Goal: Transaction & Acquisition: Purchase product/service

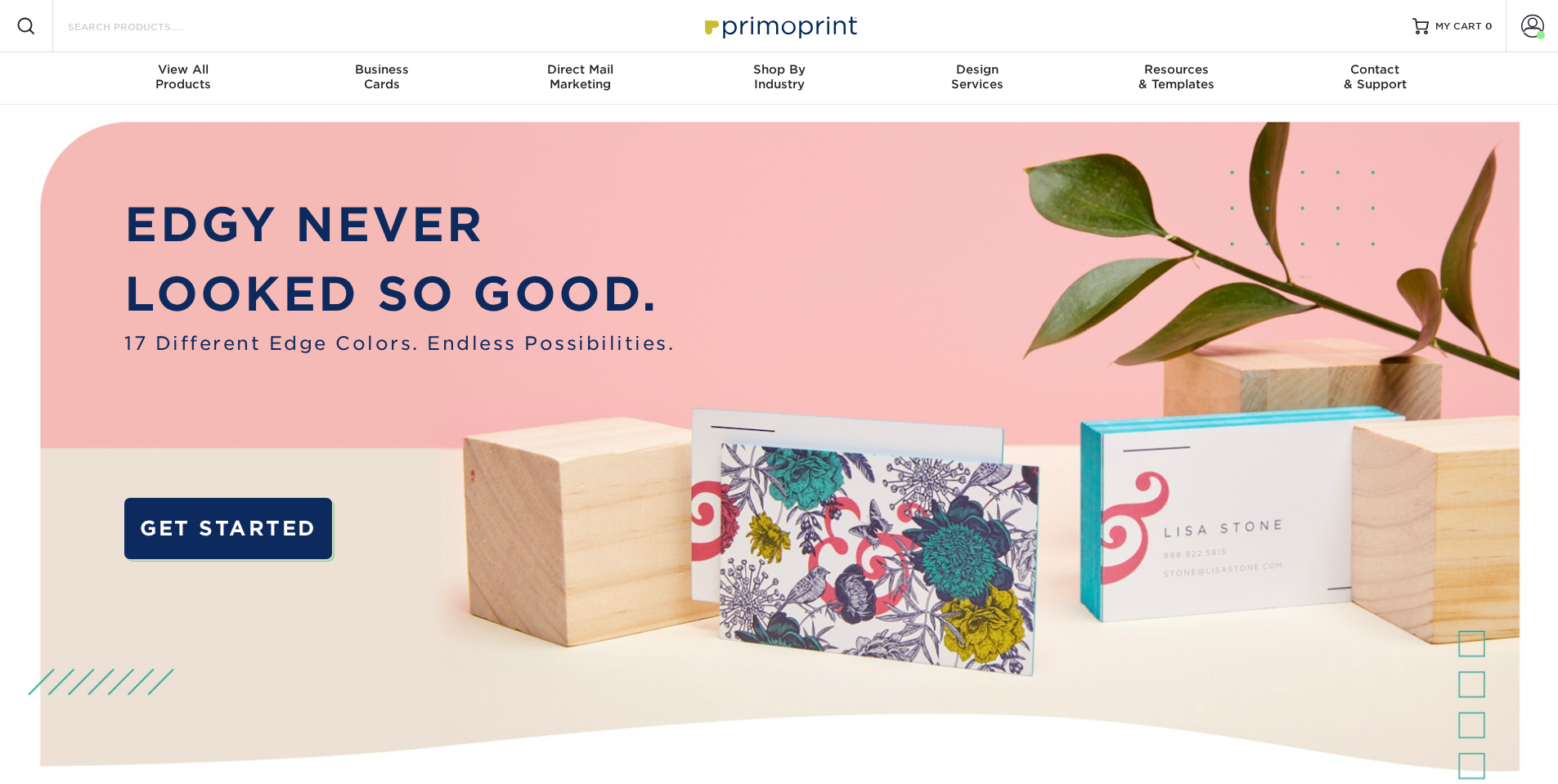
click at [222, 30] on input "Search Products" at bounding box center [147, 26] width 160 height 19
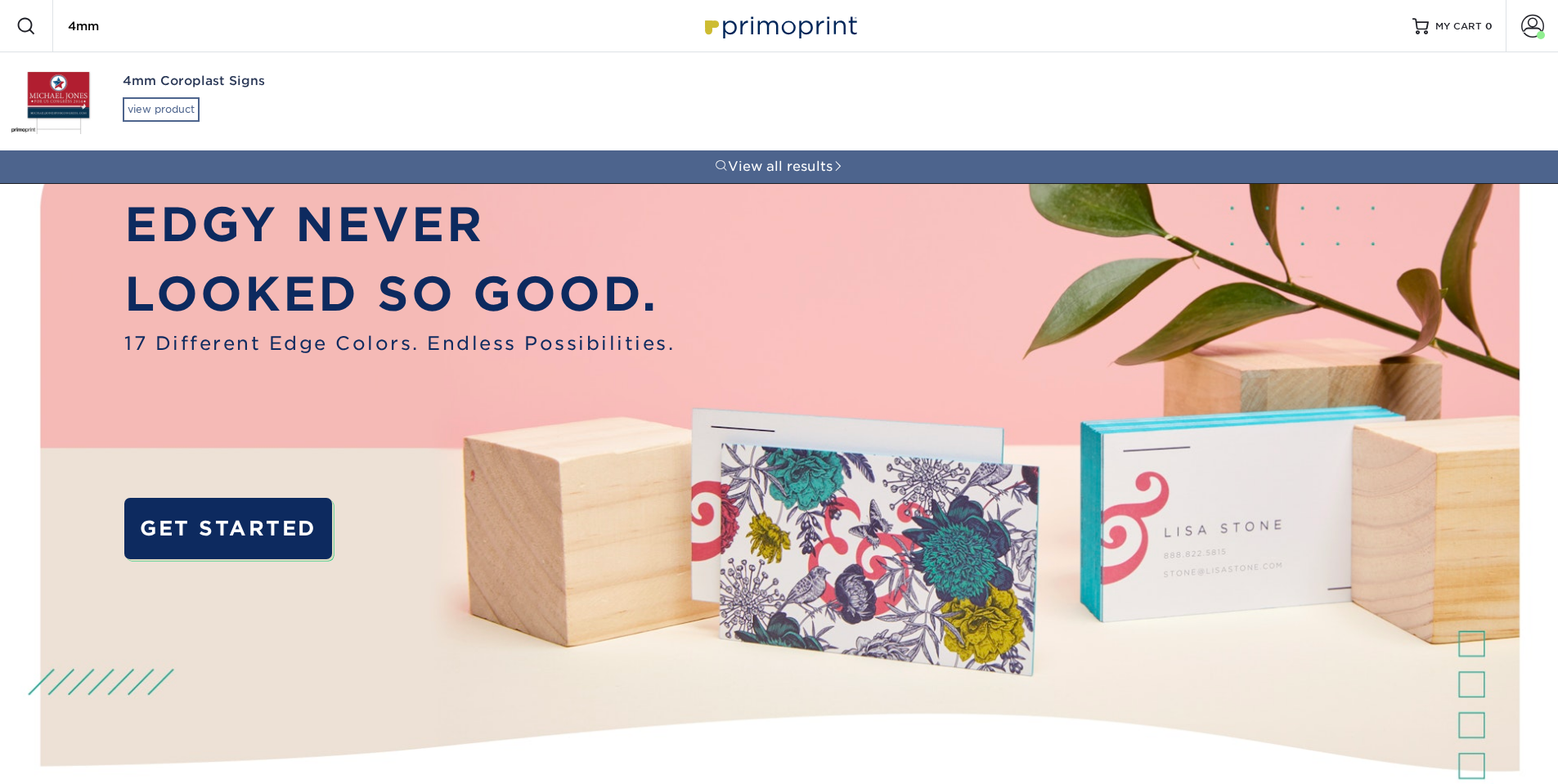
type input "4mm"
click at [165, 107] on div "view product" at bounding box center [161, 110] width 77 height 25
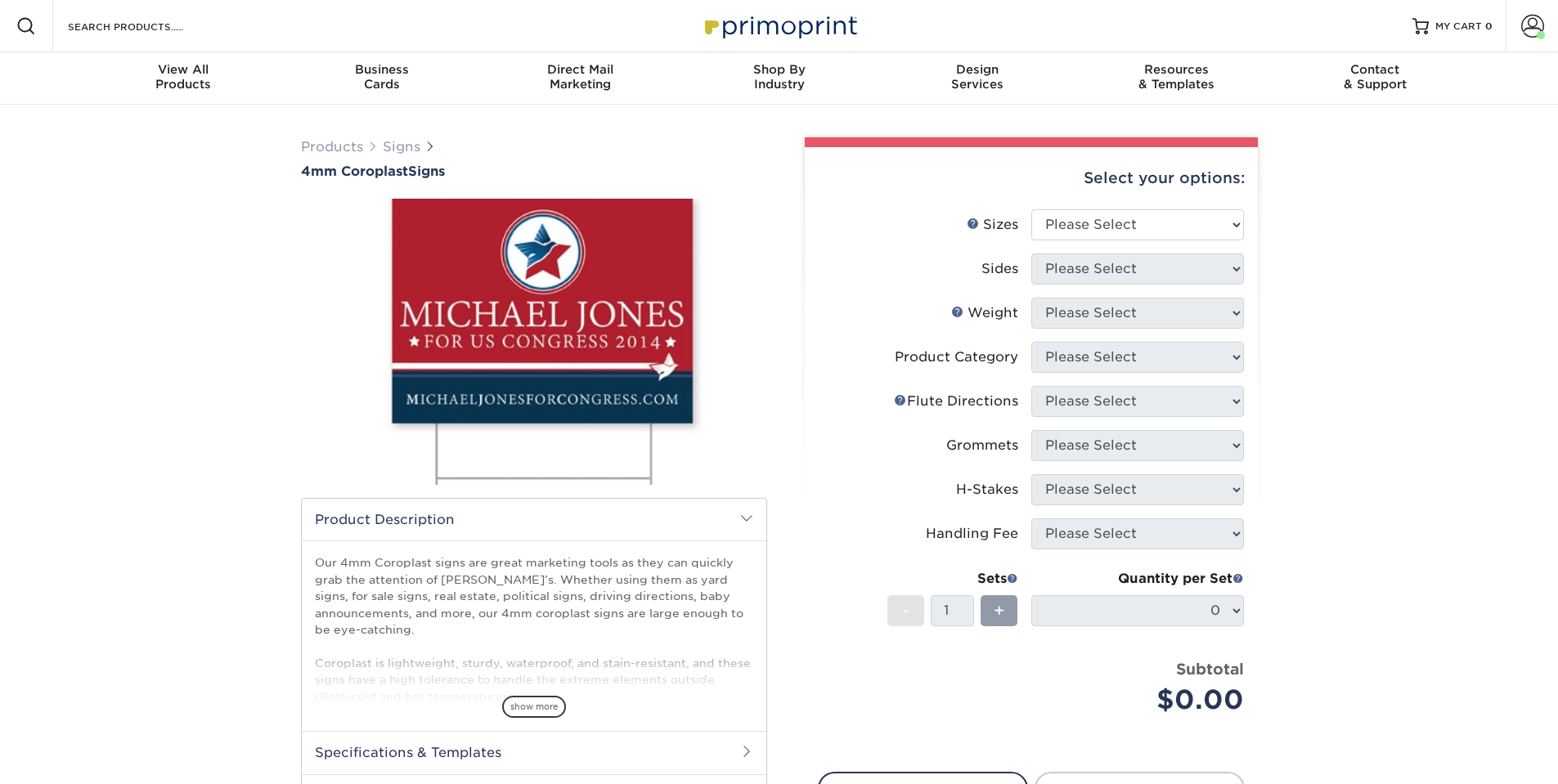
click at [1104, 196] on div "Select your options:" at bounding box center [1031, 178] width 427 height 62
select select "18.00x24.00"
click at [1032, 210] on select "Please Select 12" x 18" 18" x 24" 24" x 24" 24" x 36"" at bounding box center [1138, 225] width 212 height 31
select select "13abbda7-1d64-4f25-8bb2-c179b224825d"
click at [1032, 253] on select "Please Select Print Both Sides Print Front Only" at bounding box center [1138, 268] width 212 height 31
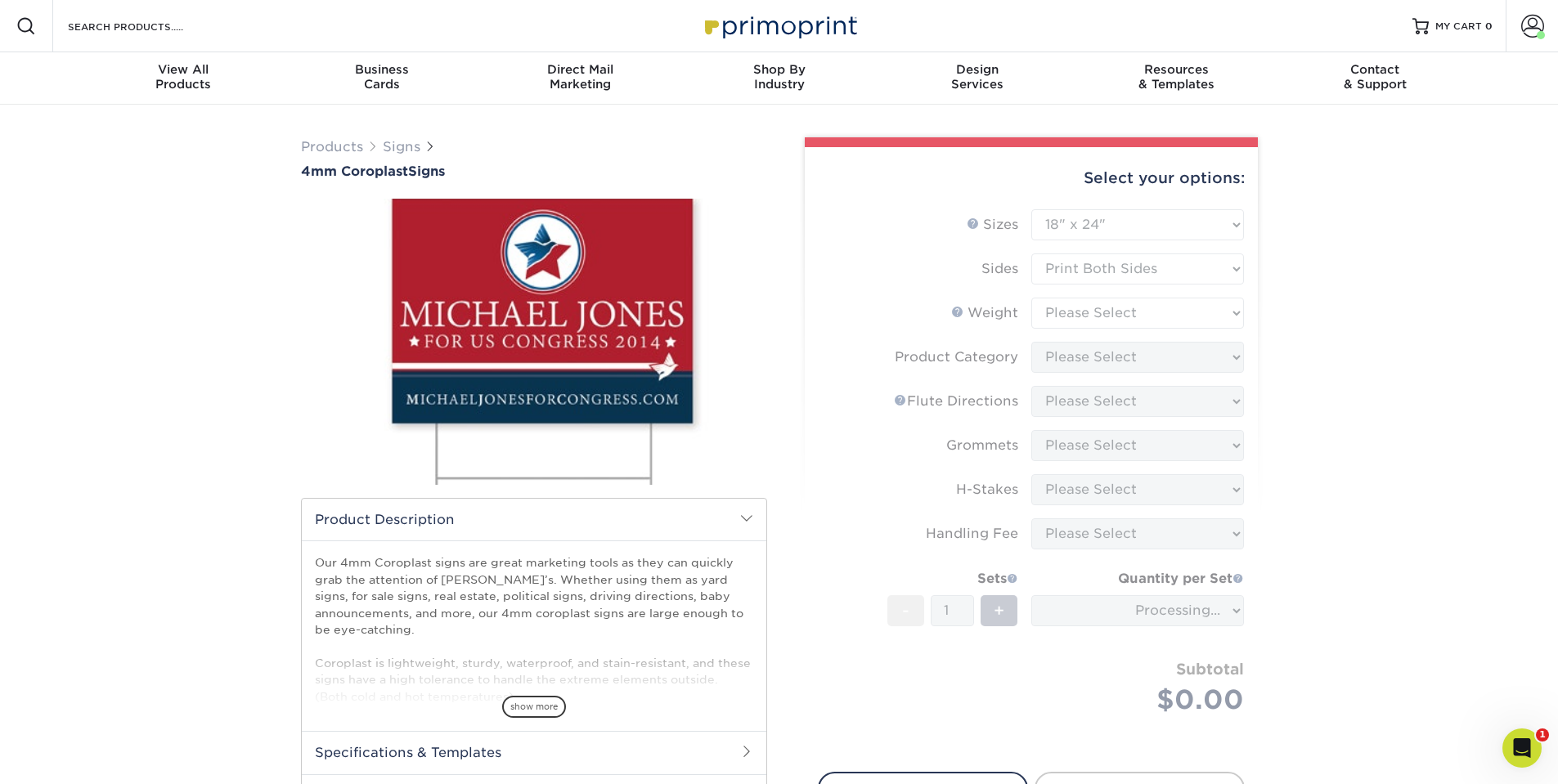
click at [1046, 318] on form "Sizes Help Sizes Please Select 12" x 18" 18" x 24" 24" x 24" 24" x 36" Sides Pl…" at bounding box center [1031, 481] width 427 height 544
type input "a5ef0f1d-c3ff-4571-8b48-9a51c5094d99"
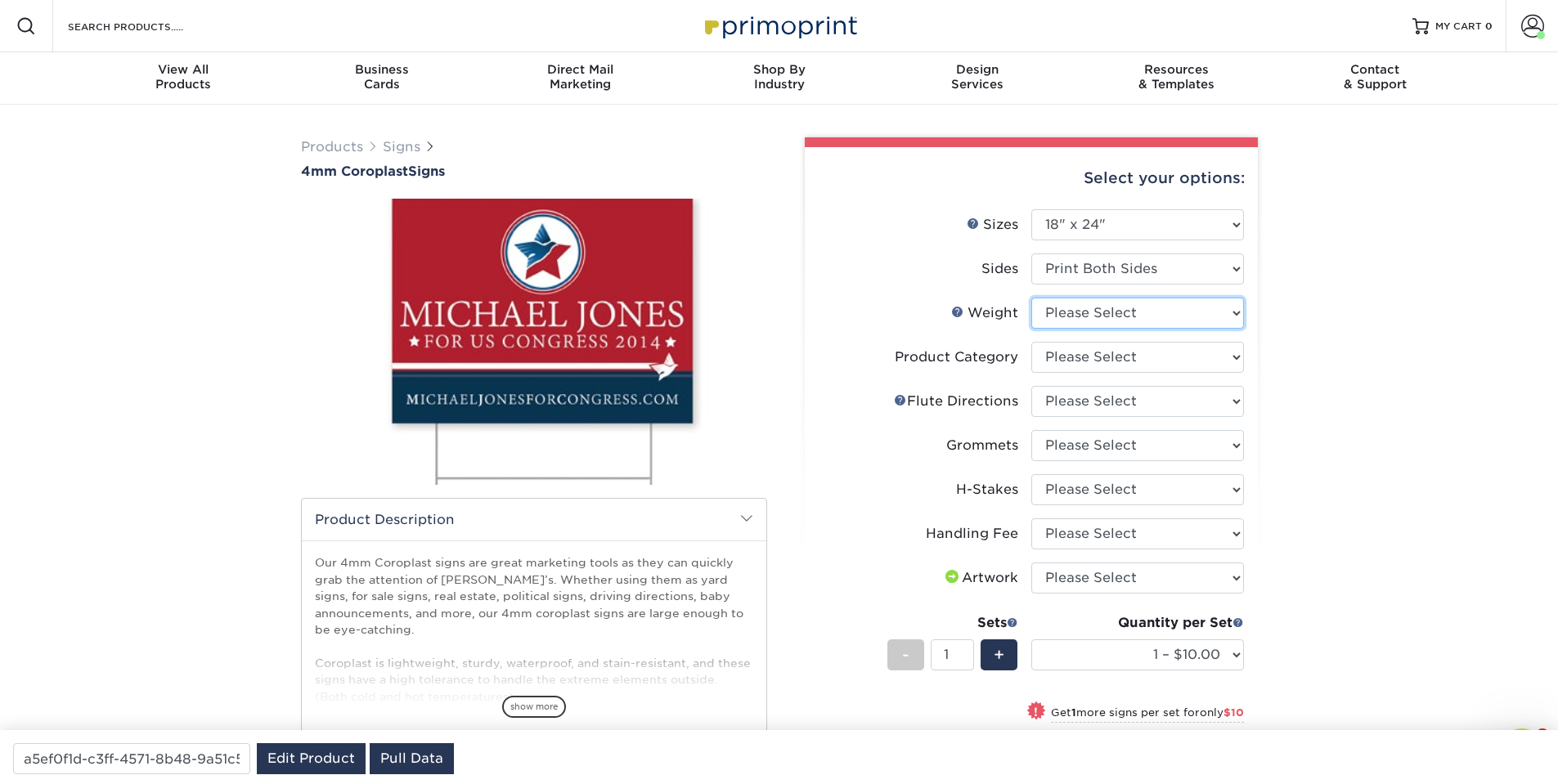
select select "4CORO"
click at [1032, 297] on select "Please Select 4CORO" at bounding box center [1138, 312] width 212 height 31
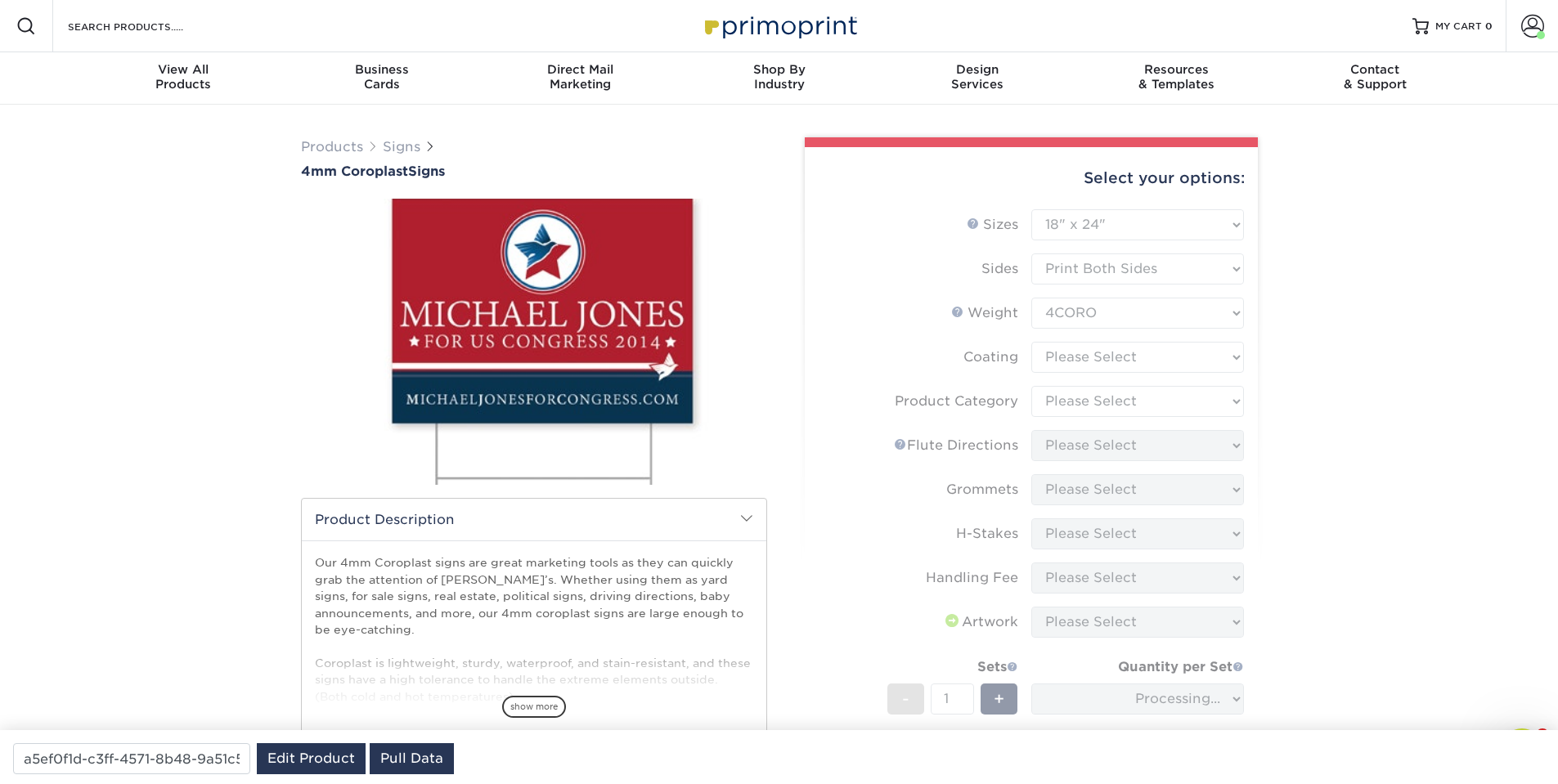
click at [1113, 359] on form "Sizes Help Sizes Please Select 12" x 18" 18" x 24" 24" x 24" 24" x 36" Sides Pl…" at bounding box center [1031, 533] width 427 height 647
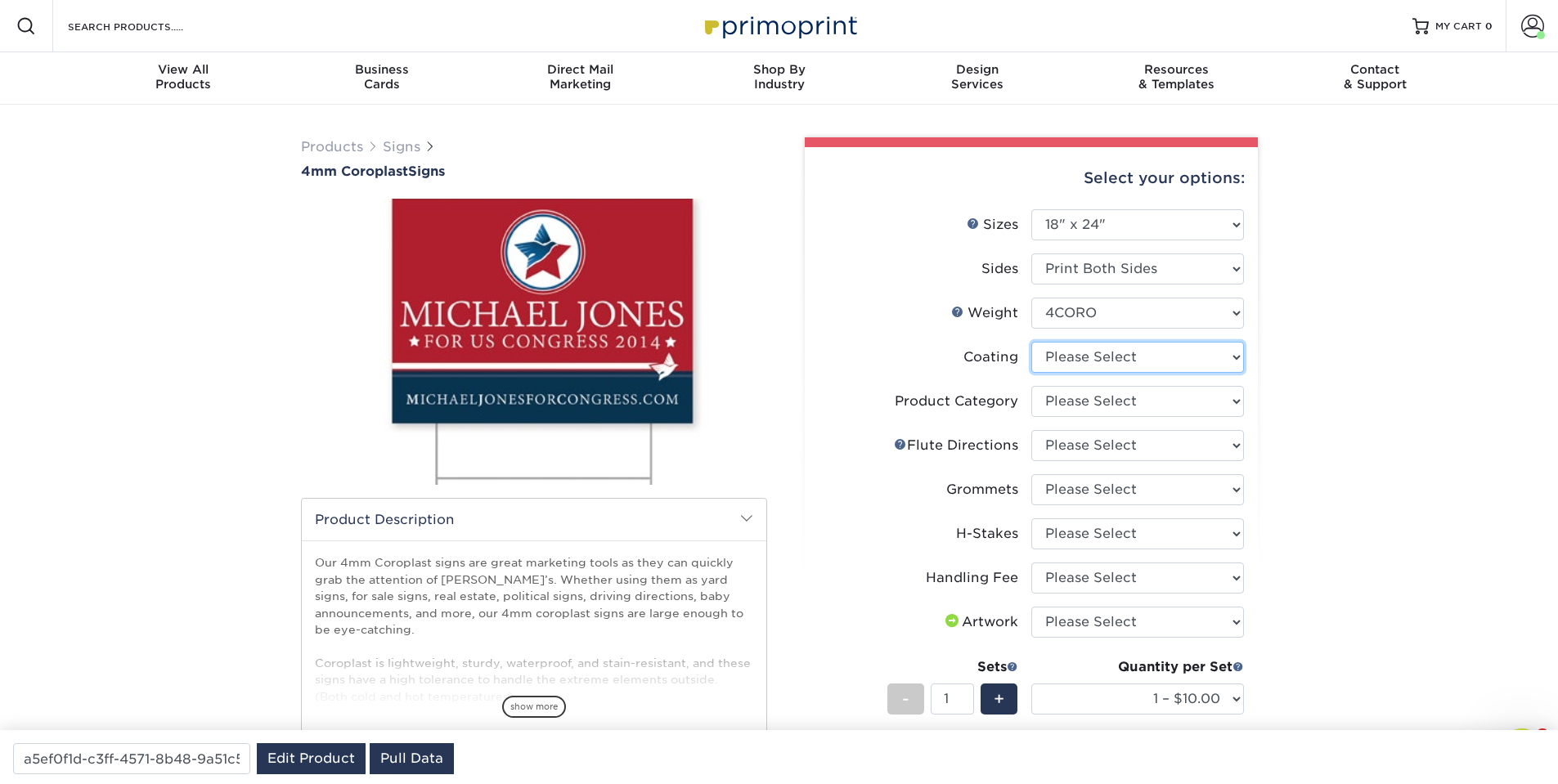
select select "3e7618de-abca-4bda-9f97-8b9129e913d8"
click at [1032, 342] on select at bounding box center [1138, 357] width 212 height 31
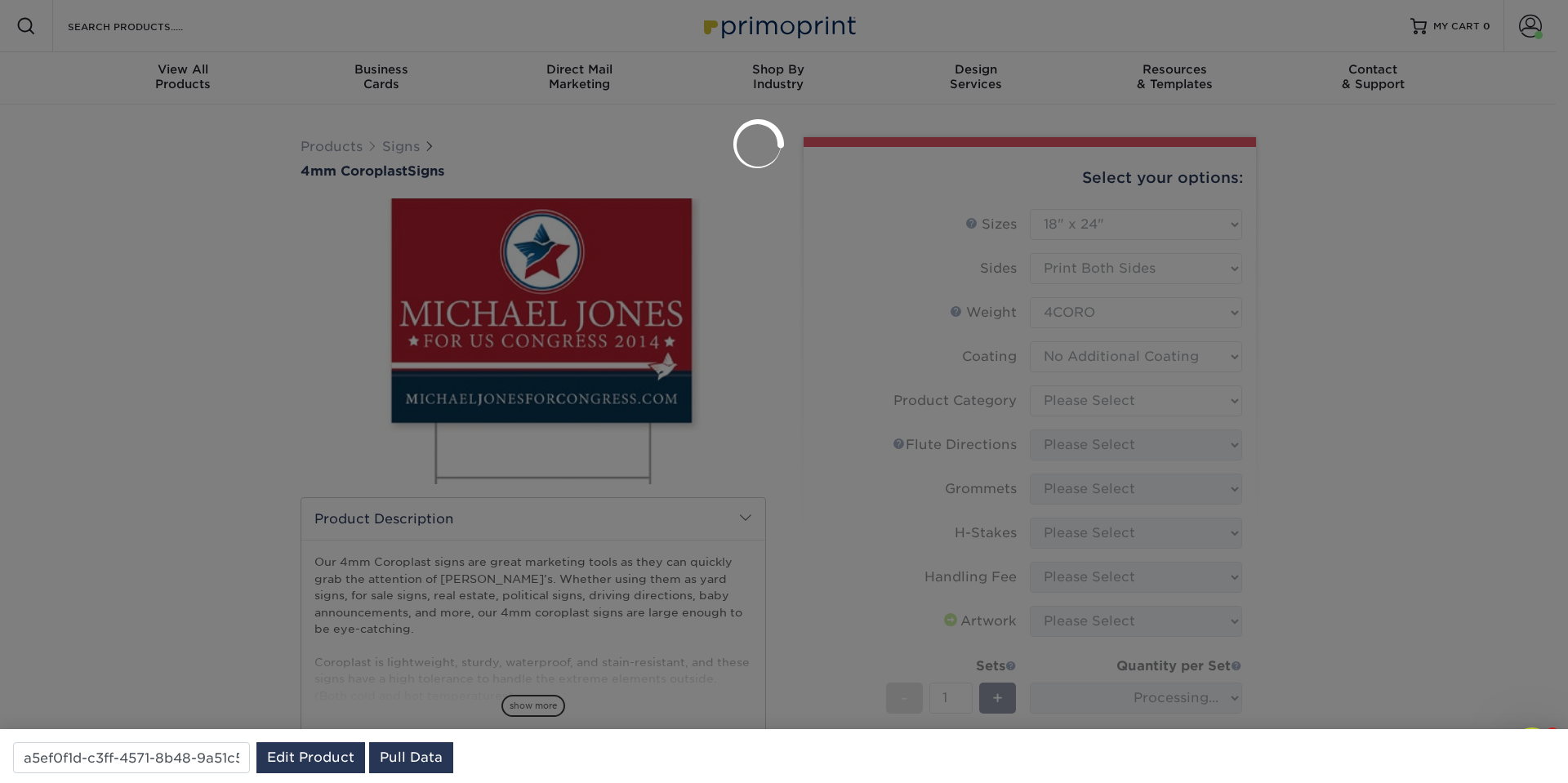
click at [1101, 405] on div at bounding box center [784, 392] width 1568 height 783
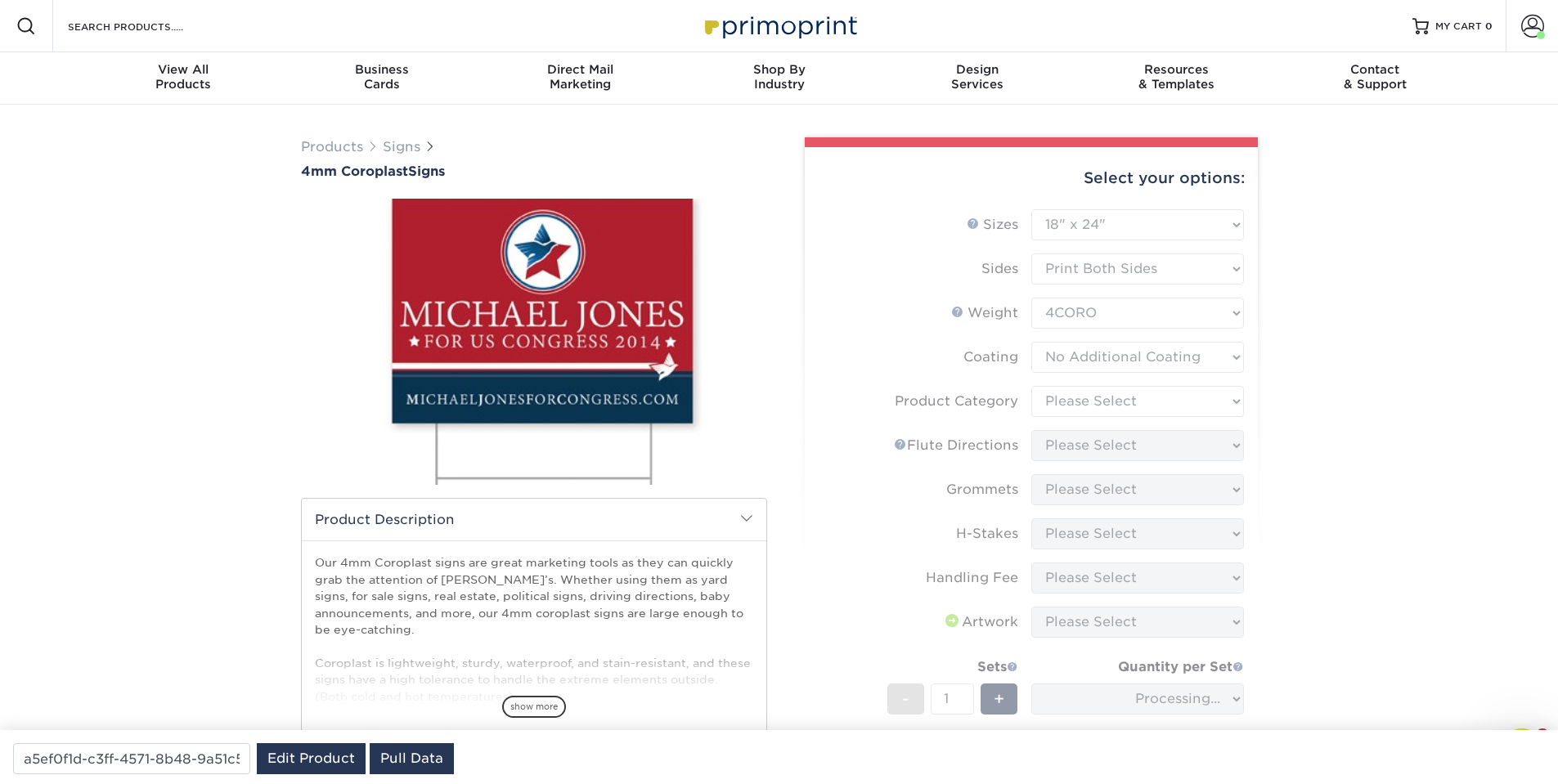
click at [1103, 405] on form "Sizes Help Sizes Please Select 12" x 18" 18" x 24" 24" x 24" 24" x 36" Sides Pl…" at bounding box center [1031, 533] width 427 height 647
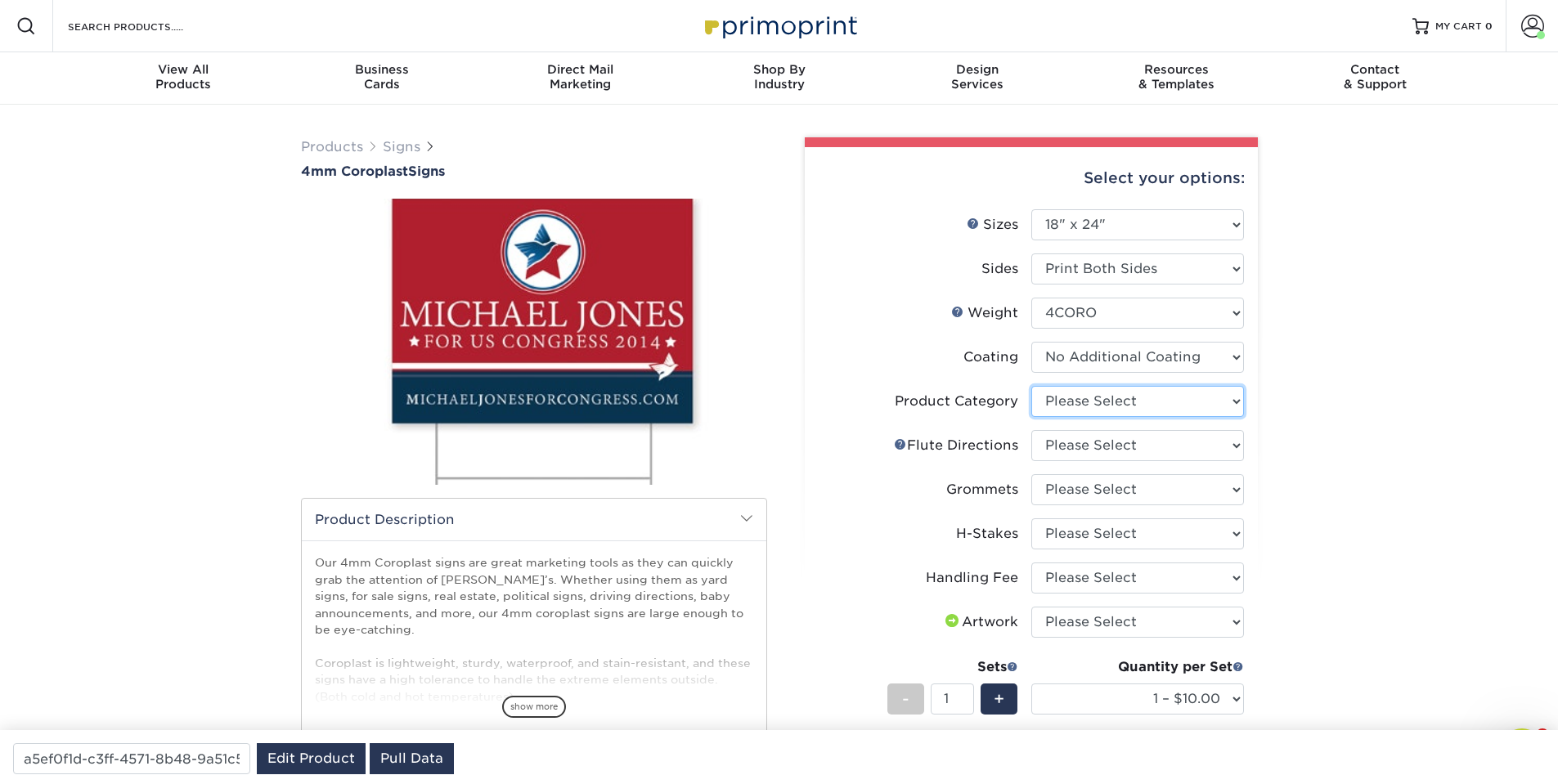
select select "b3582ed5-6912-492c-8440-2cc51afdb8e1"
click at [1032, 386] on select "Please Select Coroplast Signs" at bounding box center [1138, 401] width 212 height 31
click at [1032, 430] on select "Please Select Flute Direction (Horizontal) Flute Direction (Vertical)" at bounding box center [1138, 445] width 212 height 31
drag, startPoint x: 1075, startPoint y: 499, endPoint x: 1083, endPoint y: 453, distance: 46.7
click at [1083, 453] on ul "Sizes Help Sizes Please Select 12" x 18" 18" x 24" 24" x 24" 24" x 36" Sides Pl…" at bounding box center [1031, 546] width 427 height 674
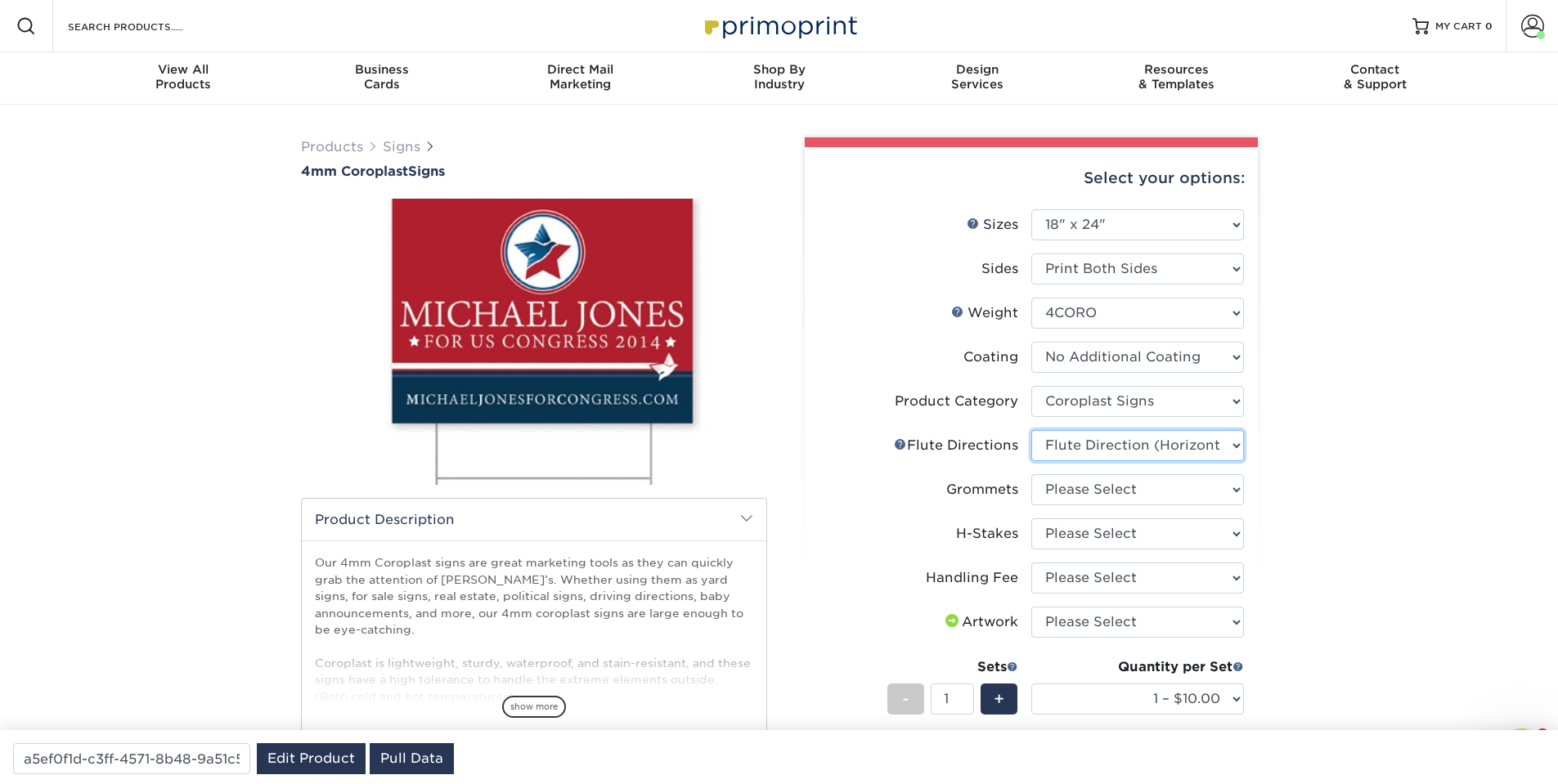
select select "b9474d6d-25b7-40b8-b284-85b7690982f8"
click at [1032, 430] on select "Please Select Flute Direction (Horizontal) Flute Direction (Vertical)" at bounding box center [1138, 445] width 212 height 31
click at [1084, 511] on li "Grommets Please Select No Grommets Yes, Grommet All 4 Corners Yes, Grommets Top…" at bounding box center [1031, 496] width 425 height 44
select select "90d329df-db80-4206-b821-ff9d3f363977"
click at [1032, 474] on select "Please Select No Grommets Yes, Grommet All 4 Corners Yes, Grommets Top Corners …" at bounding box center [1138, 489] width 212 height 31
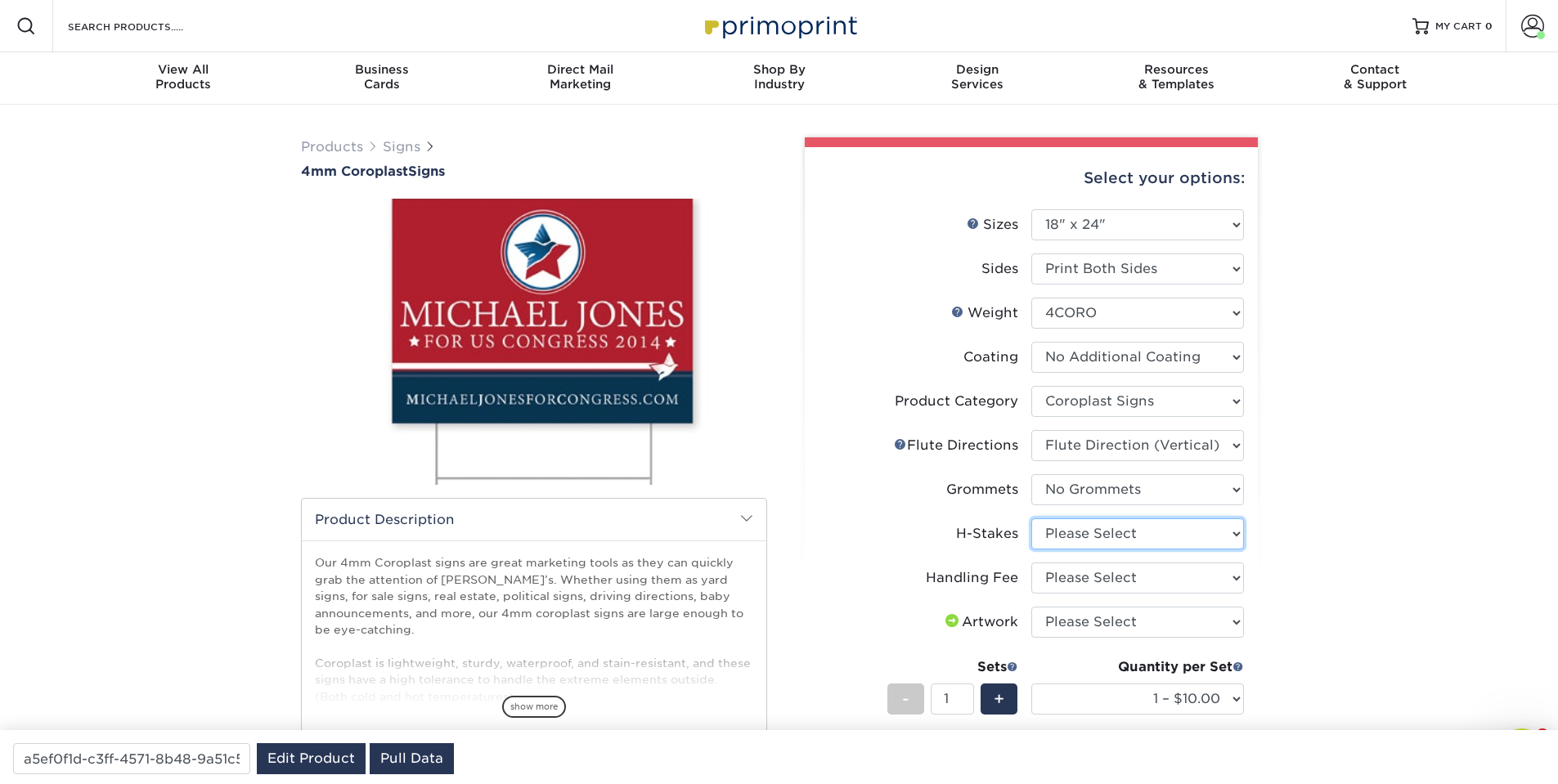
select select "8c85e97e-8b3a-46d2-b88d-acee5fa20222"
click at [1032, 518] on select "Please Select No H-Stakes Yes" at bounding box center [1138, 533] width 212 height 31
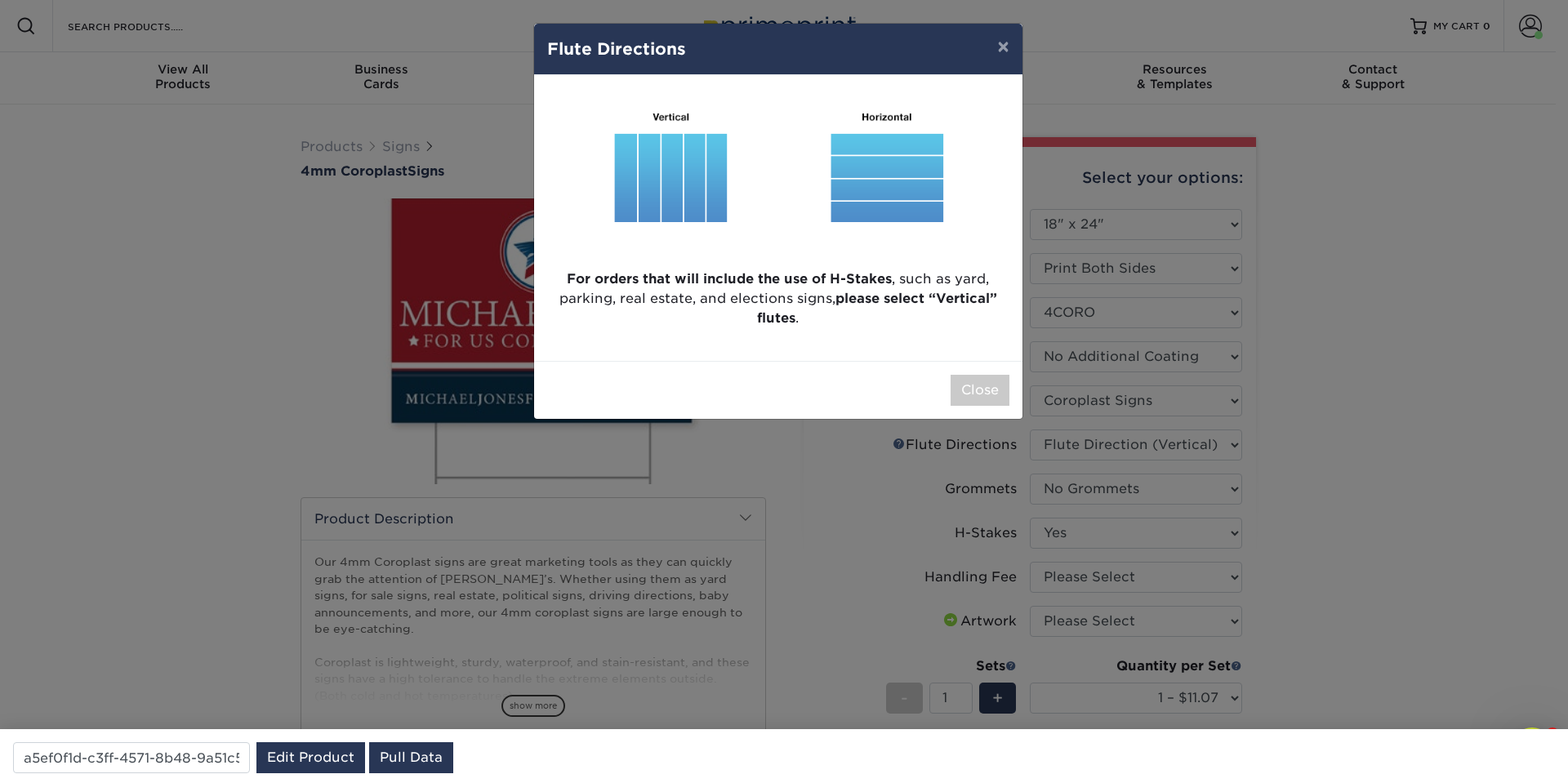
click at [1070, 569] on div "× Flute Directions For orders that will include the use of H-Stakes , such as y…" at bounding box center [784, 392] width 1568 height 783
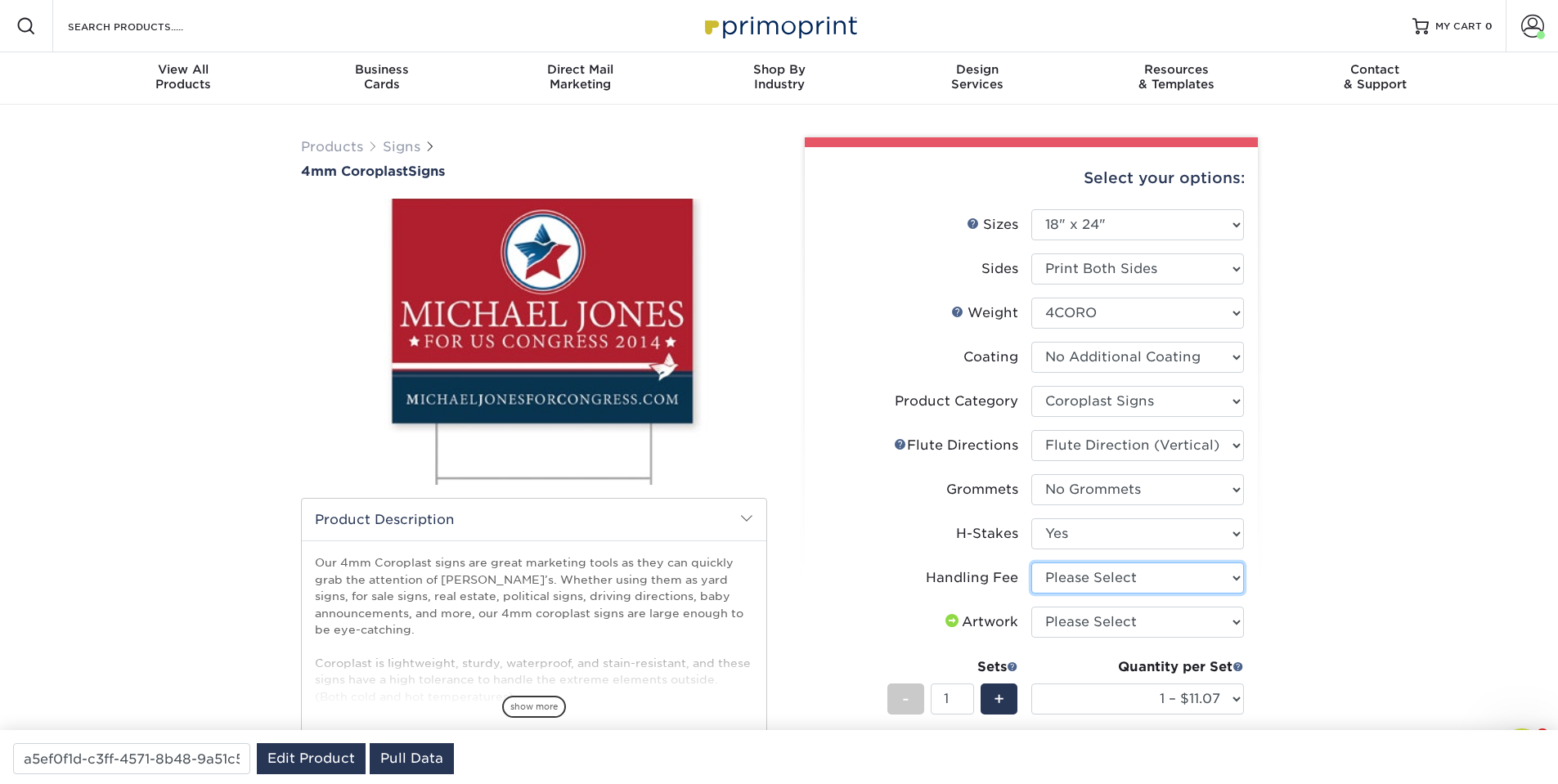
select select "ab74c079-444c-4260-ae6a-e09bdee8073c"
click at [1032, 562] on select "Please Select Handling Fee" at bounding box center [1138, 577] width 212 height 31
select select "upload"
click at [1032, 607] on select "Please Select I will upload files I need a design - $50" at bounding box center [1138, 622] width 212 height 31
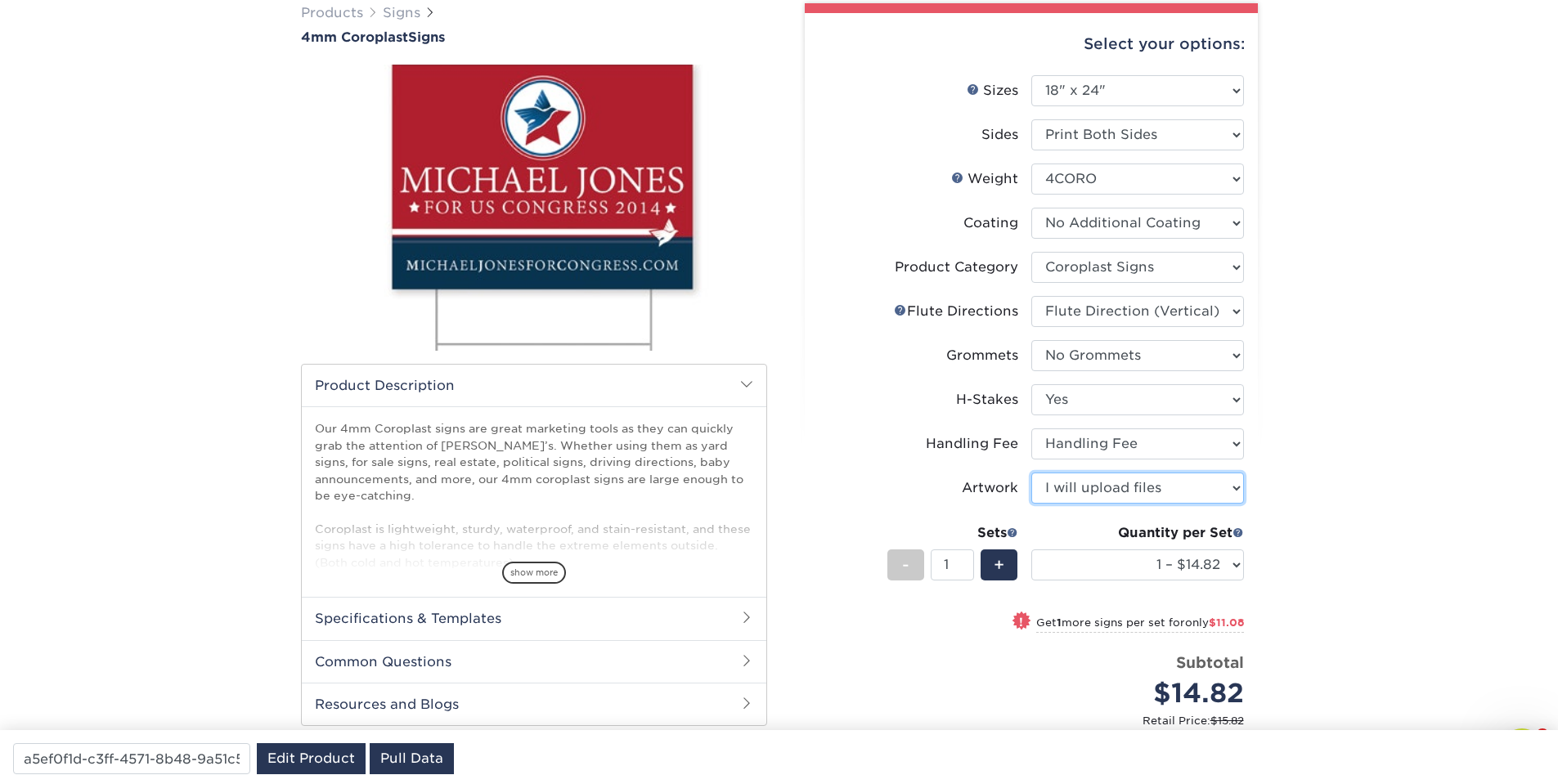
scroll to position [196, 0]
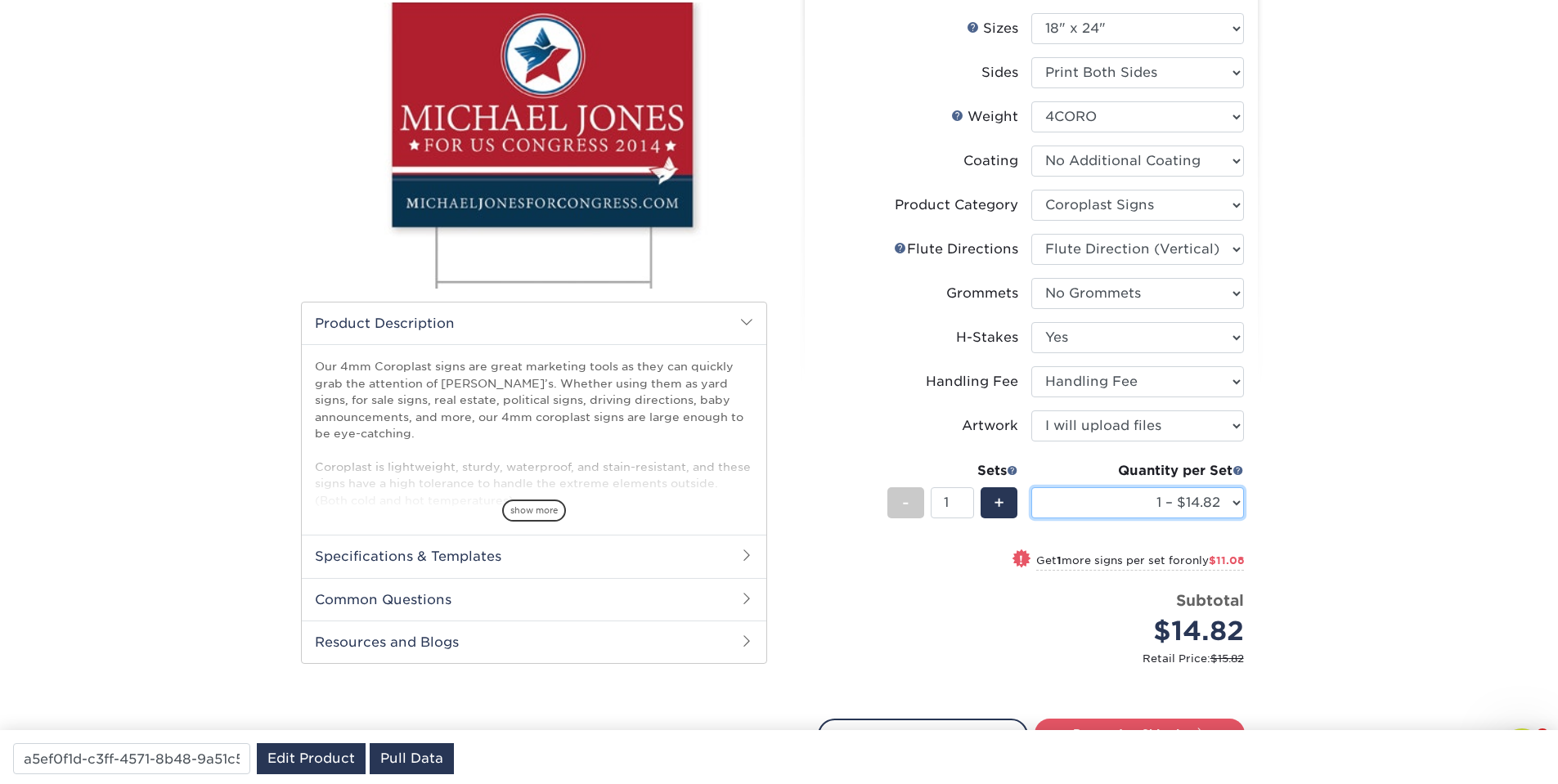
select select "10 – $108.73"
click at [1032, 488] on select "1 – $14.82 2 – $25.90 3 – $36.97 4 – $44.29 5 – $54.37 6 – $65.44 7 – $76.51 8 …" at bounding box center [1138, 502] width 212 height 31
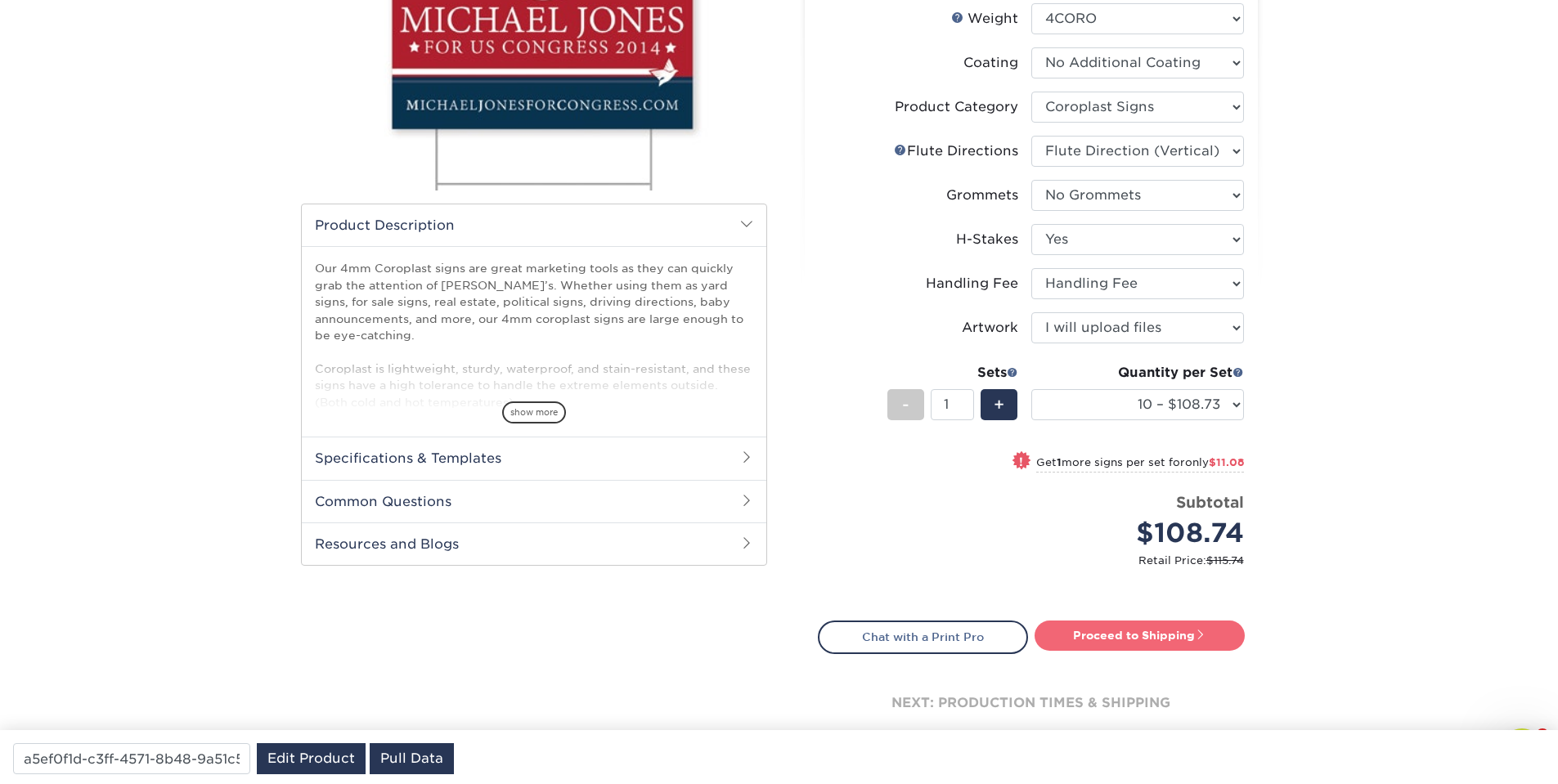
click at [1127, 641] on link "Proceed to Shipping" at bounding box center [1140, 636] width 211 height 30
type input "Set 1"
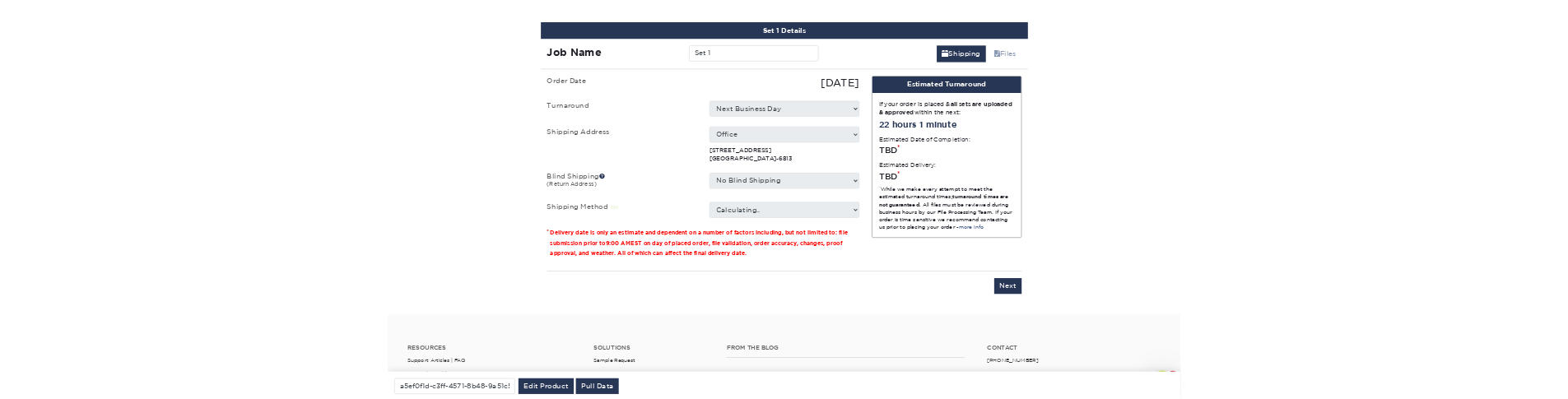
scroll to position [967, 0]
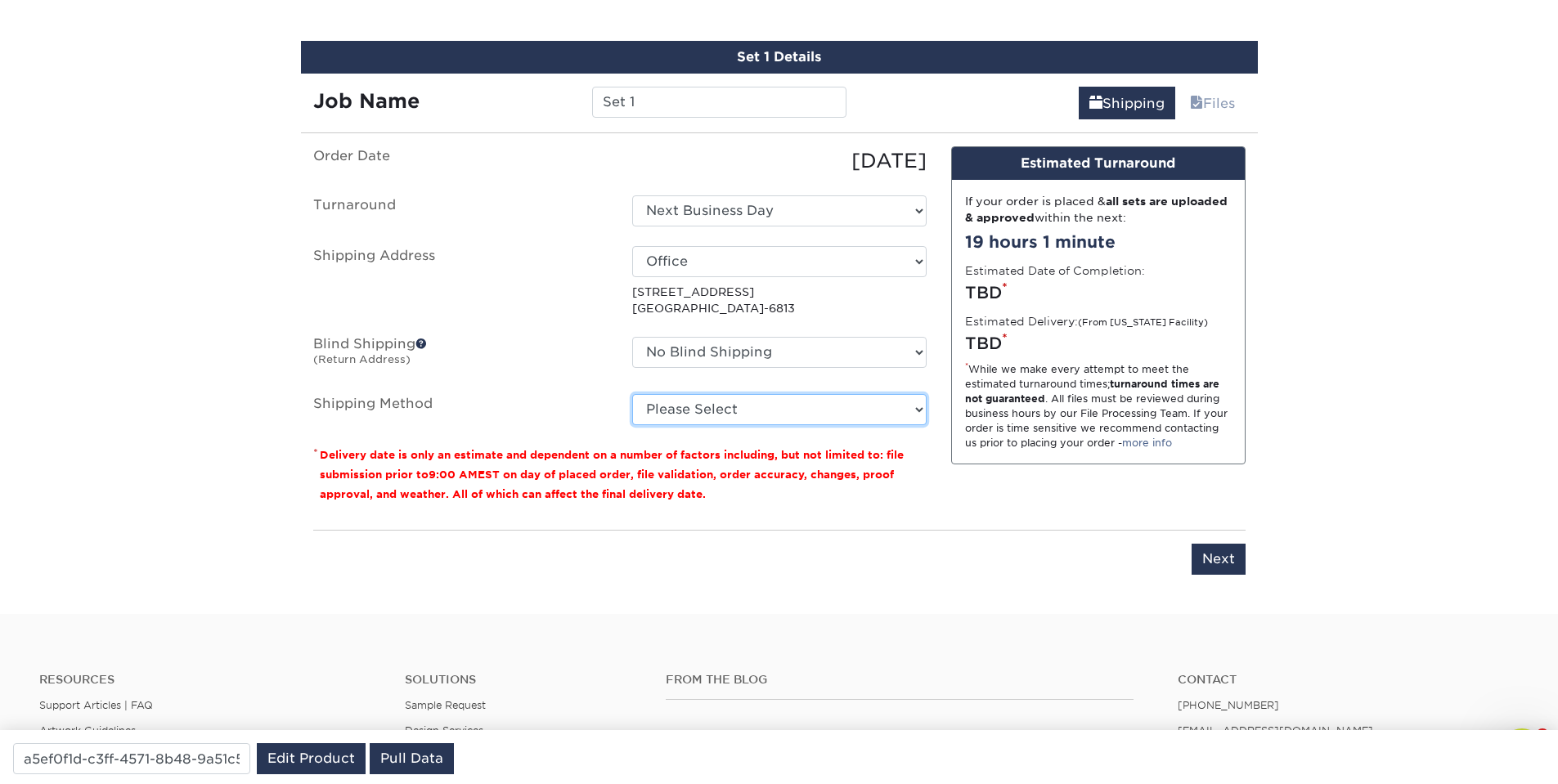
drag, startPoint x: 689, startPoint y: 403, endPoint x: 514, endPoint y: 399, distance: 175.0
click at [514, 399] on li "Shipping Method Please Select G4M Flat Rate Shipping (+$11.20) Ground Shipping …" at bounding box center [619, 409] width 638 height 31
click at [414, 394] on label "Shipping Method" at bounding box center [461, 409] width 319 height 31
click at [743, 206] on select "Select One Next Business Day" at bounding box center [780, 210] width 295 height 31
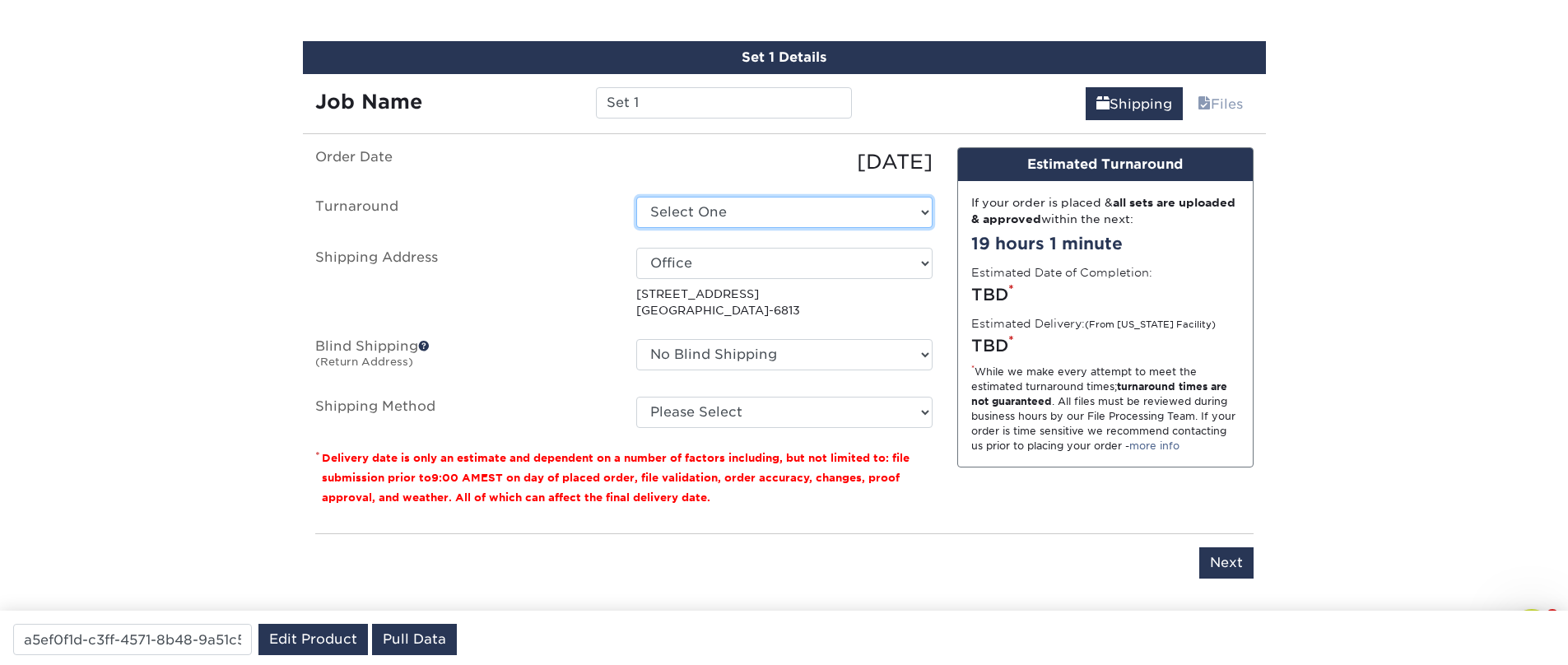
click at [637, 197] on select "Select One Next Business Day" at bounding box center [785, 212] width 297 height 31
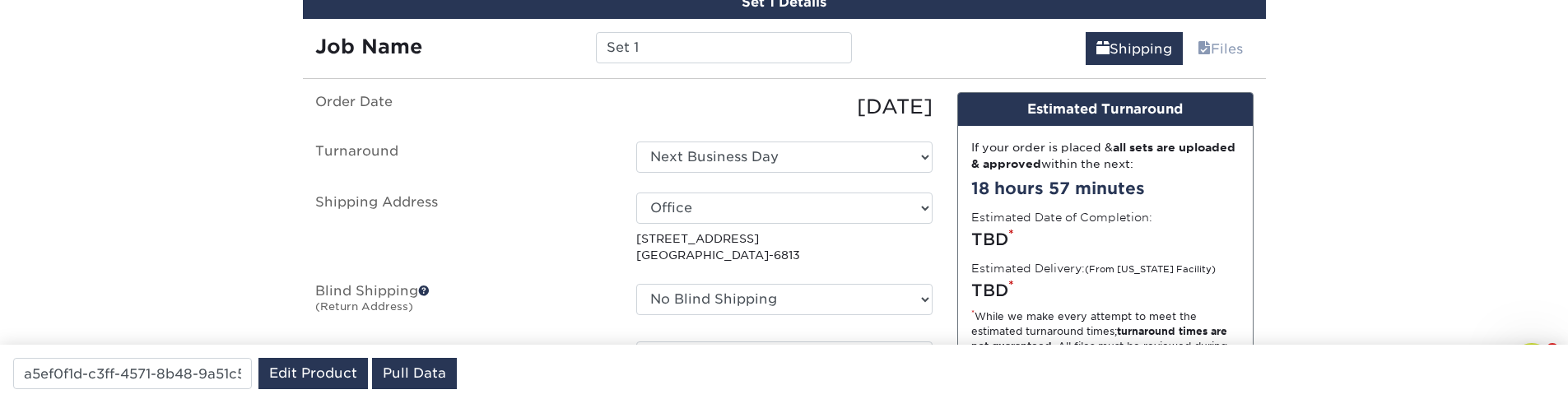
scroll to position [1065, 0]
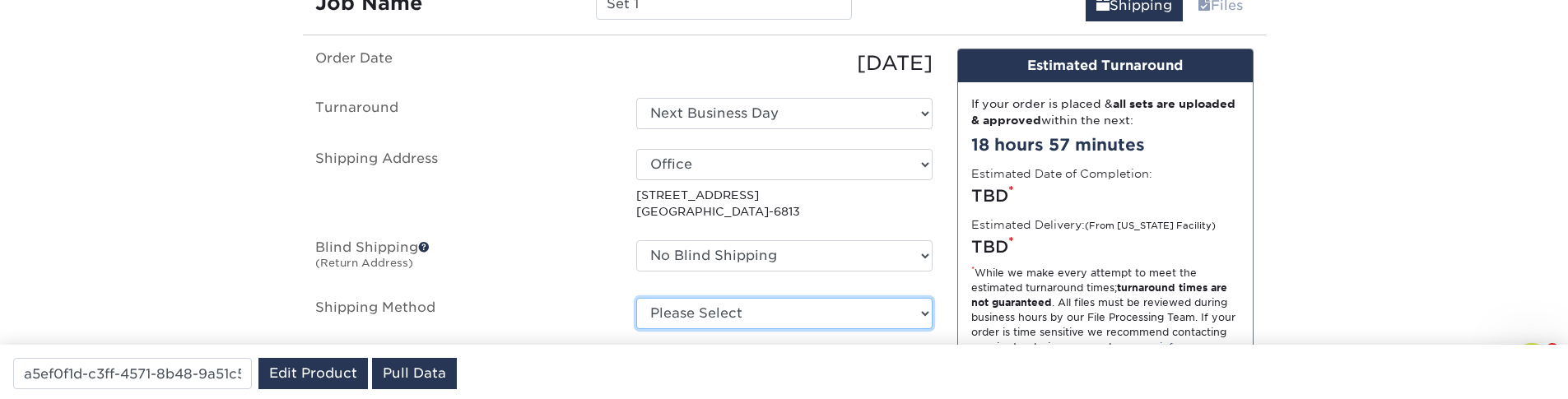
drag, startPoint x: 680, startPoint y: 315, endPoint x: 514, endPoint y: 304, distance: 166.4
click at [514, 304] on li "Shipping Method Please Select G4M Flat Rate Shipping (+$11.20) Ground Shipping …" at bounding box center [623, 312] width 642 height 31
click at [718, 316] on select "Please Select G4M Flat Rate Shipping (+$11.20) Ground Shipping (+$36.64) 3 Day …" at bounding box center [785, 312] width 297 height 31
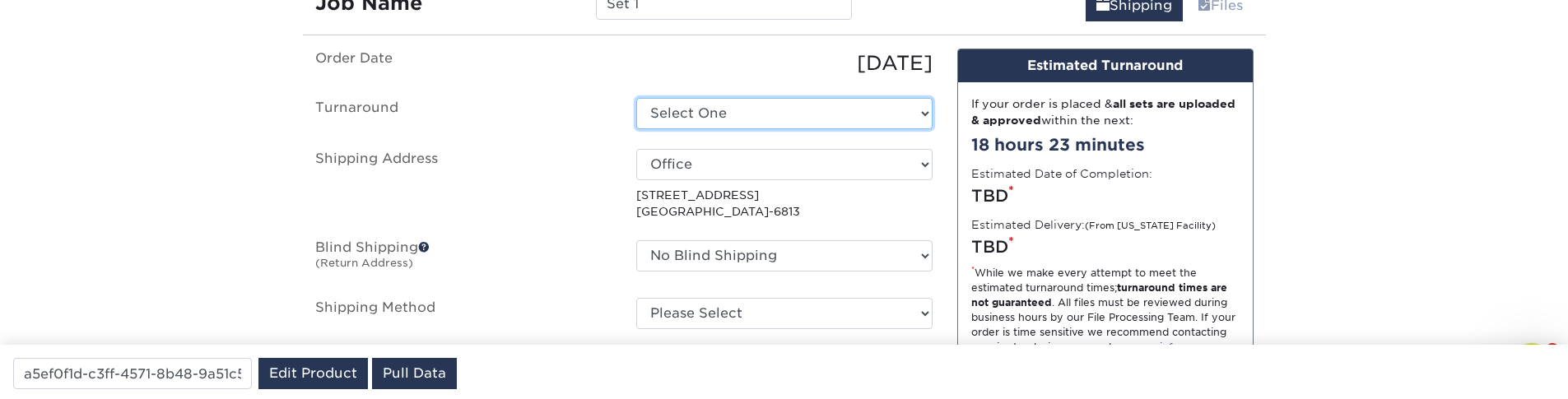
click at [637, 98] on select "Select One Next Business Day" at bounding box center [785, 113] width 297 height 31
select select "66fa3dd7-a777-44c5-9a33-b53e9be1fb0b"
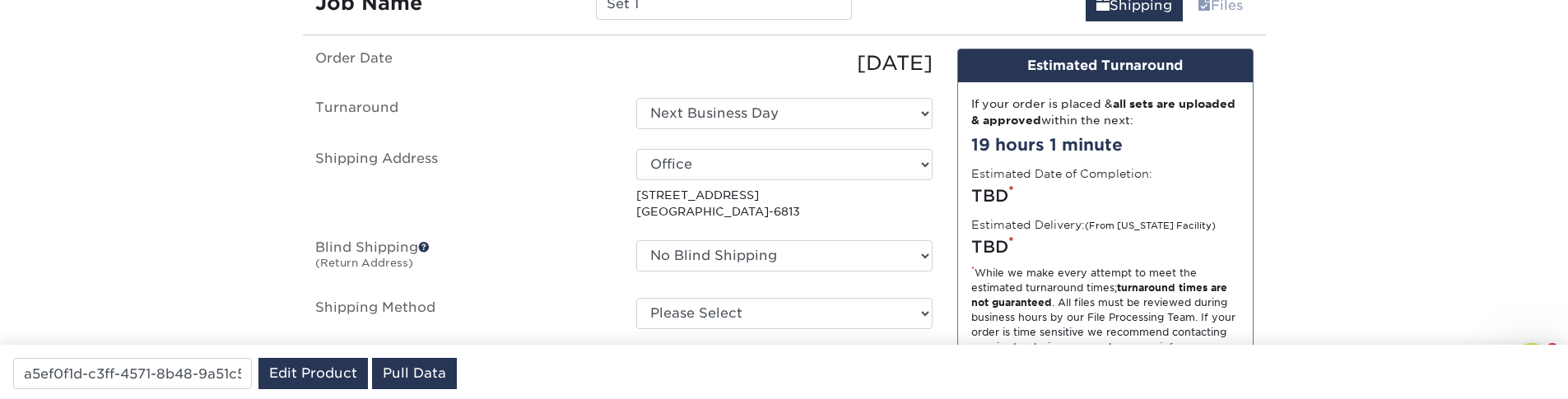
click at [739, 342] on fieldset "Order Date 09/15/2025 Turnaround Select One Next Business Day Shipping Address …" at bounding box center [623, 199] width 617 height 300
select select "G4MFLATRATE"
click at [637, 297] on select "Please Select Flat Rate Shipping (+$11.20) Ground Shipping (+$36.64) 3 Day Ship…" at bounding box center [785, 312] width 297 height 31
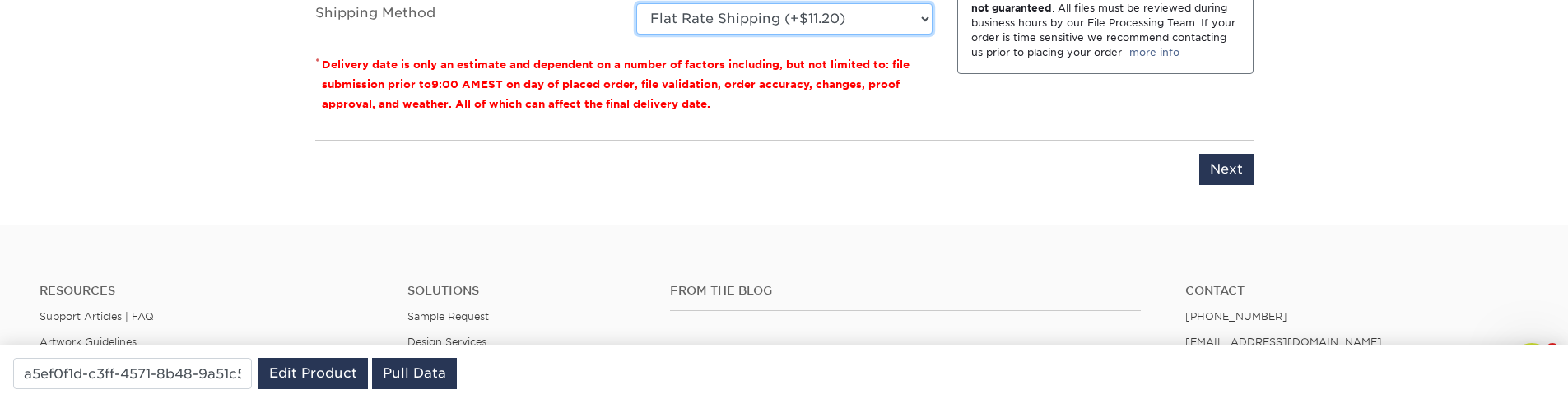
scroll to position [1361, 0]
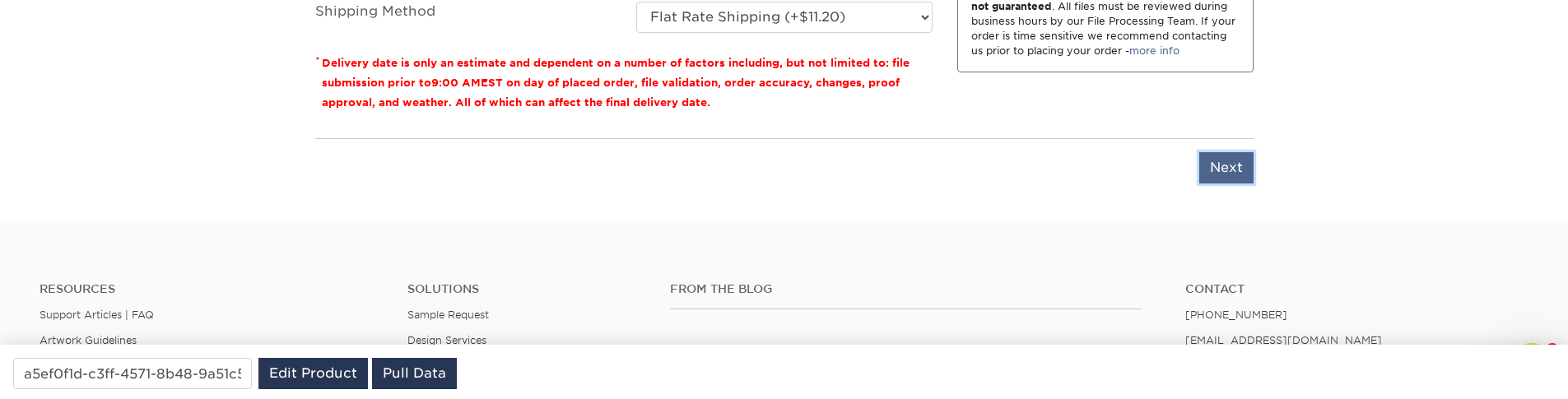
click at [1224, 164] on input "Next" at bounding box center [1226, 167] width 55 height 31
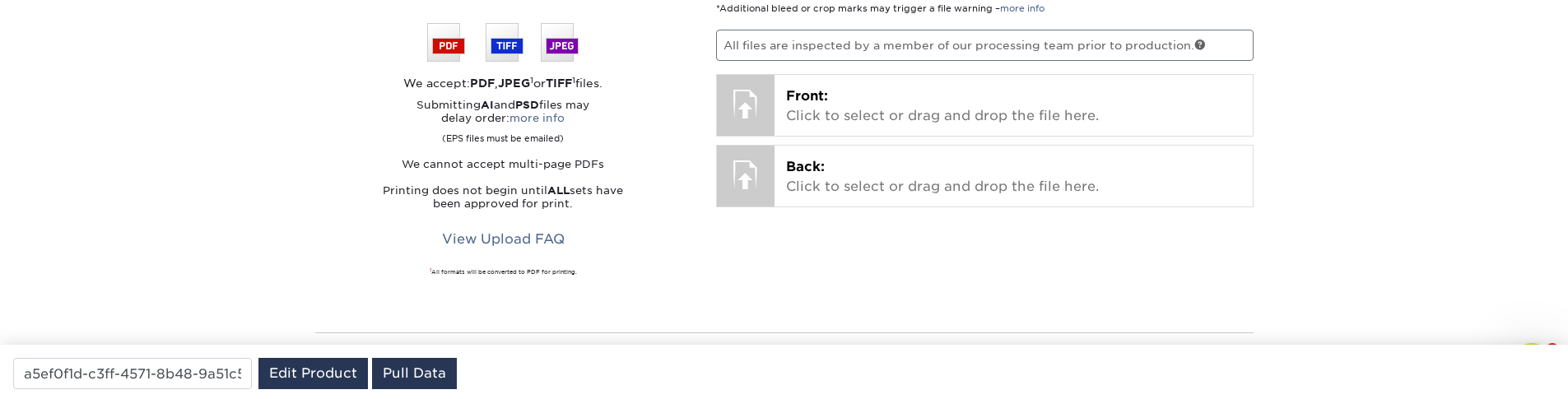
scroll to position [1262, 0]
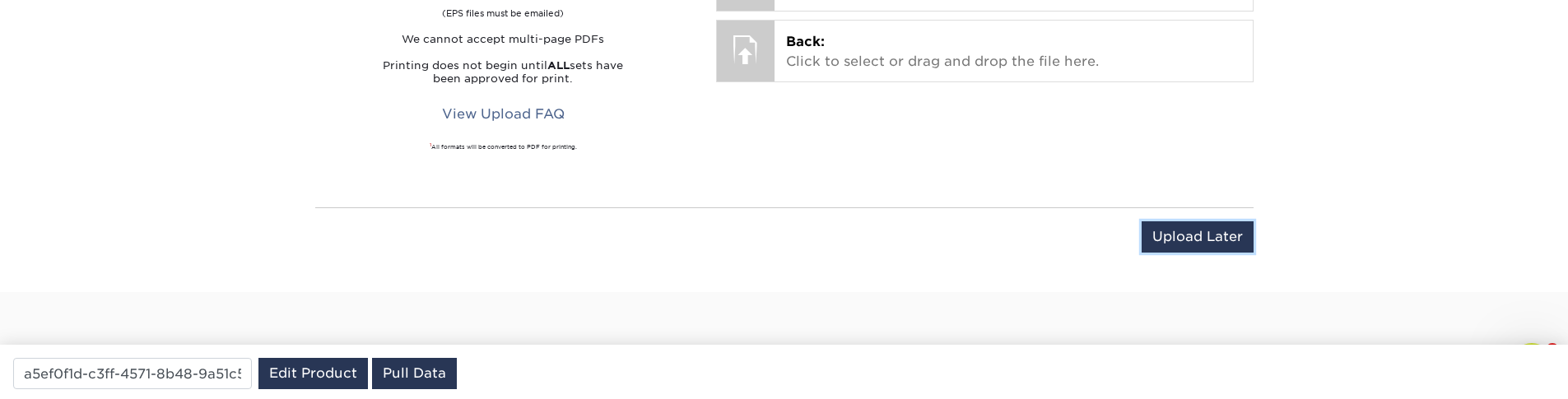
click at [1223, 233] on input "Upload Later" at bounding box center [1197, 237] width 112 height 31
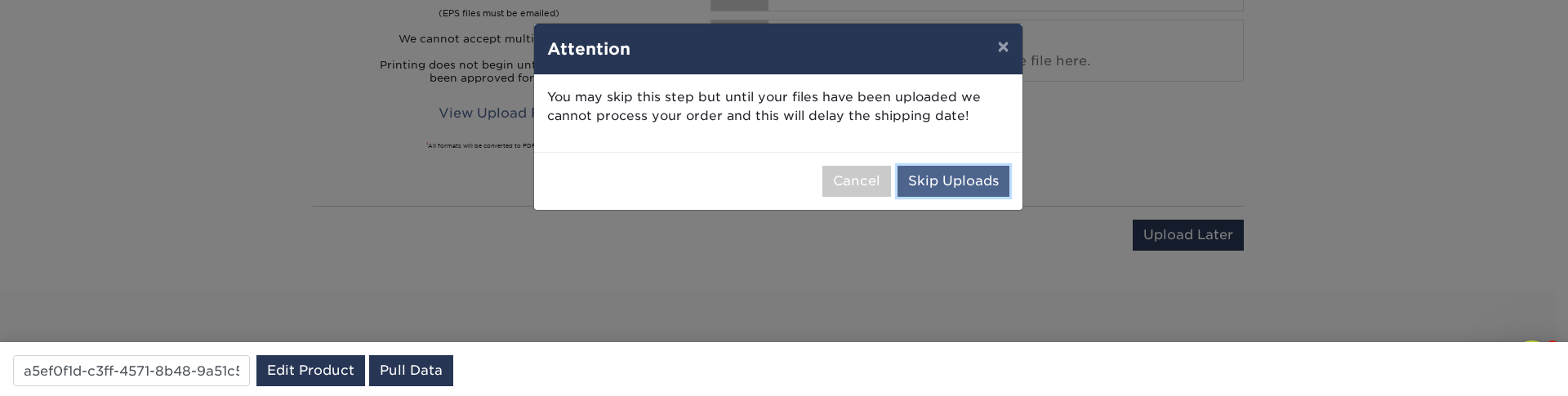
click at [947, 188] on button "Skip Uploads" at bounding box center [954, 180] width 112 height 31
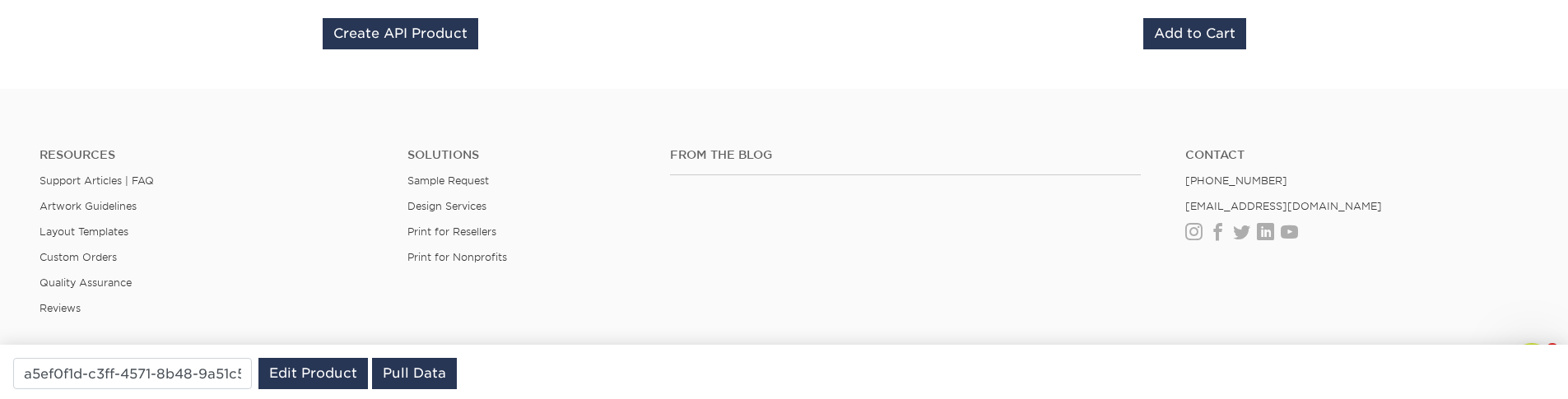
scroll to position [1361, 0]
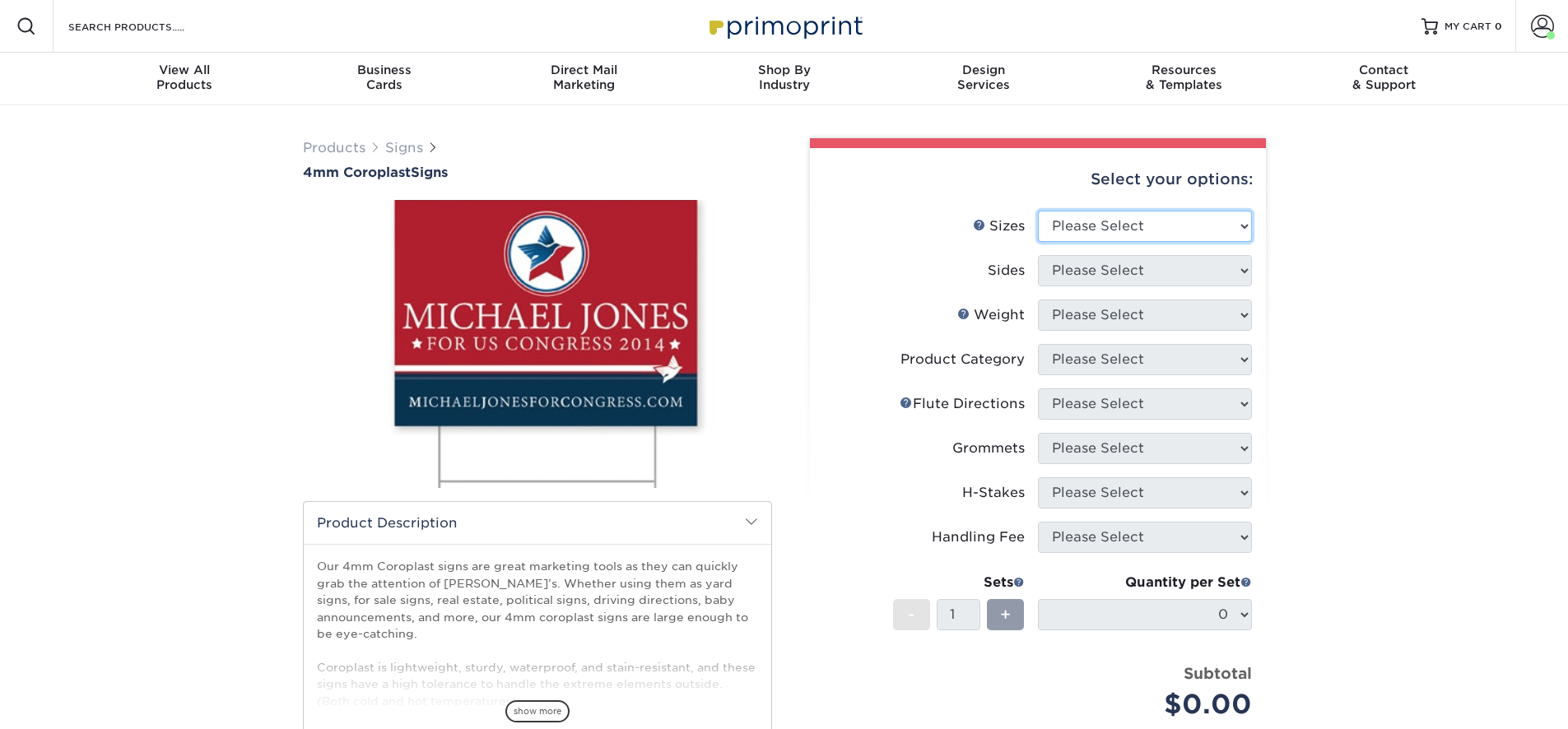
select select "18.00x24.00"
click at [1038, 211] on select "Please Select 12" x 18" 18" x 24" 24" x 24" 24" x 36"" at bounding box center [1145, 226] width 214 height 31
select select "13abbda7-1d64-4f25-8bb2-c179b224825d"
click at [1038, 255] on select "Please Select Print Both Sides Print Front Only" at bounding box center [1145, 270] width 214 height 31
click at [1094, 314] on form "Sizes Help Sizes Please Select 12" x 18" 18" x 24" 24" x 24" 24" x 36" Sides Pl…" at bounding box center [1037, 485] width 430 height 547
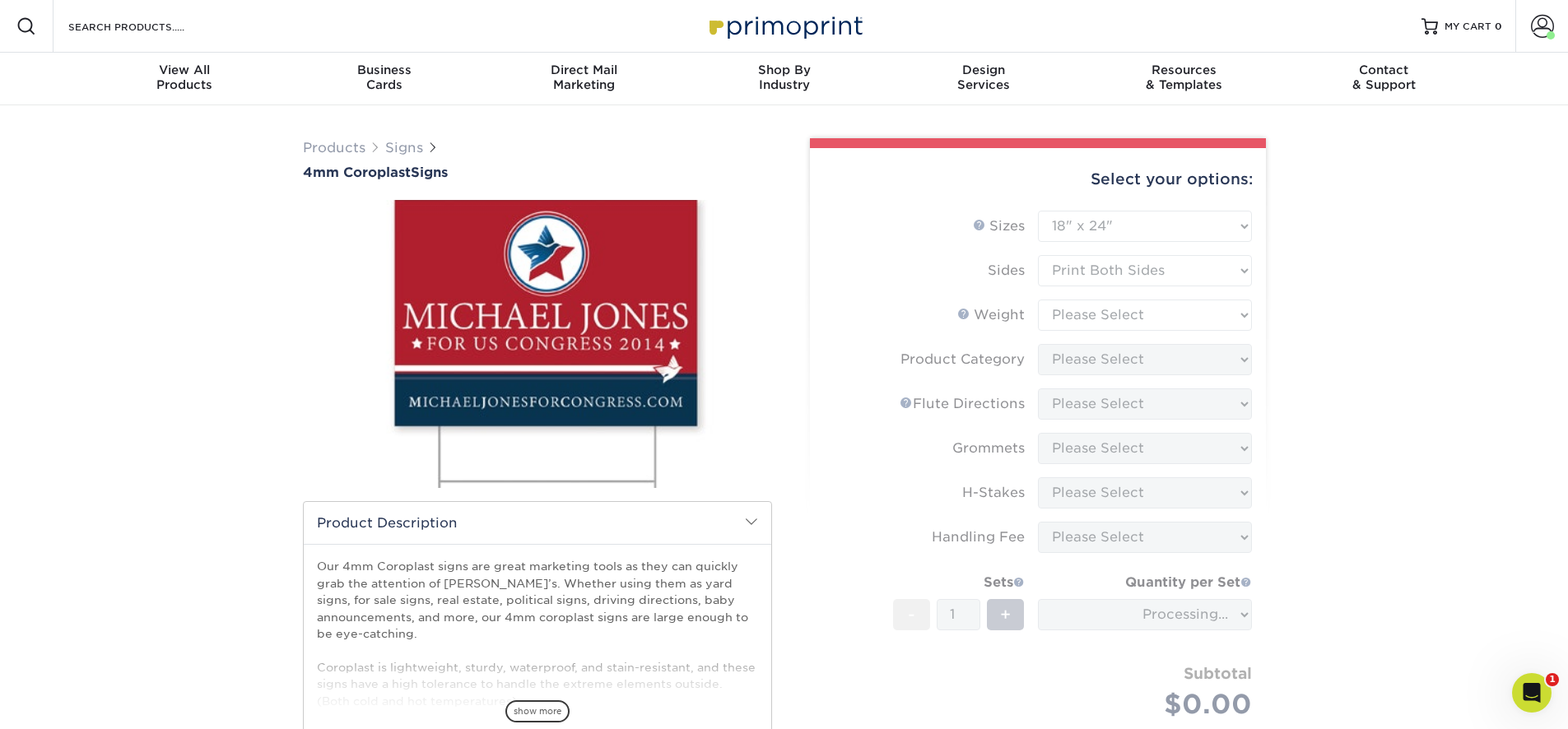
type input "a5ef0f1d-c3ff-4571-8b48-9a51c5094d99"
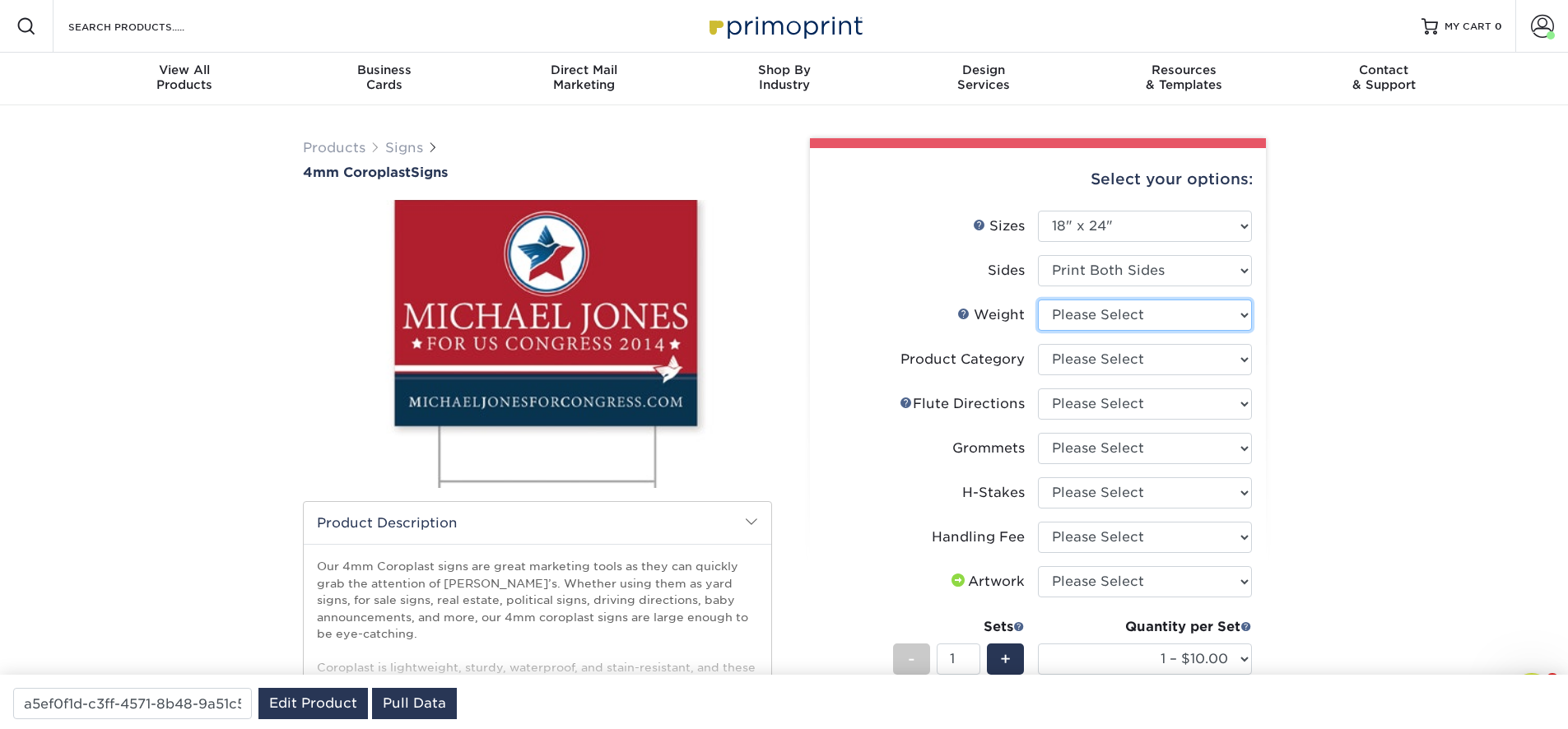
select select "4CORO"
click at [1038, 299] on select "Please Select 4CORO" at bounding box center [1145, 314] width 214 height 31
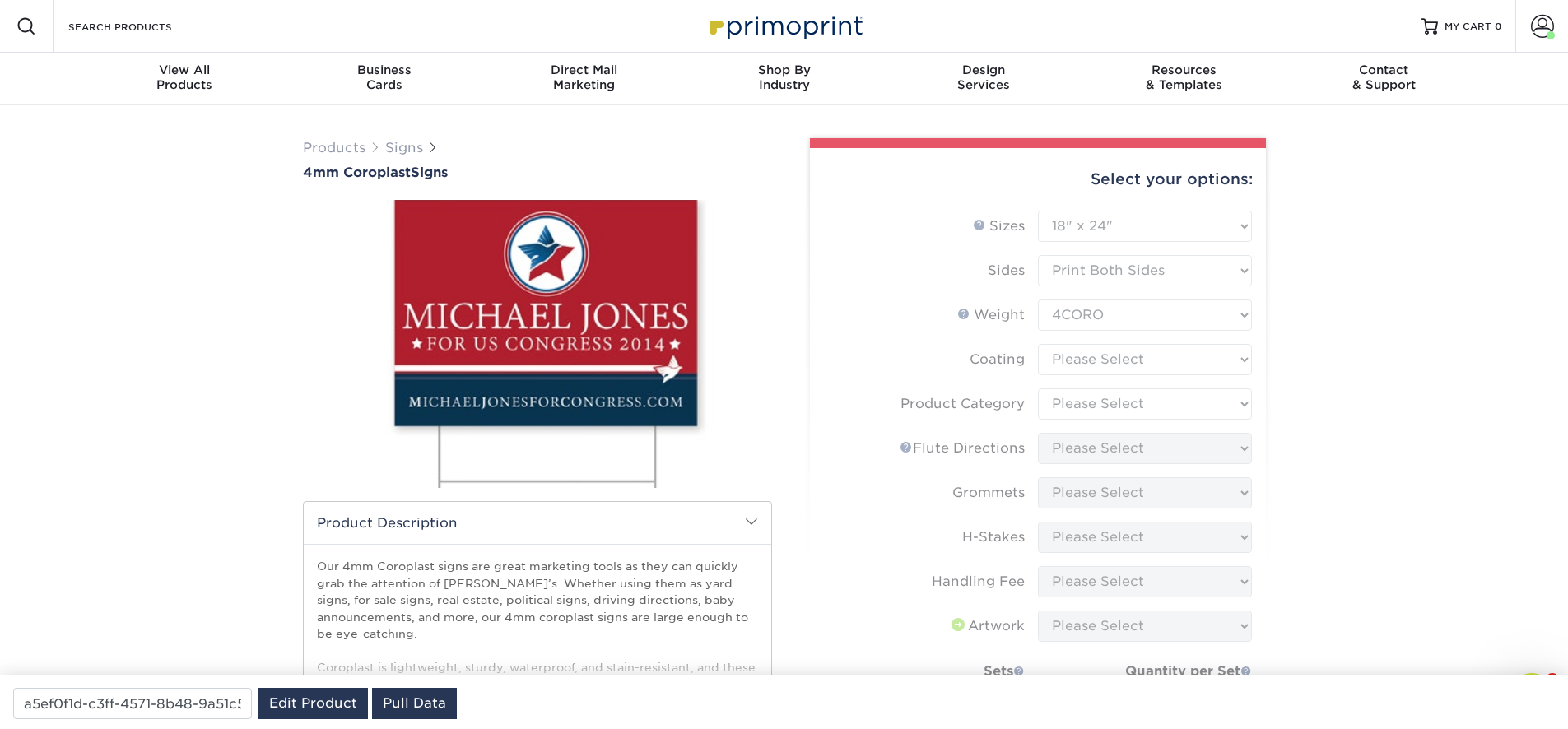
click at [1156, 356] on form "Sizes Help Sizes Please Select 12" x 18" 18" x 24" 24" x 24" 24" x 36" Sides Pl…" at bounding box center [1037, 537] width 430 height 651
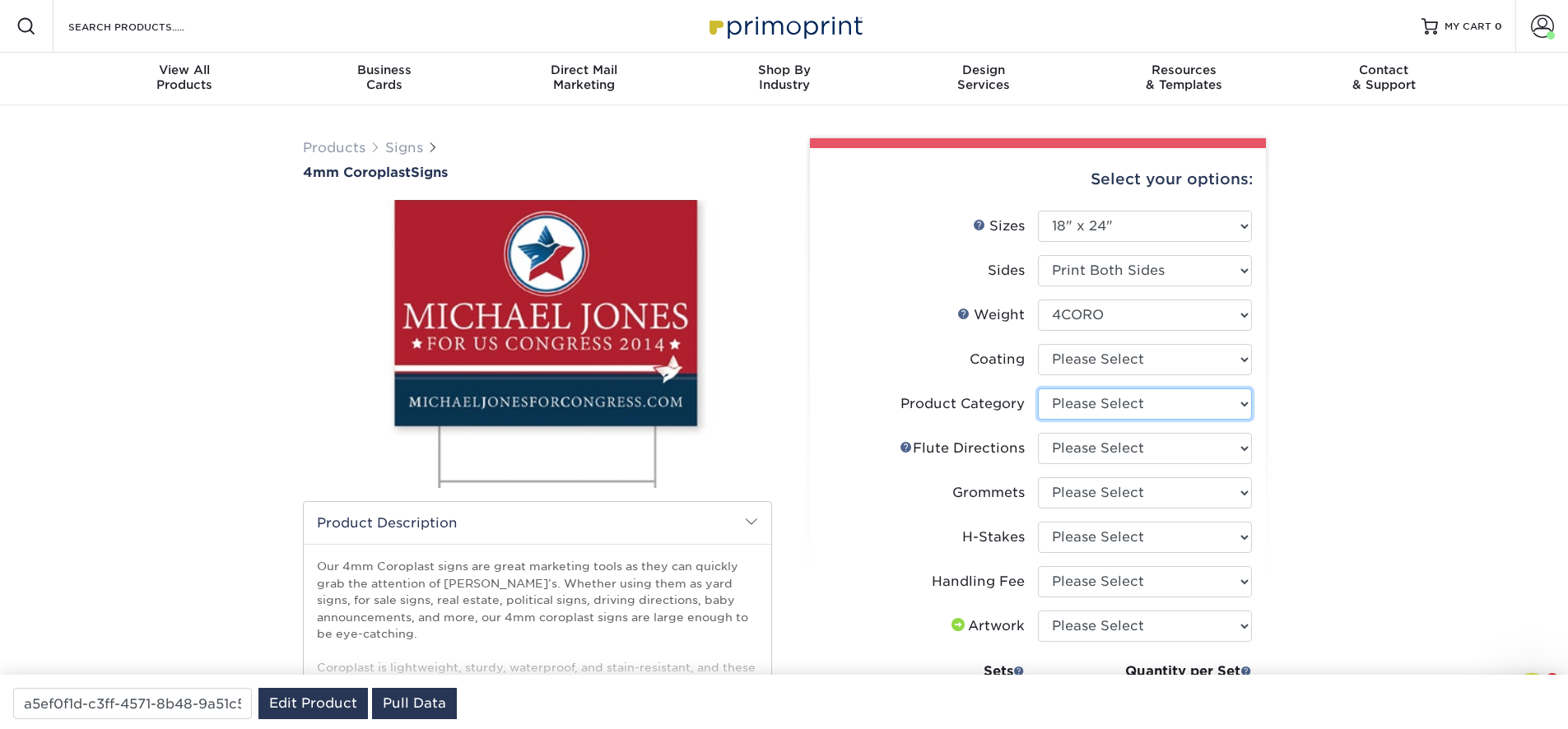
select select "b3582ed5-6912-492c-8440-2cc51afdb8e1"
click at [1038, 388] on select "Please Select Coroplast Signs" at bounding box center [1145, 403] width 214 height 31
select select "b9474d6d-25b7-40b8-b284-85b7690982f8"
click at [1038, 432] on select "Please Select Flute Direction (Horizontal) Flute Direction (Vertical)" at bounding box center [1145, 447] width 214 height 31
click at [1100, 516] on li "Grommets Please Select No Grommets Yes, Grommet All 4 Corners Yes, Grommets Top…" at bounding box center [1037, 500] width 428 height 44
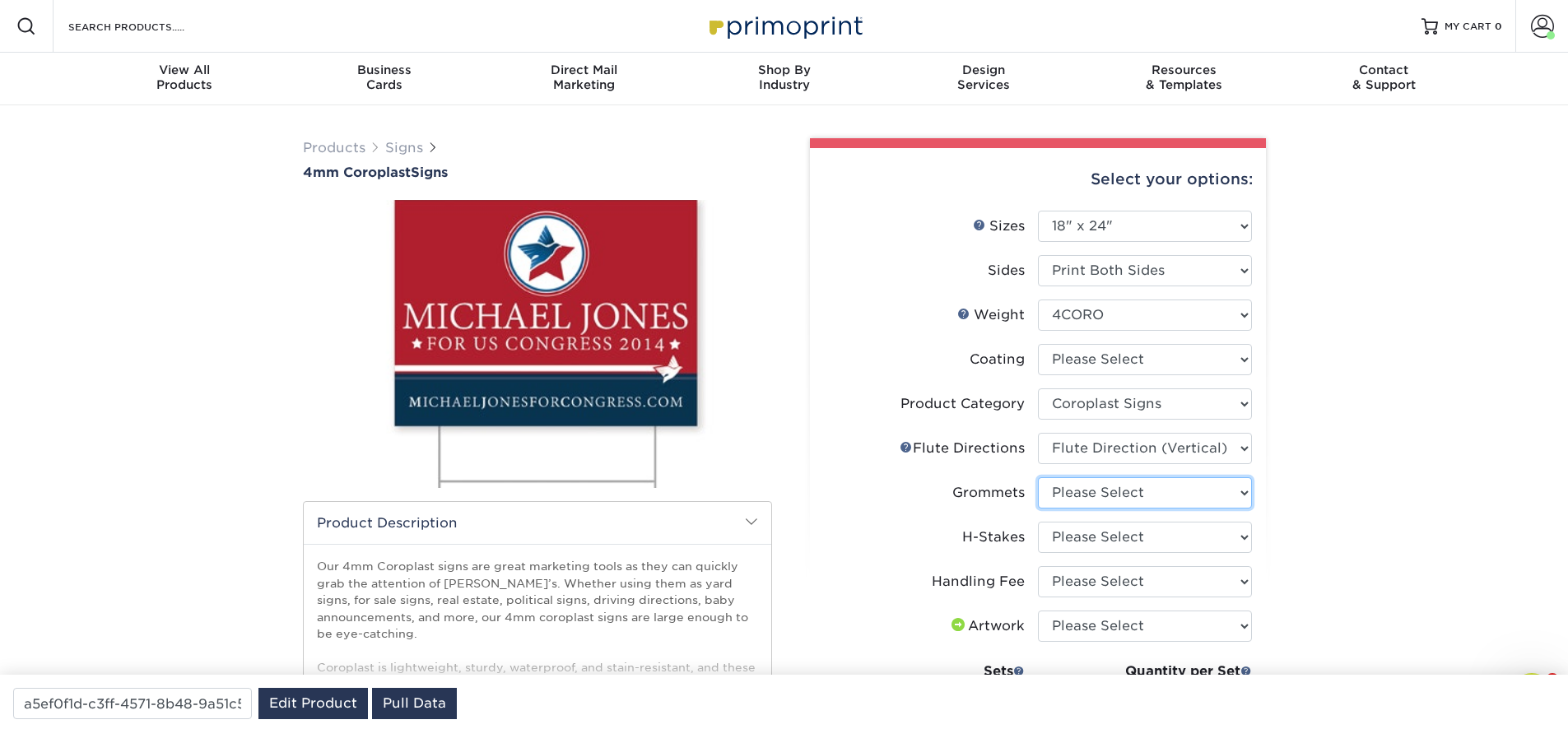
select select "90d329df-db80-4206-b821-ff9d3f363977"
click at [1038, 477] on select "Please Select No Grommets Yes, Grommet All 4 Corners Yes, Grommets Top Corners …" at bounding box center [1145, 492] width 214 height 31
select select "8c85e97e-8b3a-46d2-b88d-acee5fa20222"
click at [1038, 522] on select "Please Select No H-Stakes Yes" at bounding box center [1145, 537] width 214 height 31
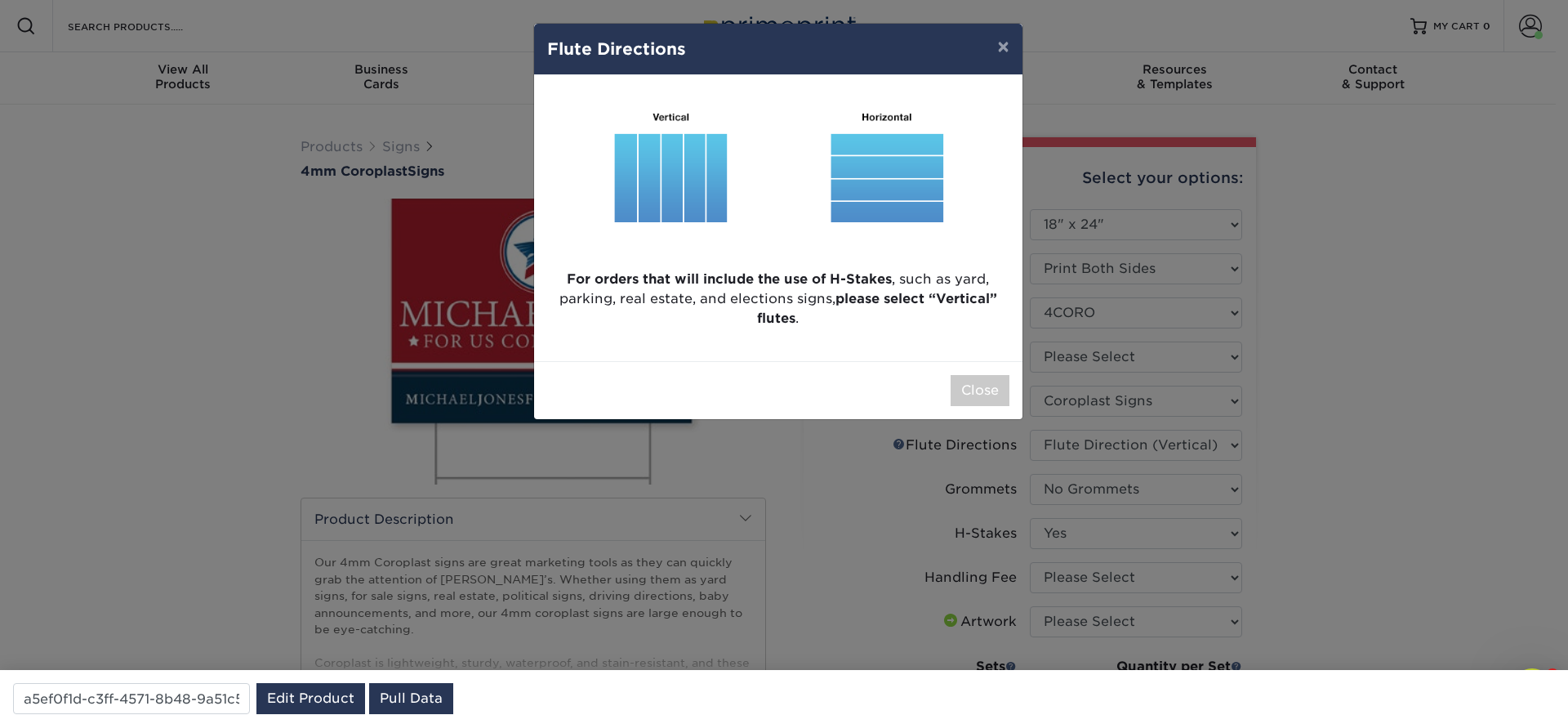
click at [1079, 582] on div "× Flute Directions For orders that will include the use of H-Stakes , such as y…" at bounding box center [784, 362] width 1568 height 724
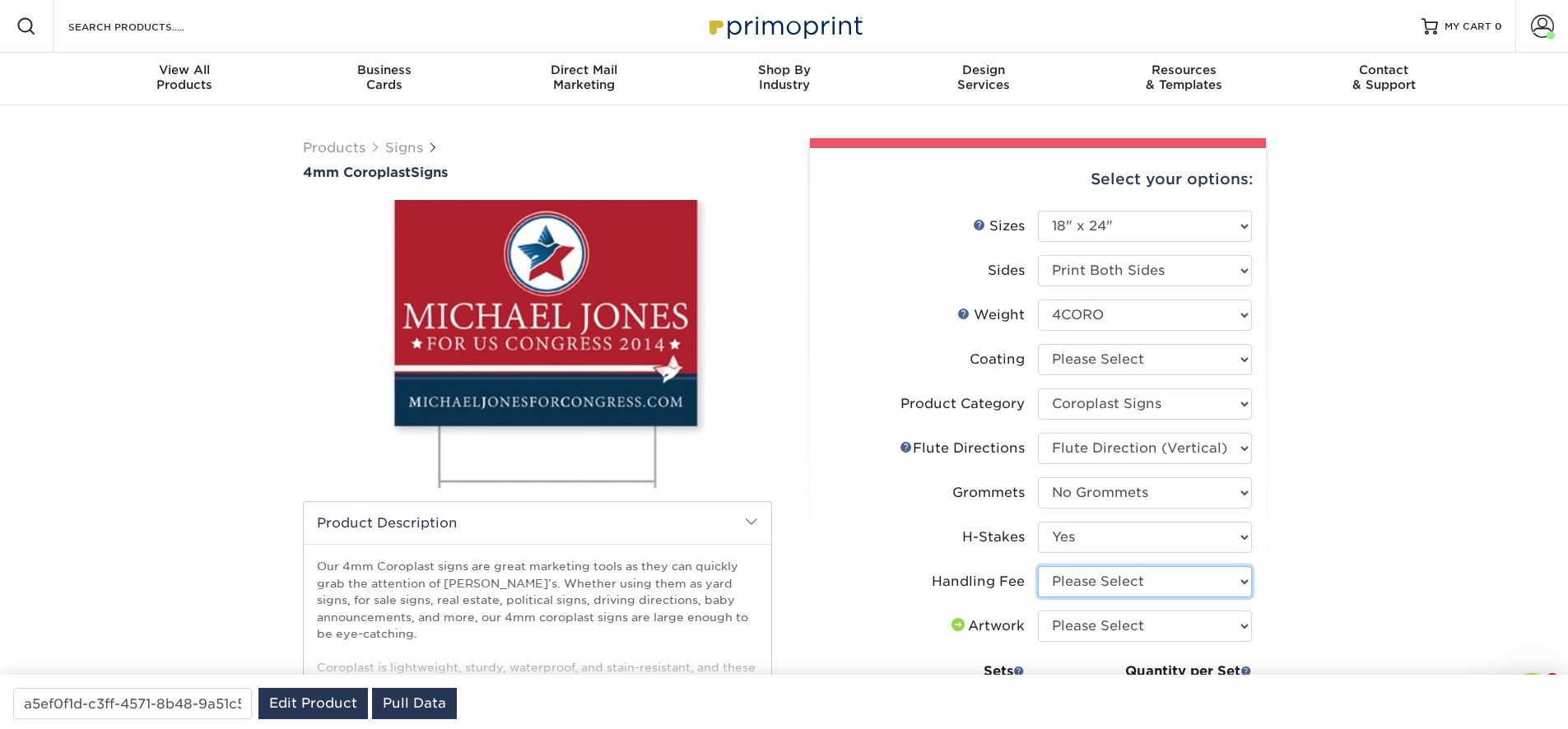
select select "ab74c079-444c-4260-ae6a-e09bdee8073c"
click at [1038, 566] on select "Please Select Handling Fee" at bounding box center [1145, 581] width 214 height 31
select select "upload"
click at [1038, 611] on select "Please Select I will upload files I need a design - $50" at bounding box center [1145, 626] width 214 height 31
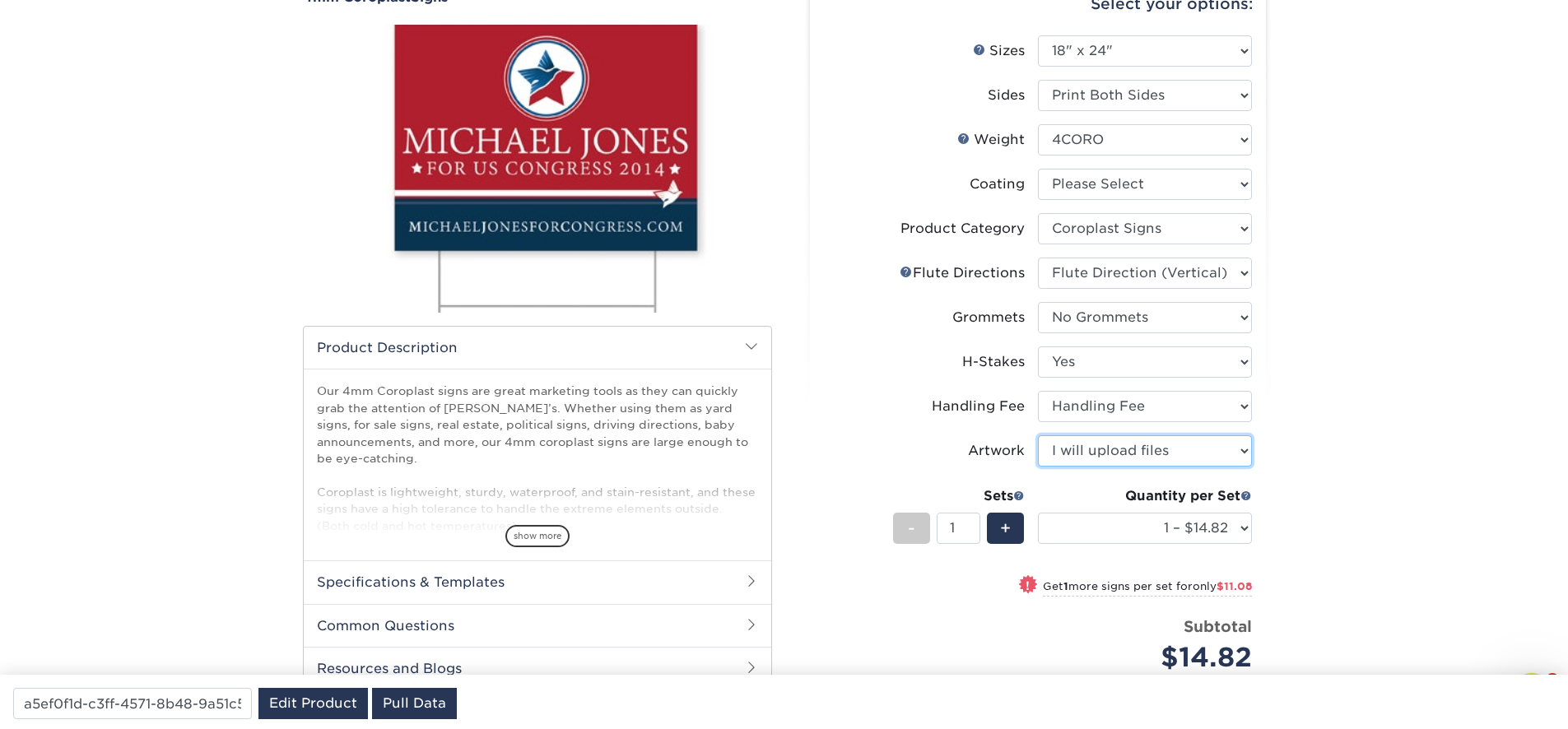
scroll to position [395, 0]
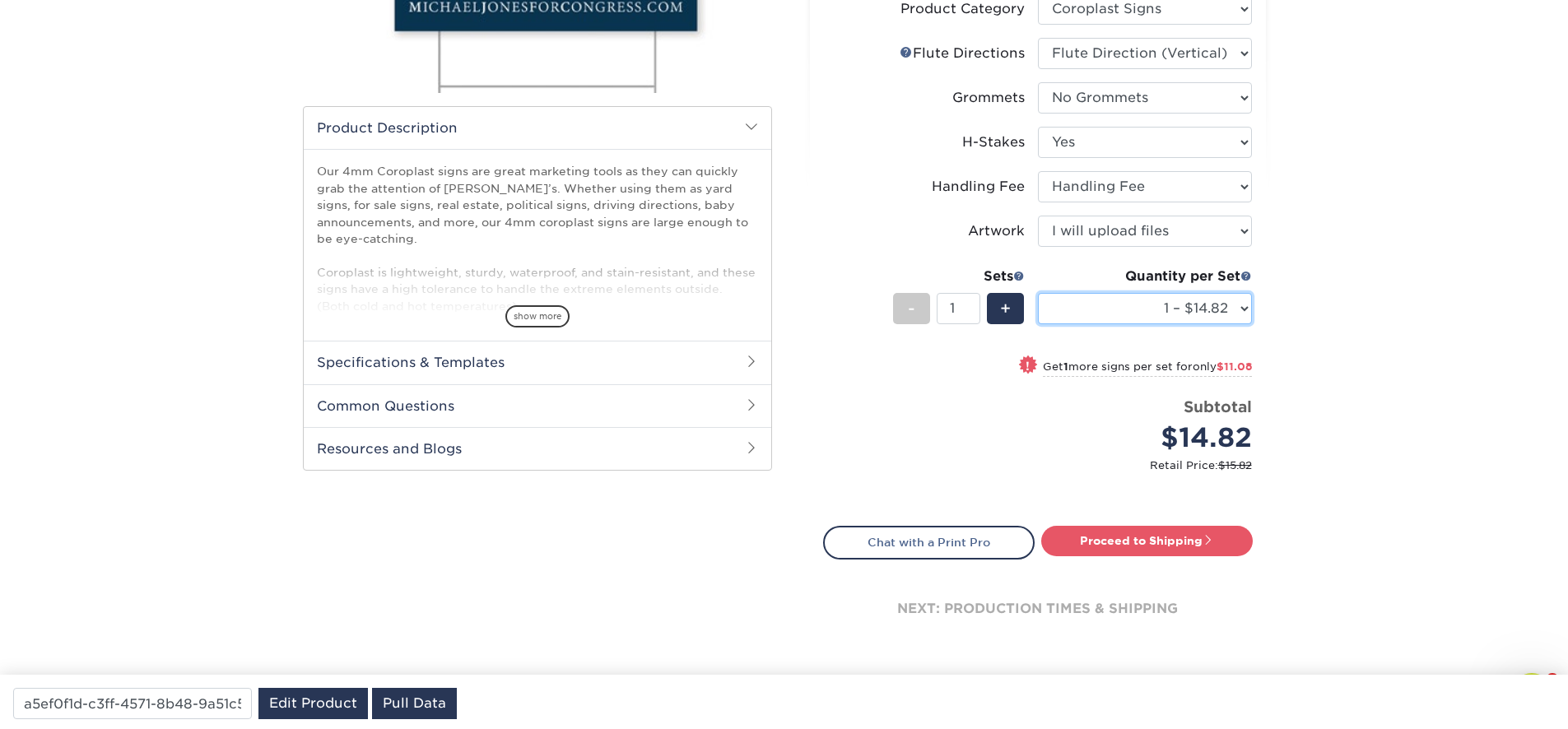
select select "10 – $108.73"
click at [1038, 293] on select "1 – $14.82 2 – $25.90 3 – $36.97 4 – $44.29 5 – $54.37 6 – $65.44 7 – $76.51 8 …" at bounding box center [1145, 308] width 214 height 31
click at [1118, 539] on link "Proceed to Shipping" at bounding box center [1147, 541] width 212 height 30
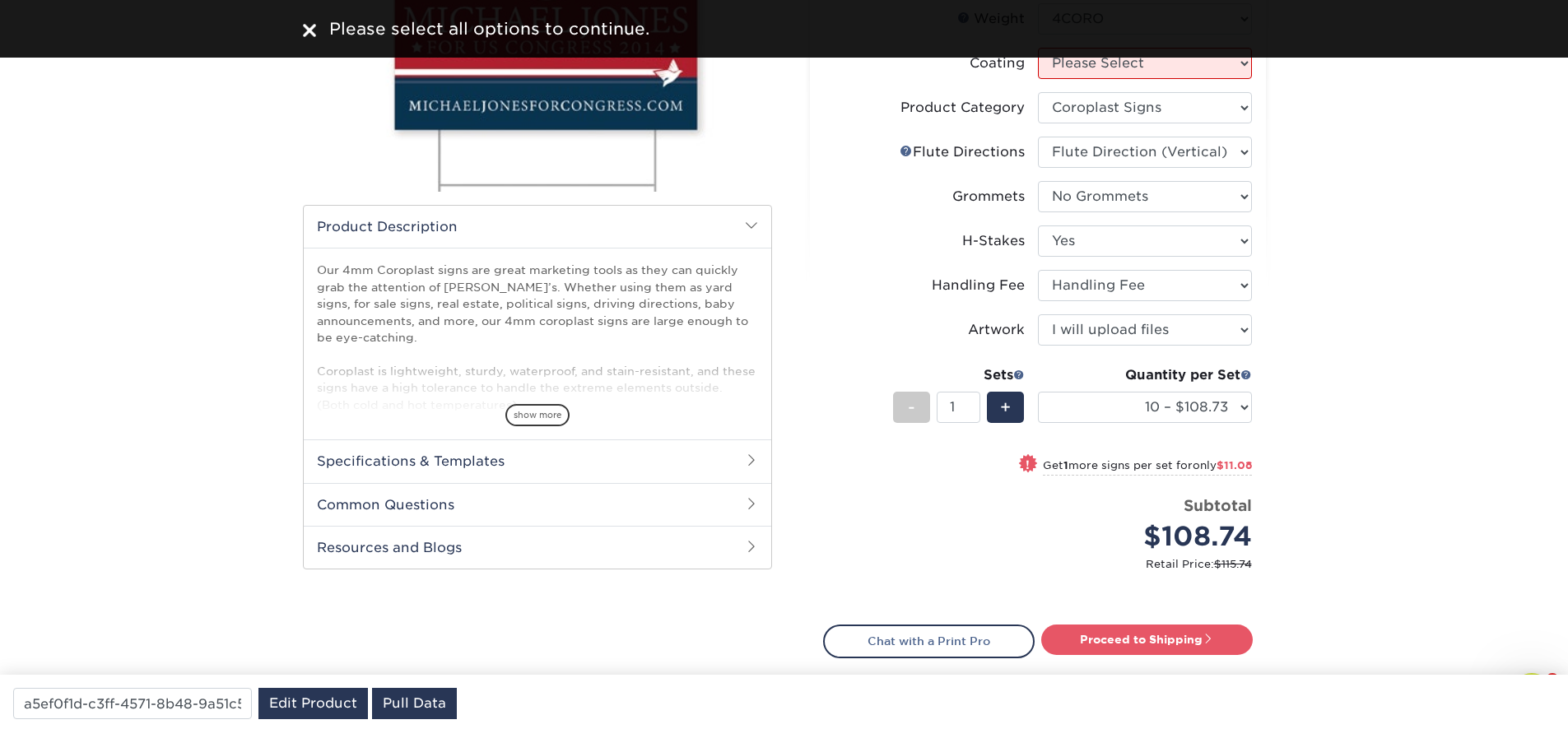
scroll to position [198, 0]
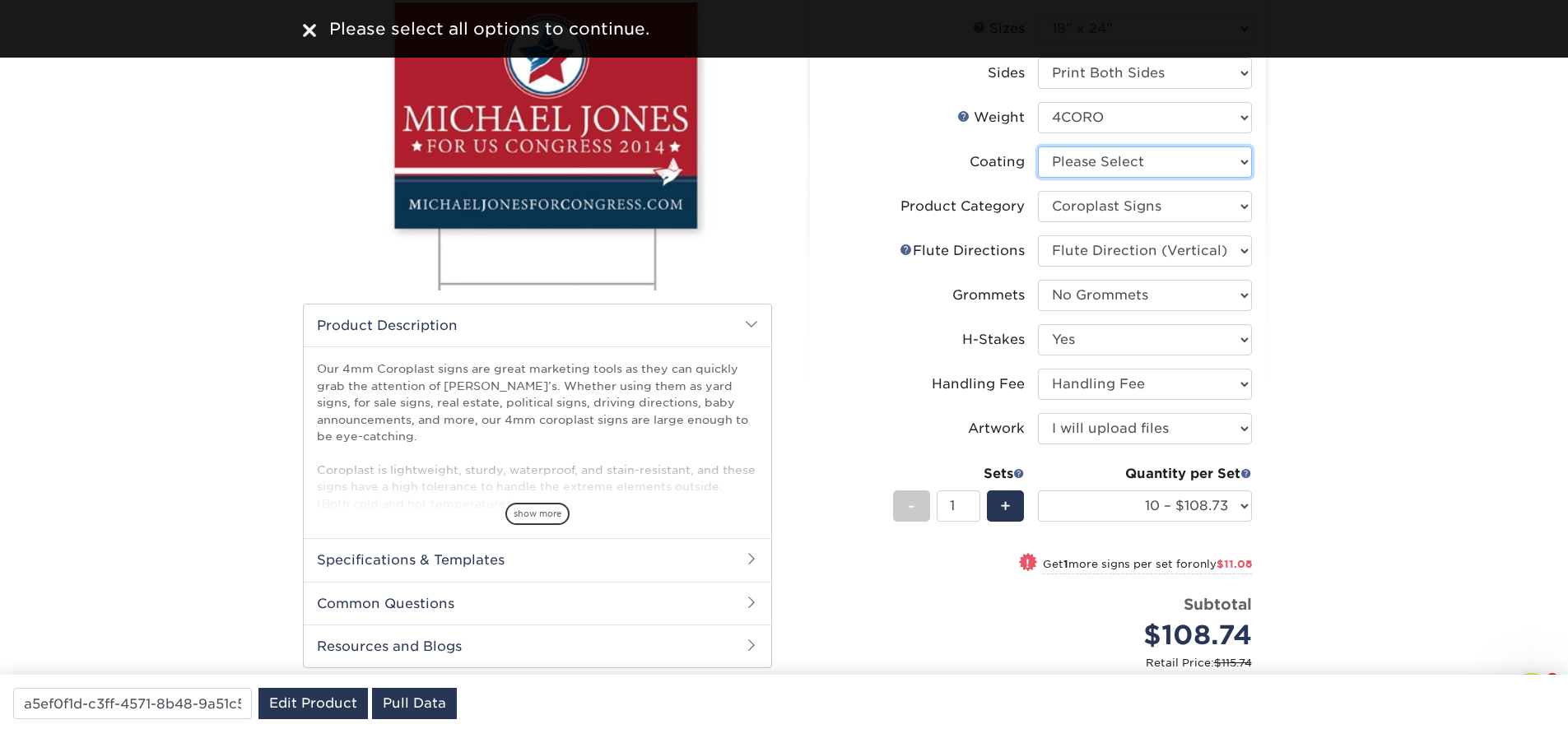
select select "3e7618de-abca-4bda-9f97-8b9129e913d8"
click at [1038, 147] on select at bounding box center [1145, 162] width 214 height 31
select select "-1"
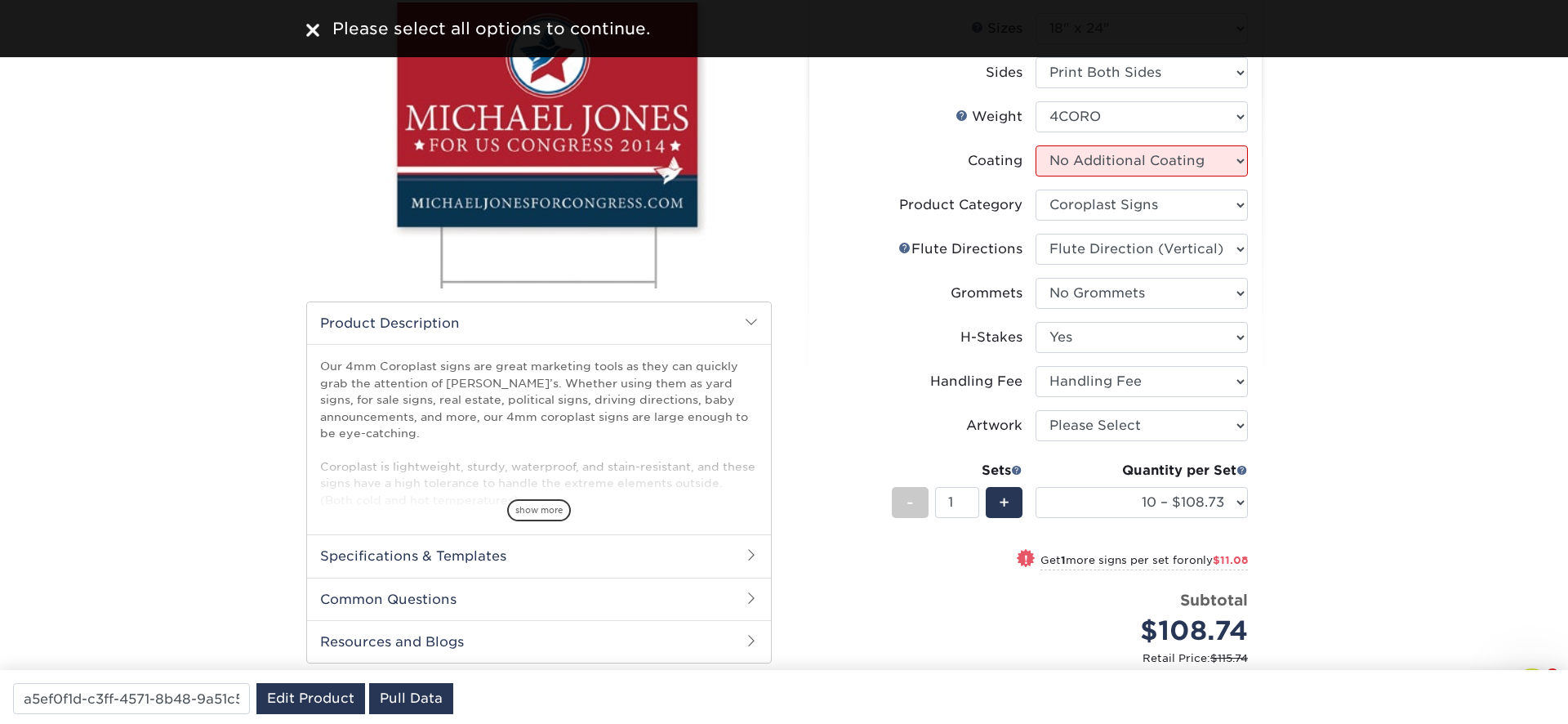
select select "-1"
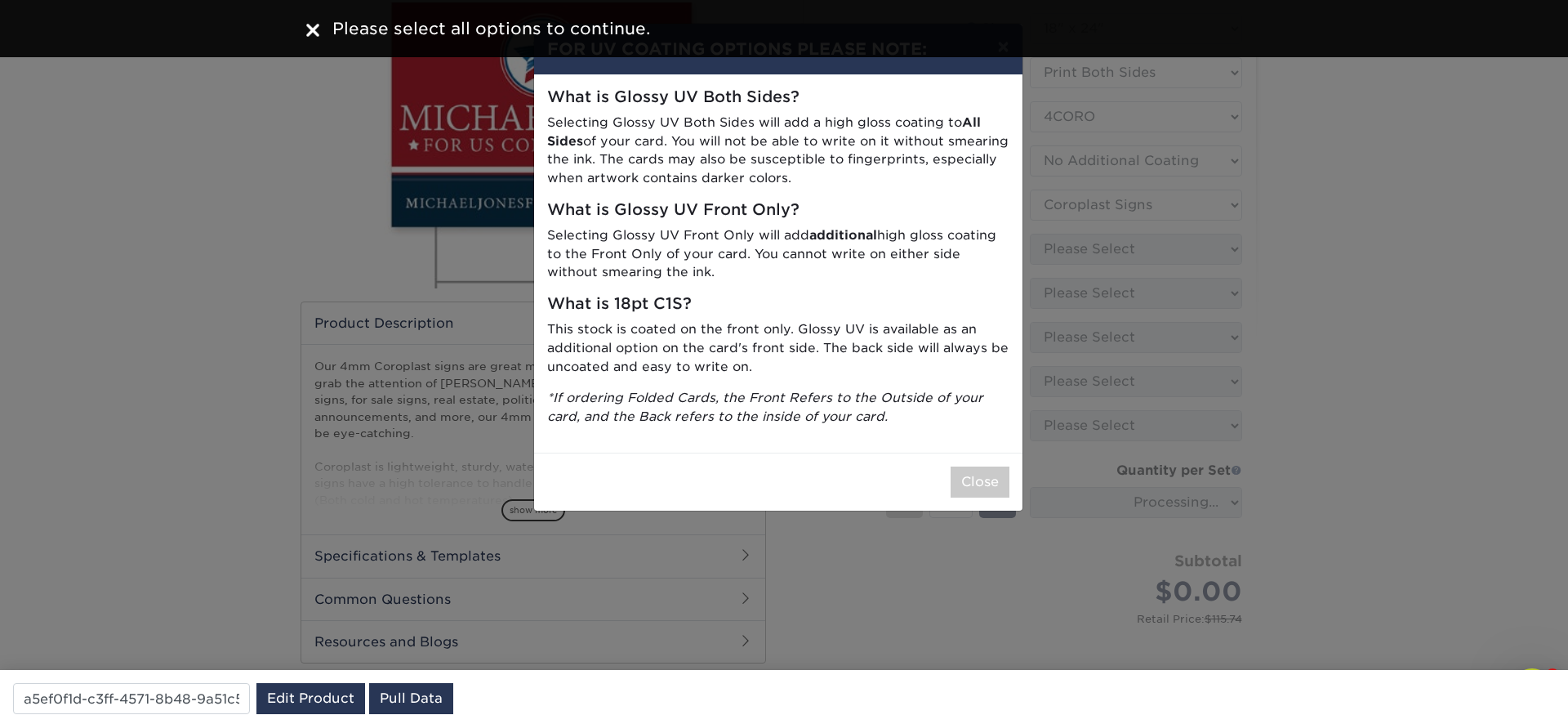
click at [1261, 350] on div "× FOR UV COATING OPTIONS PLEASE NOTE: What is Glossy UV Both Sides? Selecting G…" at bounding box center [784, 362] width 1568 height 724
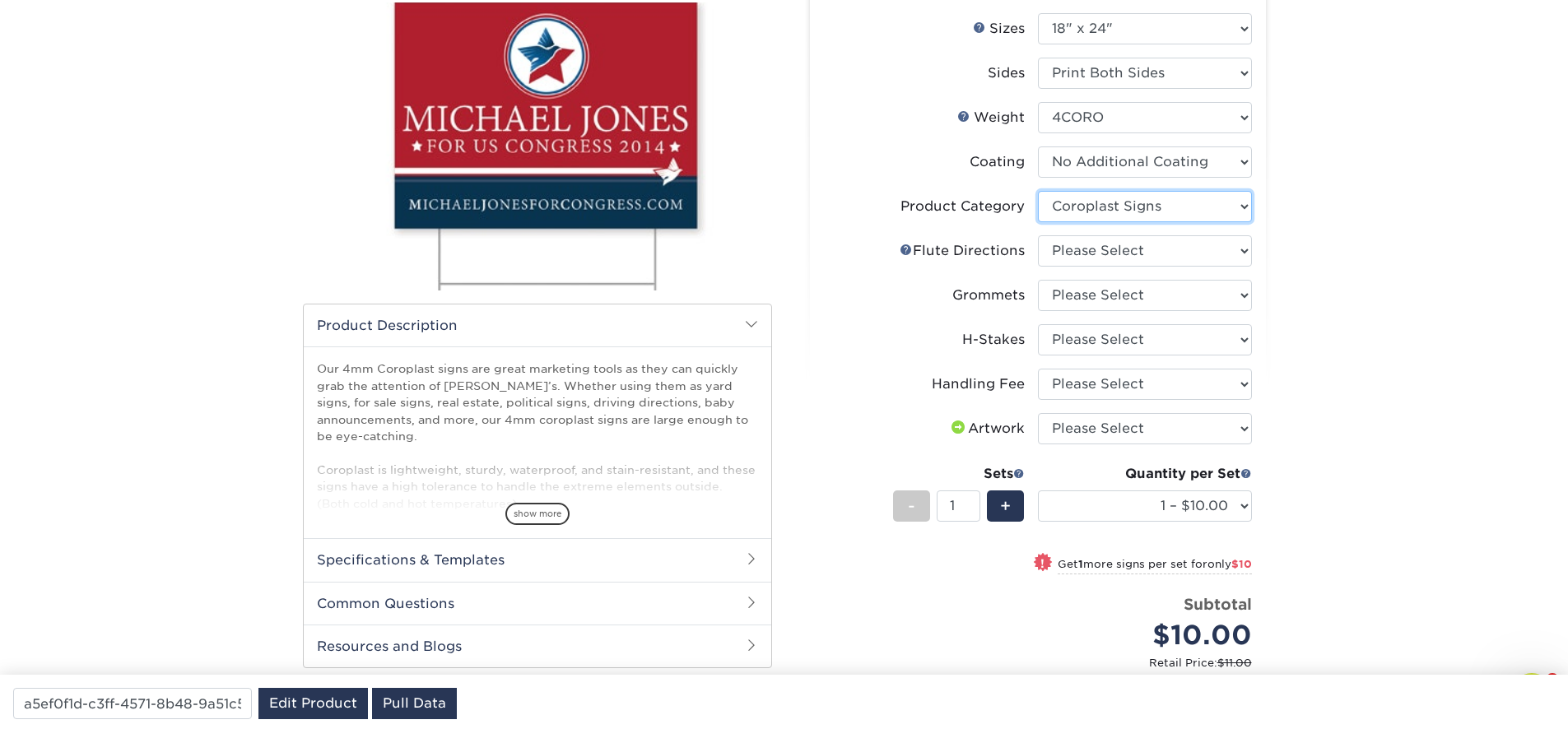
drag, startPoint x: 1119, startPoint y: 210, endPoint x: 1435, endPoint y: 241, distance: 317.5
click at [1451, 238] on div "Products Signs 4mm Coroplast Signs /" at bounding box center [784, 411] width 1568 height 1007
select select "b9474d6d-25b7-40b8-b284-85b7690982f8"
click at [1038, 236] on select "Please Select Flute Direction (Horizontal) Flute Direction (Vertical)" at bounding box center [1145, 251] width 214 height 31
click at [1115, 316] on li "Grommets Please Select No Grommets Yes, Grommet All 4 Corners Yes, Grommets Top…" at bounding box center [1037, 302] width 428 height 44
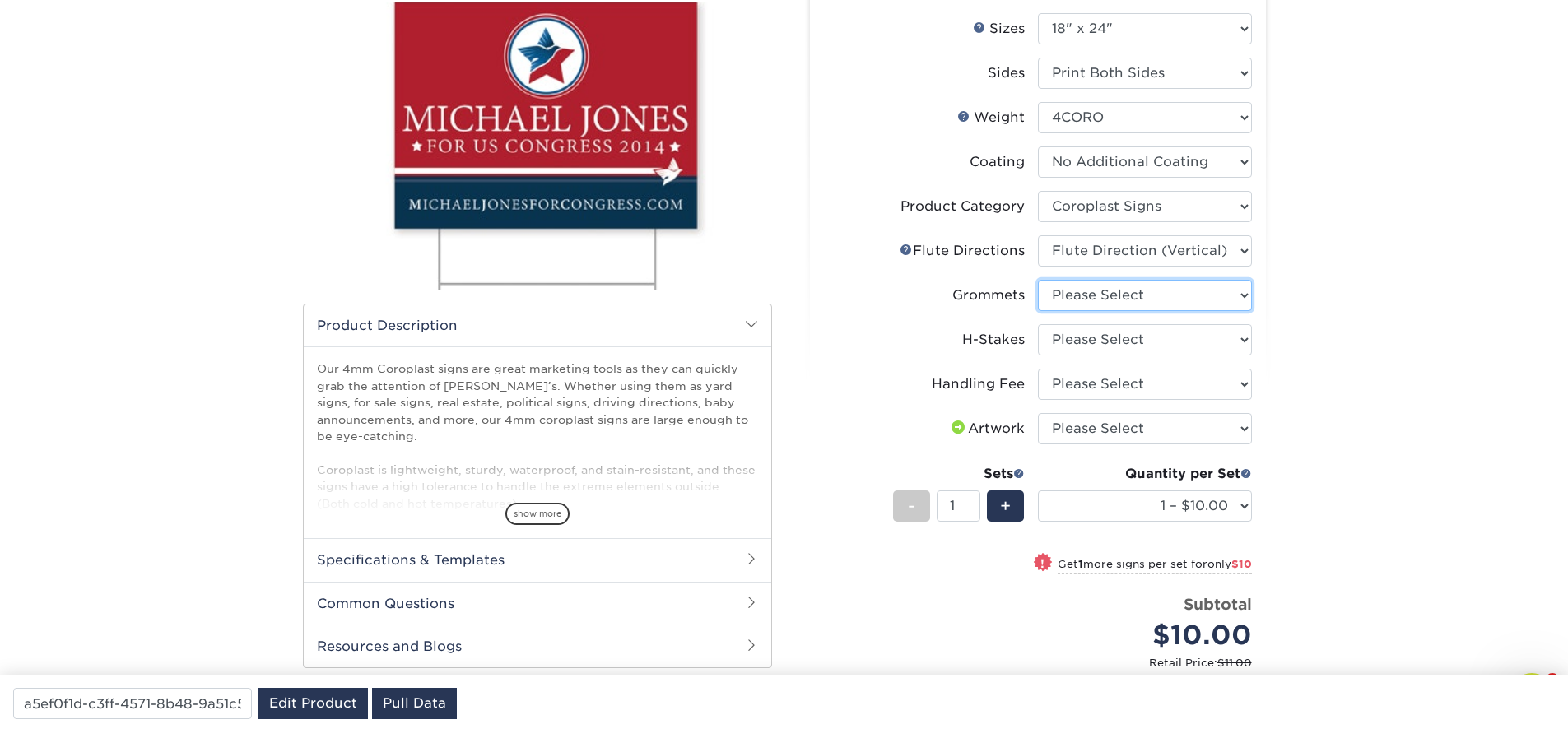
select select "90d329df-db80-4206-b821-ff9d3f363977"
click at [1038, 280] on select "Please Select No Grommets Yes, Grommet All 4 Corners Yes, Grommets Top Corners …" at bounding box center [1145, 295] width 214 height 31
select select "8c85e97e-8b3a-46d2-b88d-acee5fa20222"
click at [1038, 324] on select "Please Select No H-Stakes Yes" at bounding box center [1145, 339] width 214 height 31
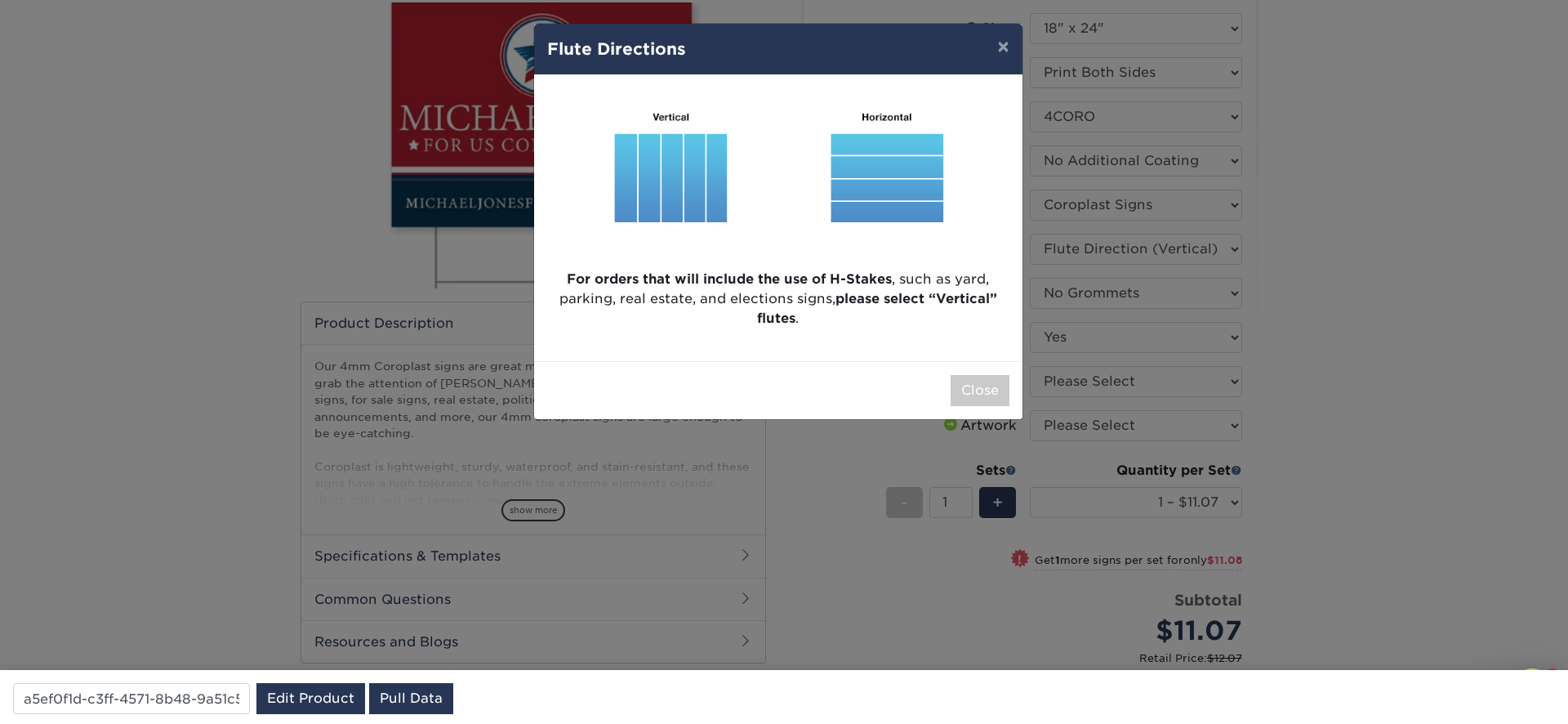
click at [1087, 394] on div "× Flute Directions For orders that will include the use of H-Stakes , such as y…" at bounding box center [784, 362] width 1568 height 724
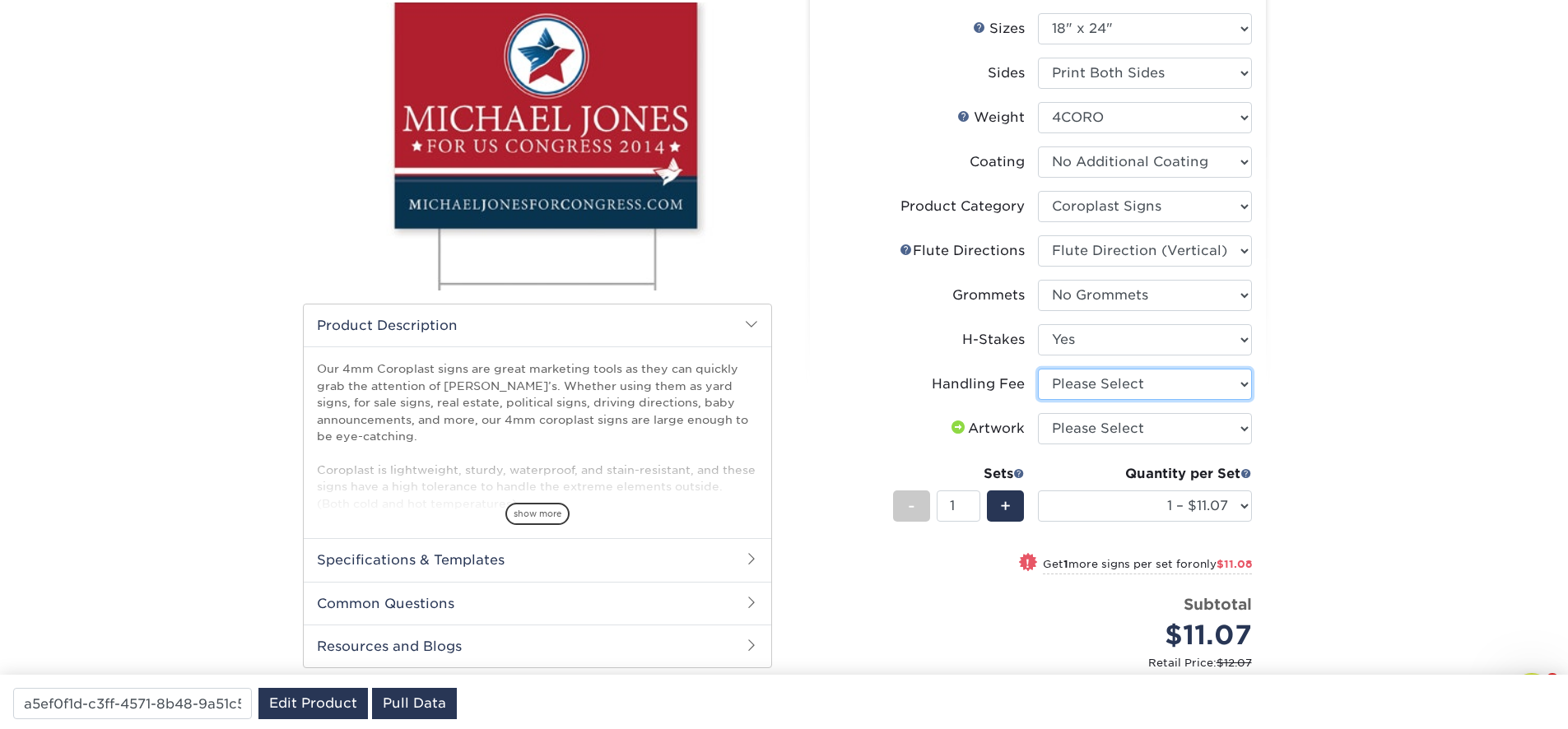
select select "ab74c079-444c-4260-ae6a-e09bdee8073c"
click at [1038, 369] on select "Please Select Handling Fee" at bounding box center [1145, 384] width 214 height 31
select select "upload"
click at [1038, 413] on select "Please Select I will upload files I need a design - $50" at bounding box center [1145, 428] width 214 height 31
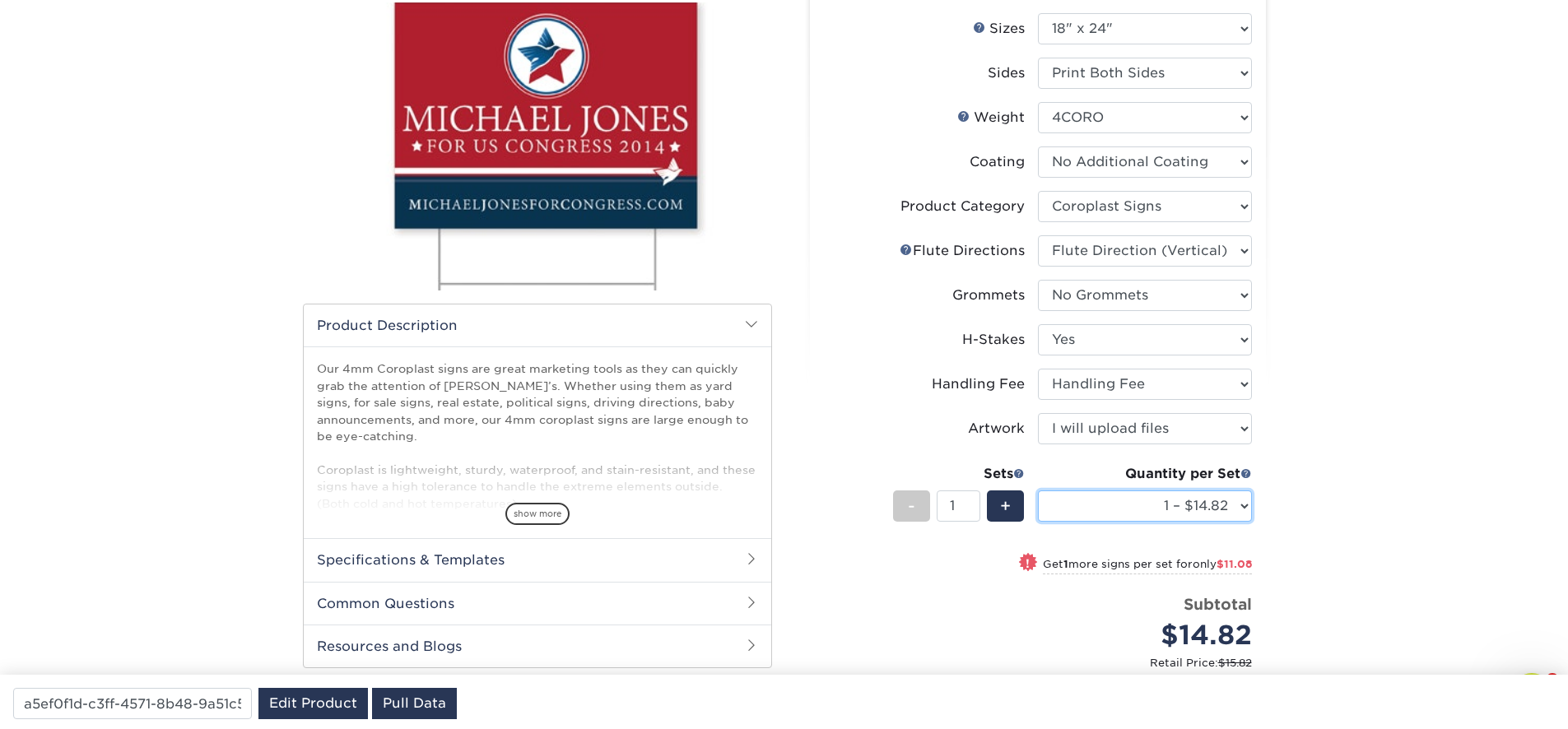
select select "10 – $108.73"
click at [1038, 491] on select "1 – $14.82 2 – $25.90 3 – $36.97 4 – $44.29 5 – $54.37 6 – $65.44 7 – $76.51 8 …" at bounding box center [1145, 506] width 214 height 31
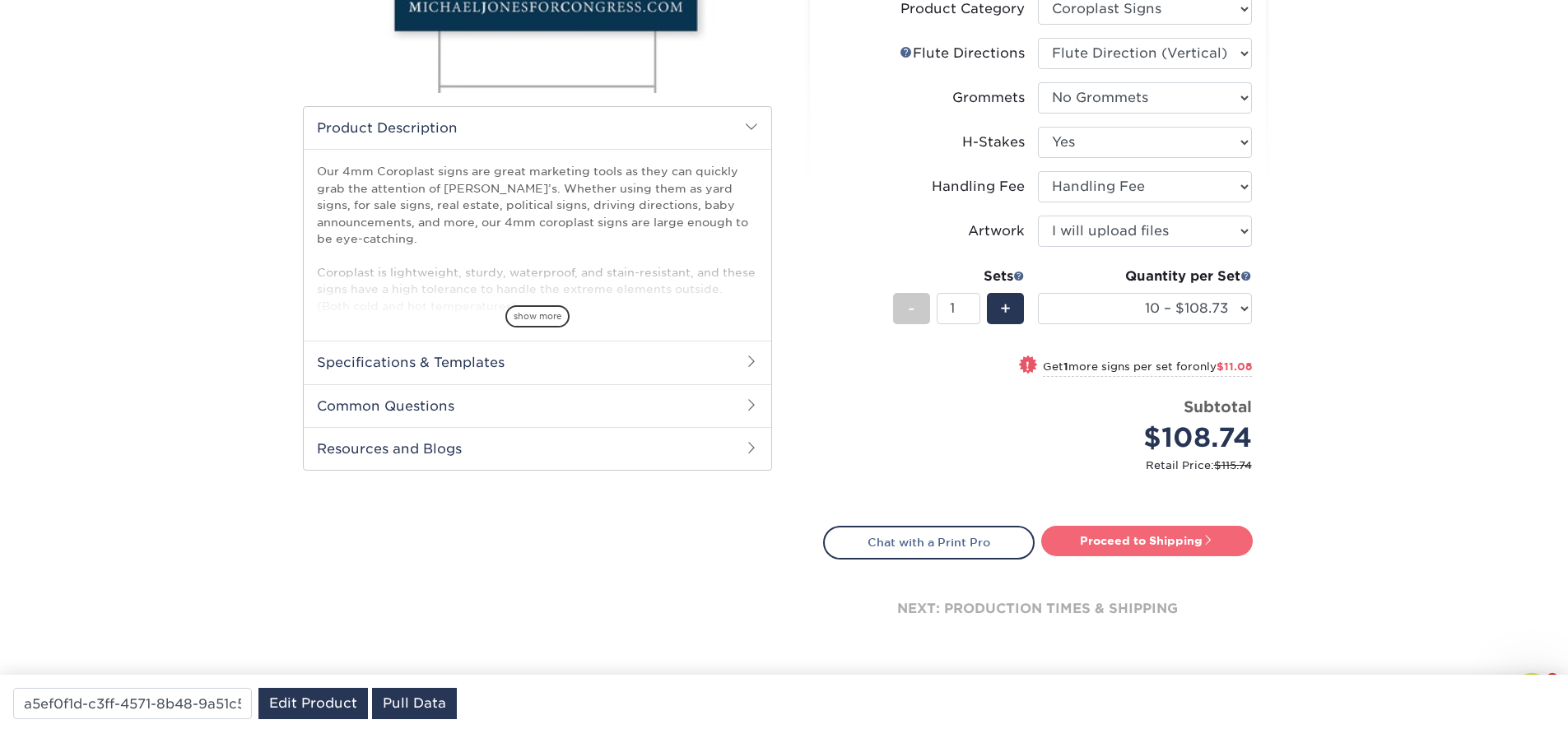
click at [1142, 537] on link "Proceed to Shipping" at bounding box center [1147, 541] width 212 height 30
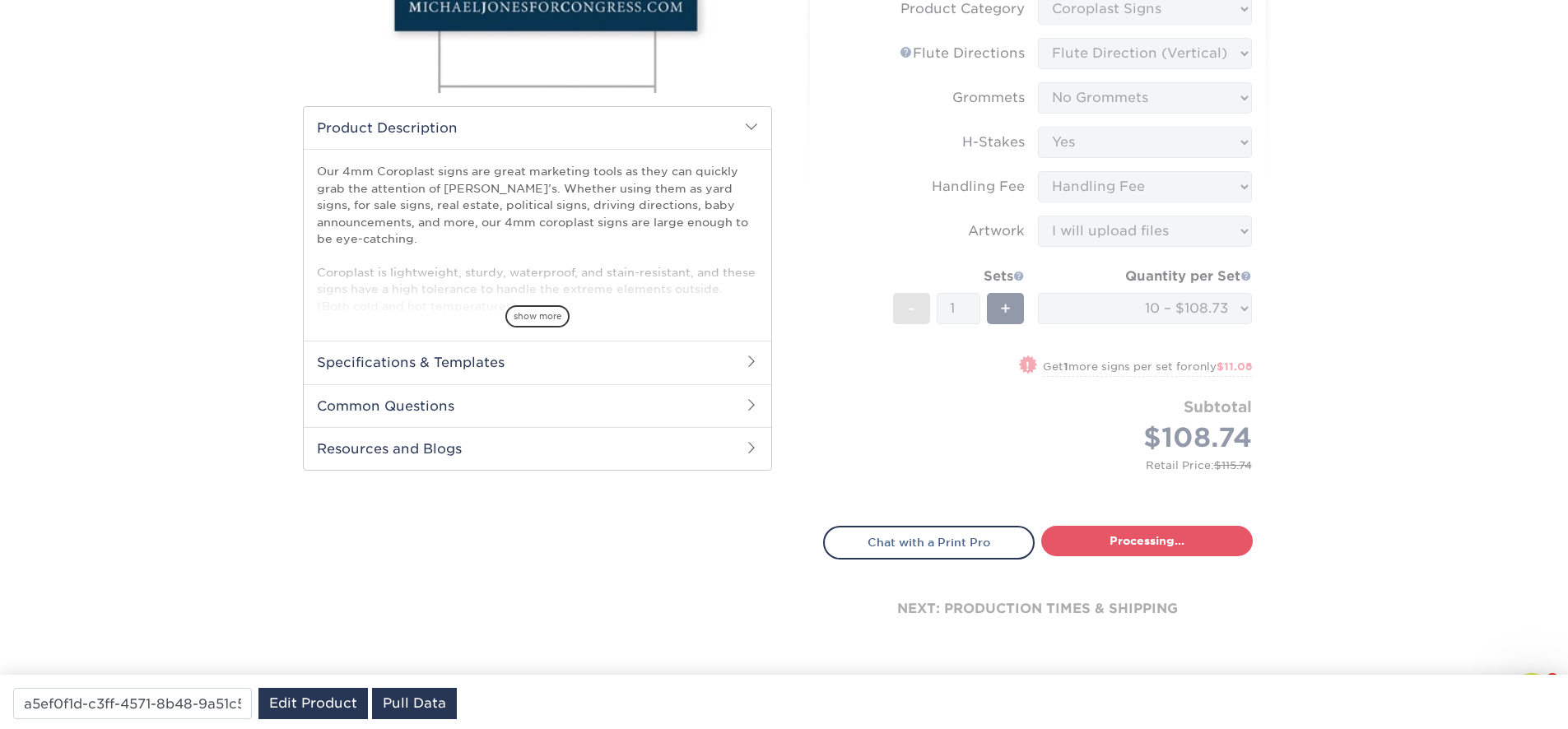
select select "66fa3dd7-a777-44c5-9a33-b53e9be1fb0b"
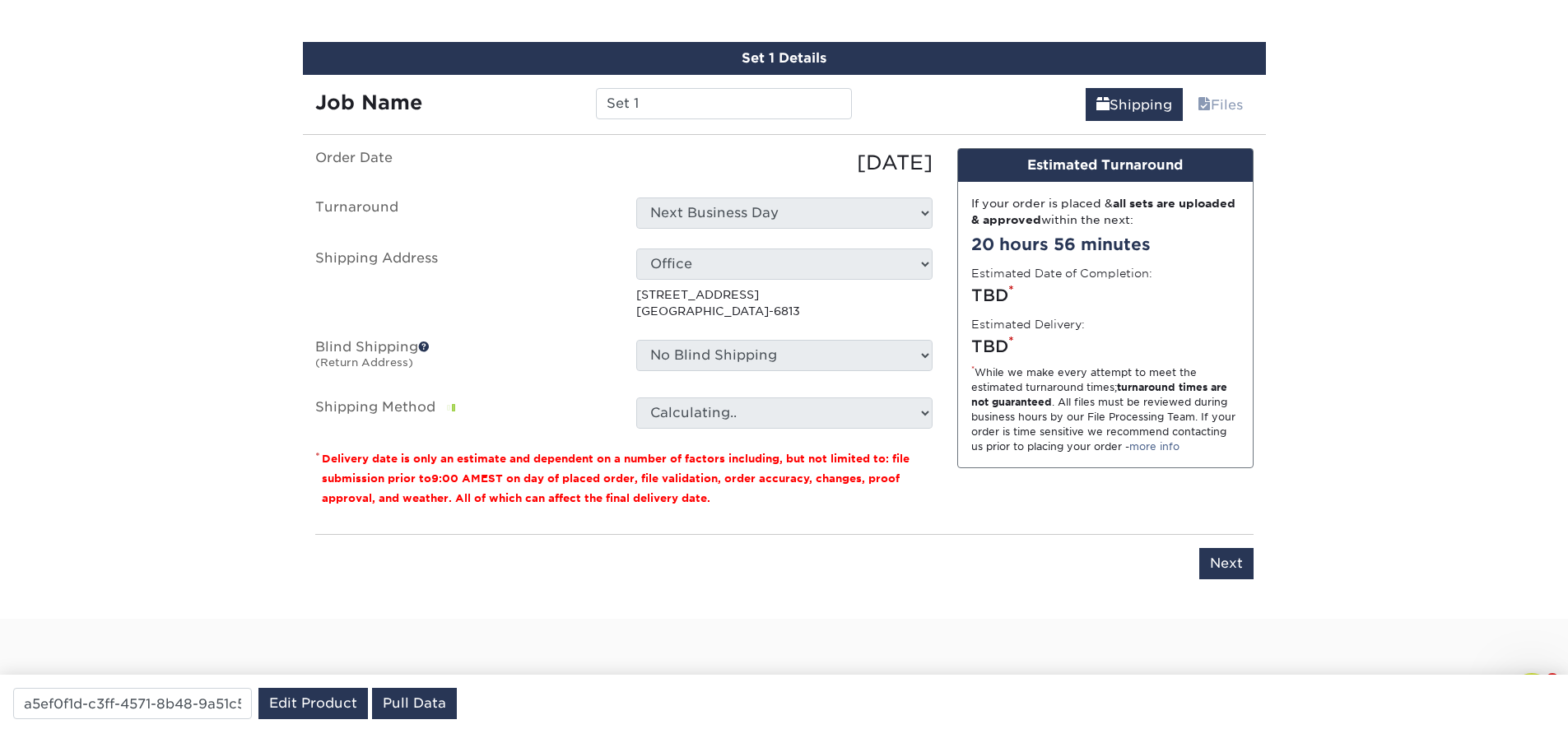
scroll to position [966, 0]
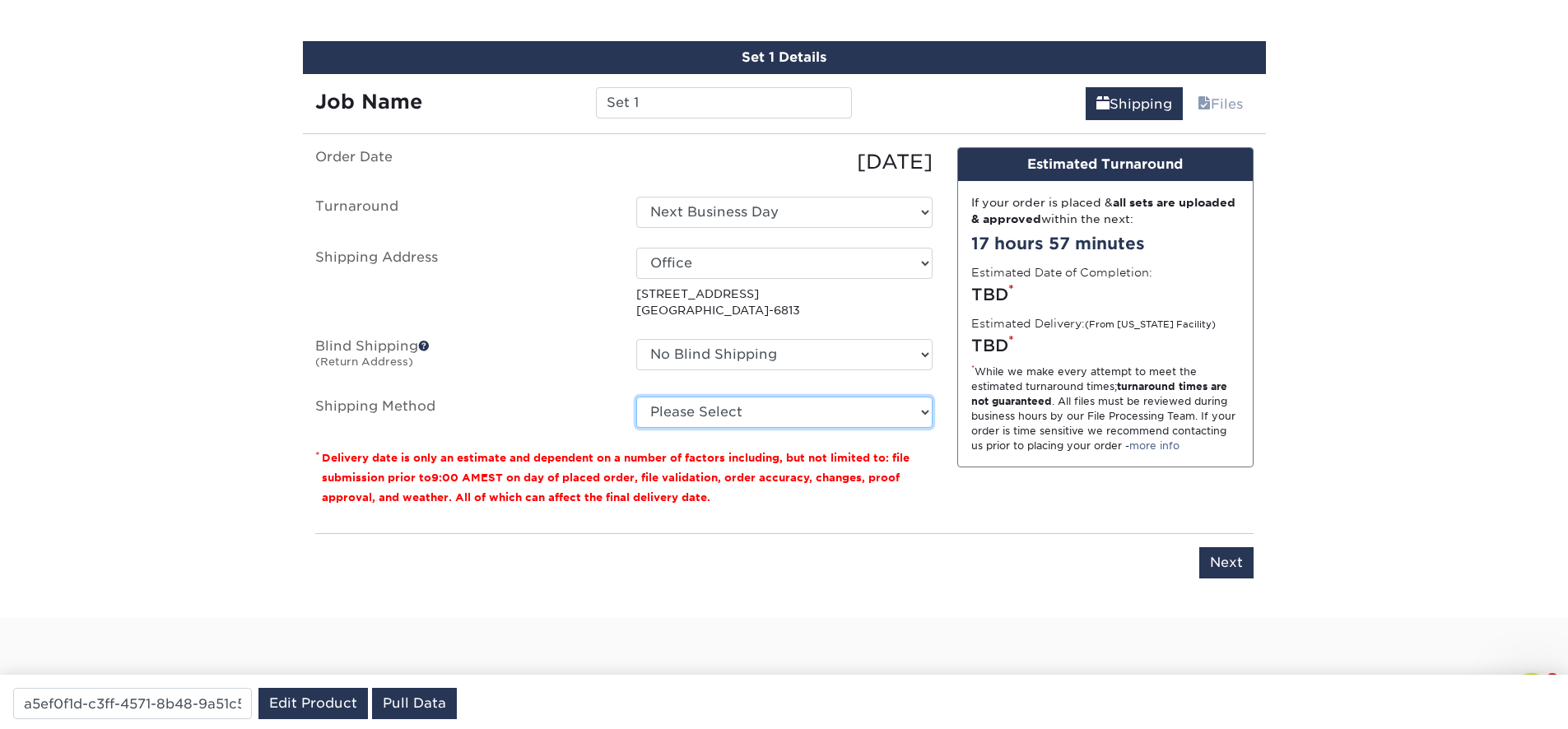
select select "G4MFLATRATE"
click at [637, 396] on select "Please Select Flat Rate Shipping (+$11.20) Ground Shipping (+$36.64) 3 Day Ship…" at bounding box center [785, 411] width 297 height 31
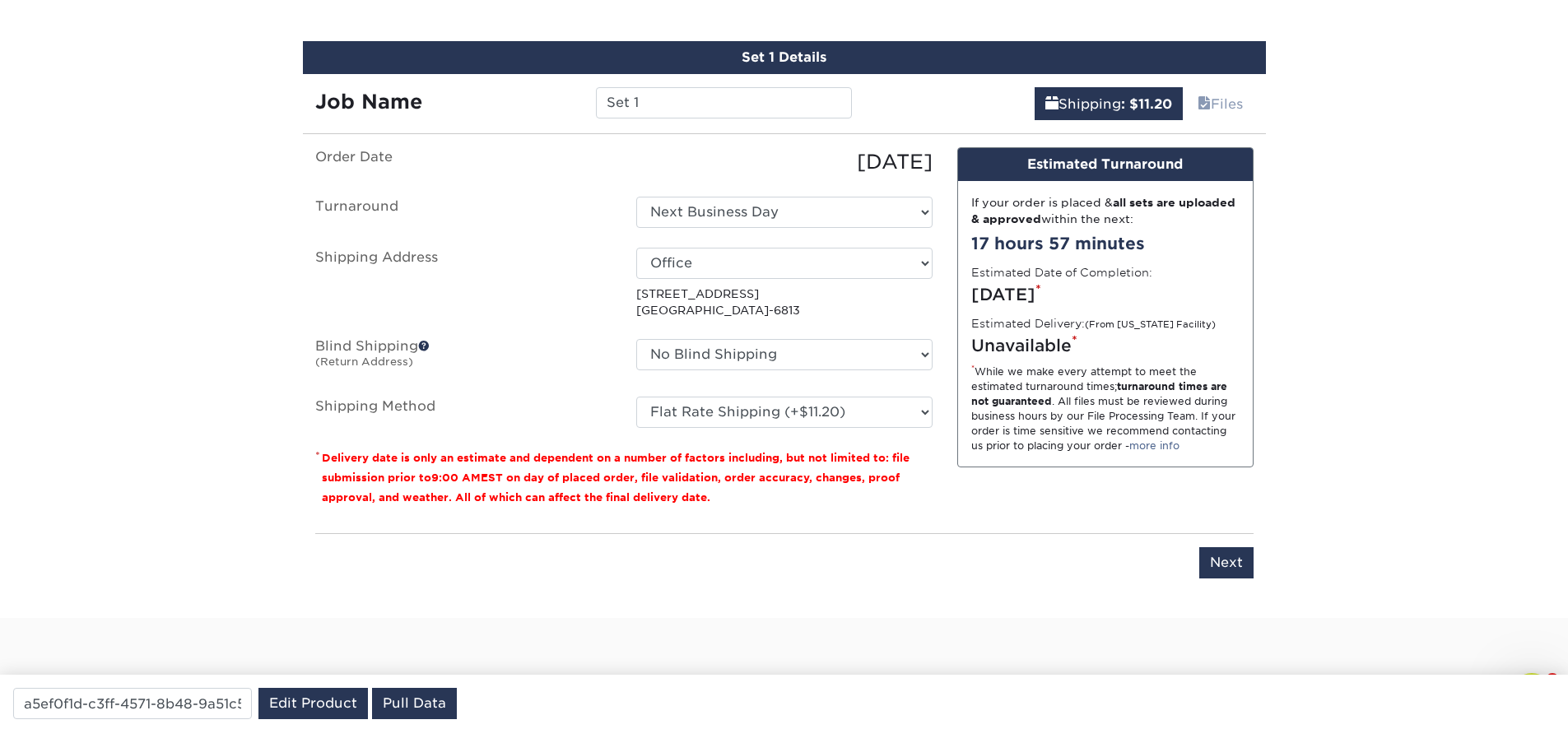
click at [1255, 576] on div "You've choosen mailing services! If you have a csv address list please upload i…" at bounding box center [784, 372] width 963 height 451
click at [1242, 552] on input "Next" at bounding box center [1226, 562] width 55 height 31
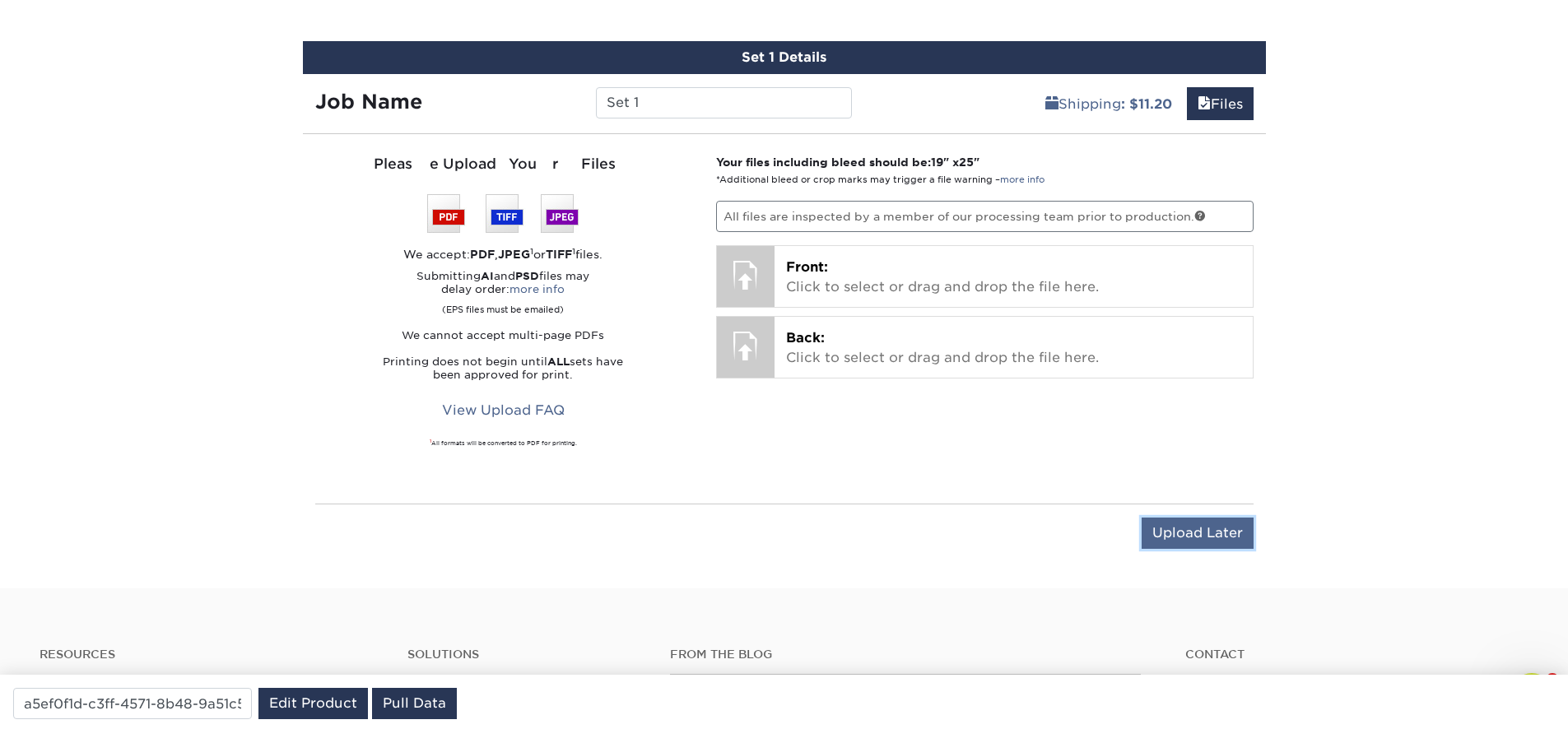
click at [1187, 532] on input "Upload Later" at bounding box center [1197, 532] width 112 height 31
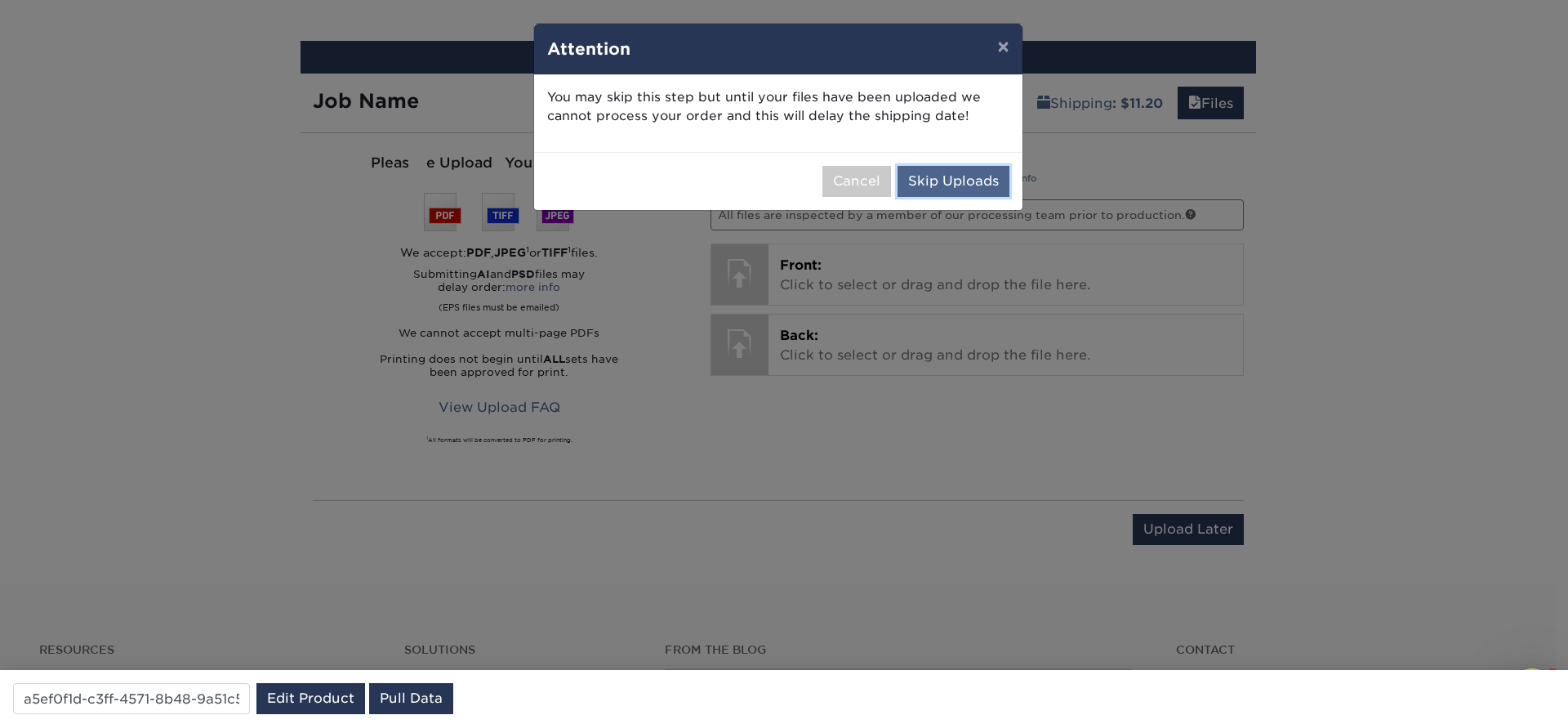
click at [973, 184] on button "Skip Uploads" at bounding box center [954, 181] width 112 height 31
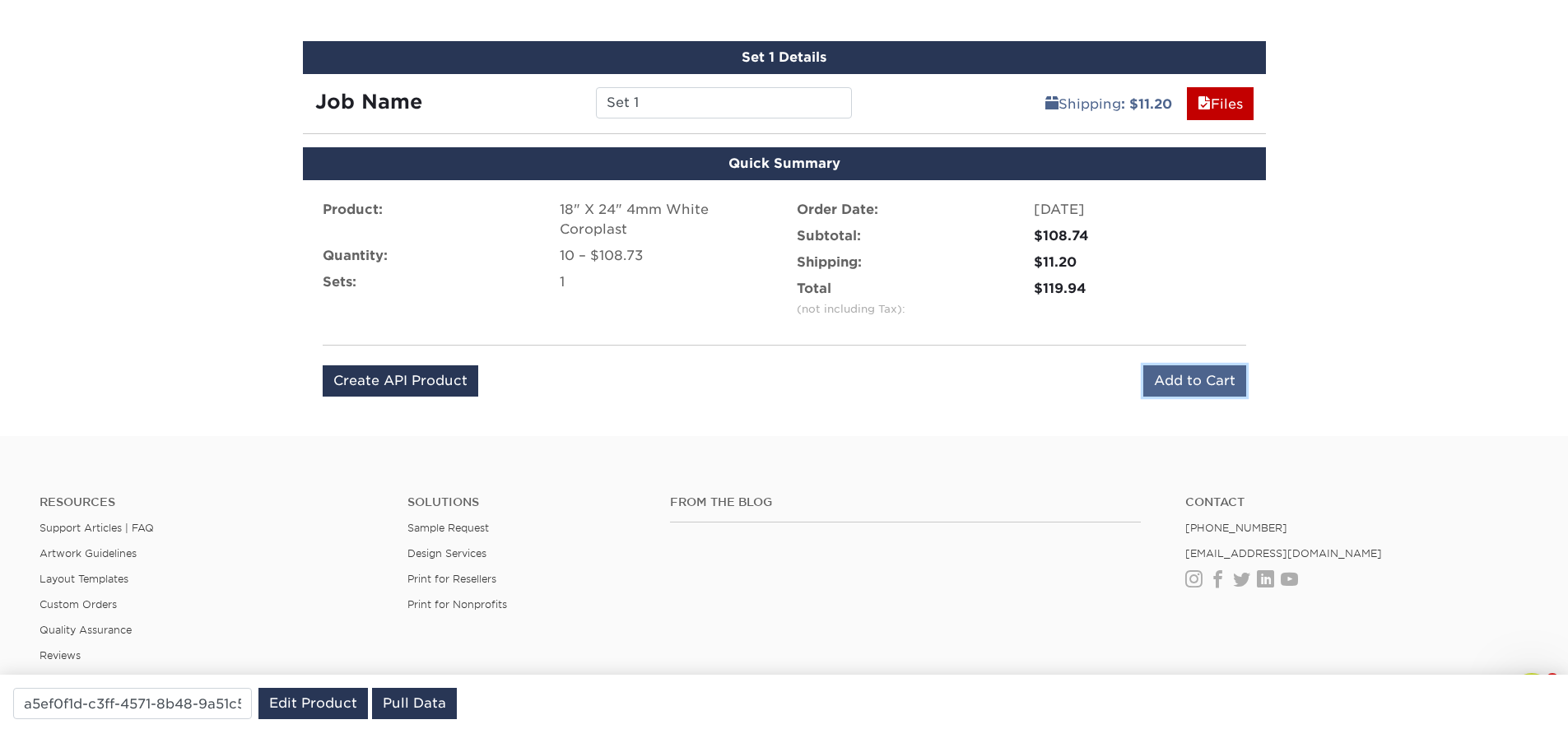
click at [1217, 388] on input "Add to Cart" at bounding box center [1195, 380] width 103 height 31
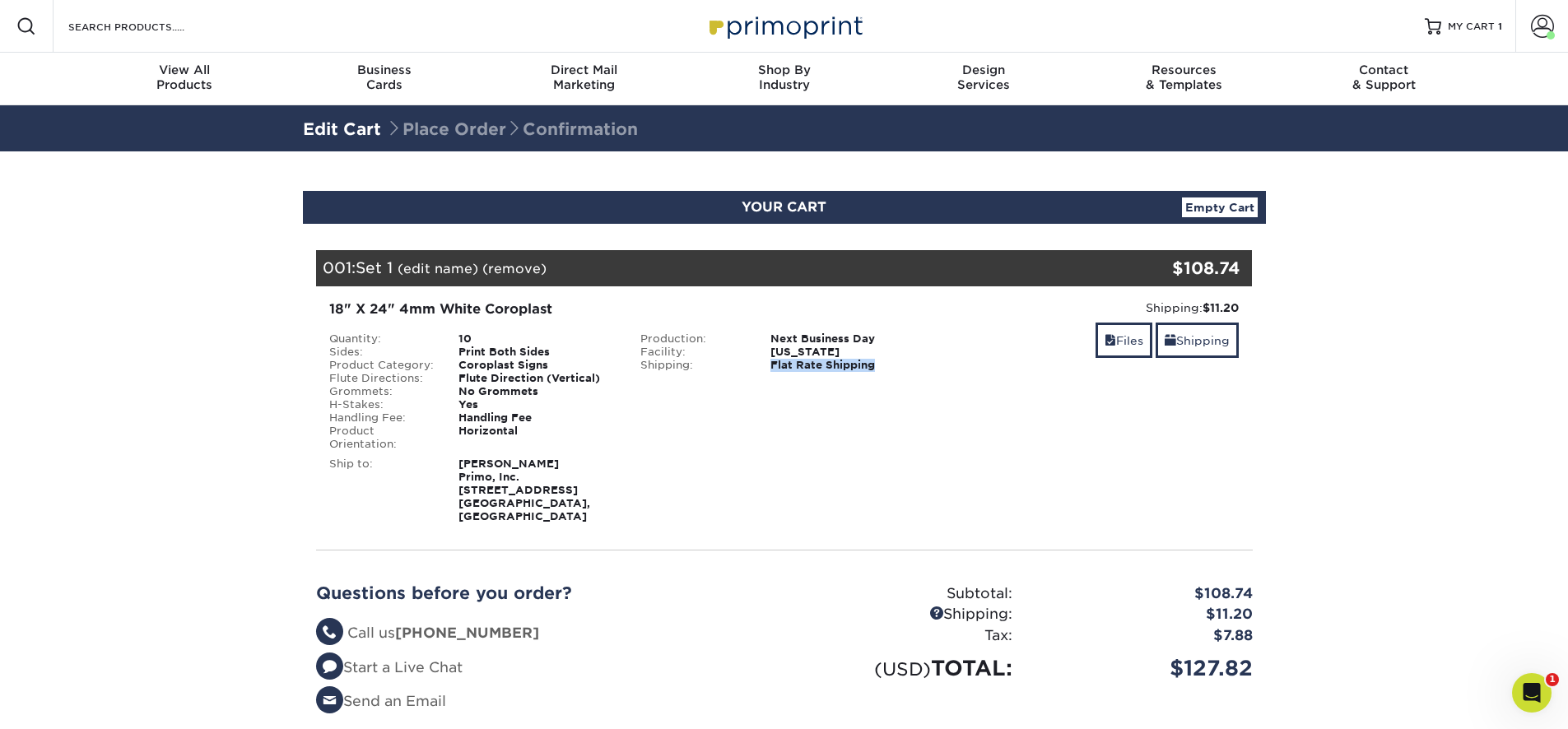
drag, startPoint x: 893, startPoint y: 364, endPoint x: 748, endPoint y: 362, distance: 145.0
click at [748, 362] on li "Shipping: Flat Rate Shipping" at bounding box center [783, 364] width 312 height 13
click at [1187, 349] on link "Shipping" at bounding box center [1197, 340] width 83 height 35
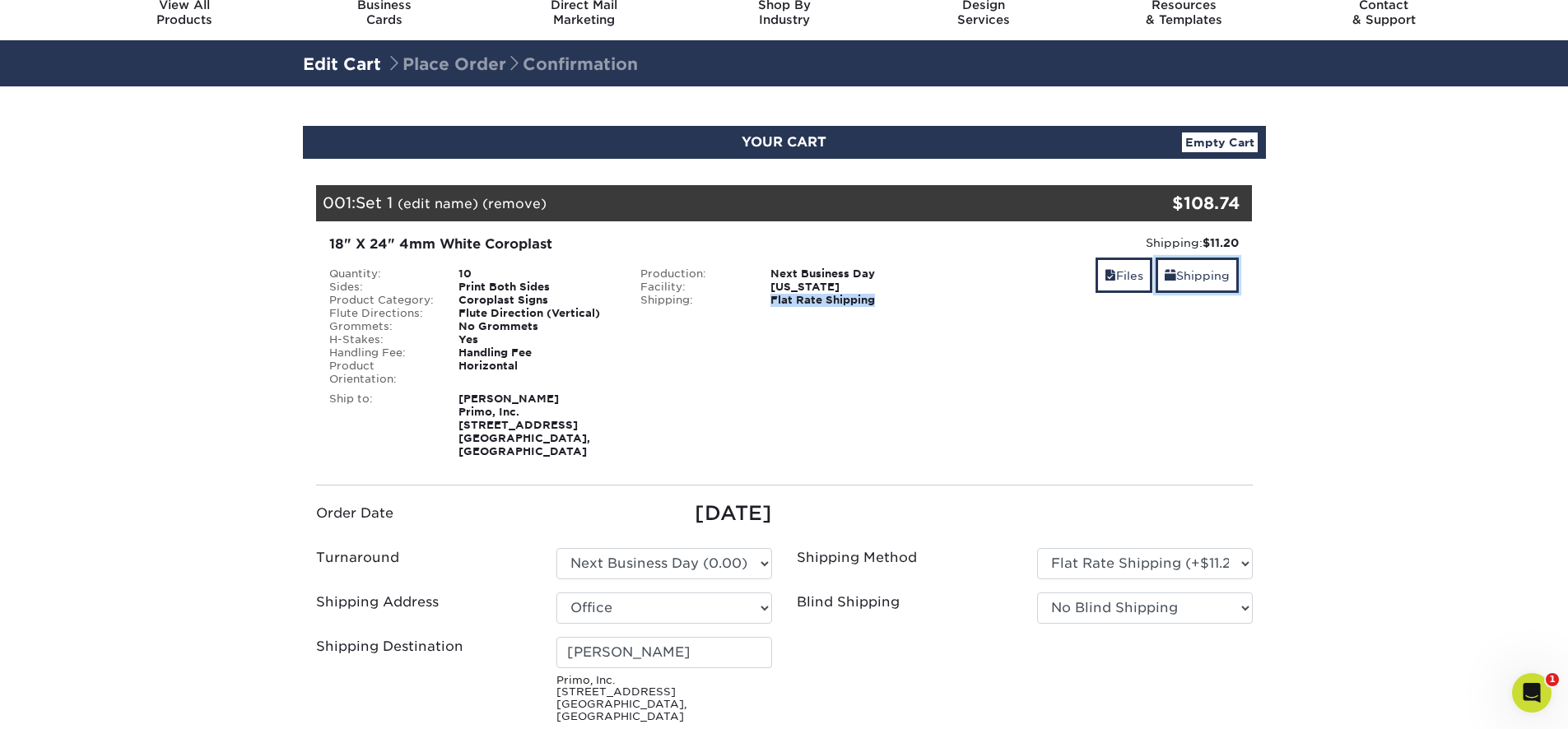
scroll to position [99, 0]
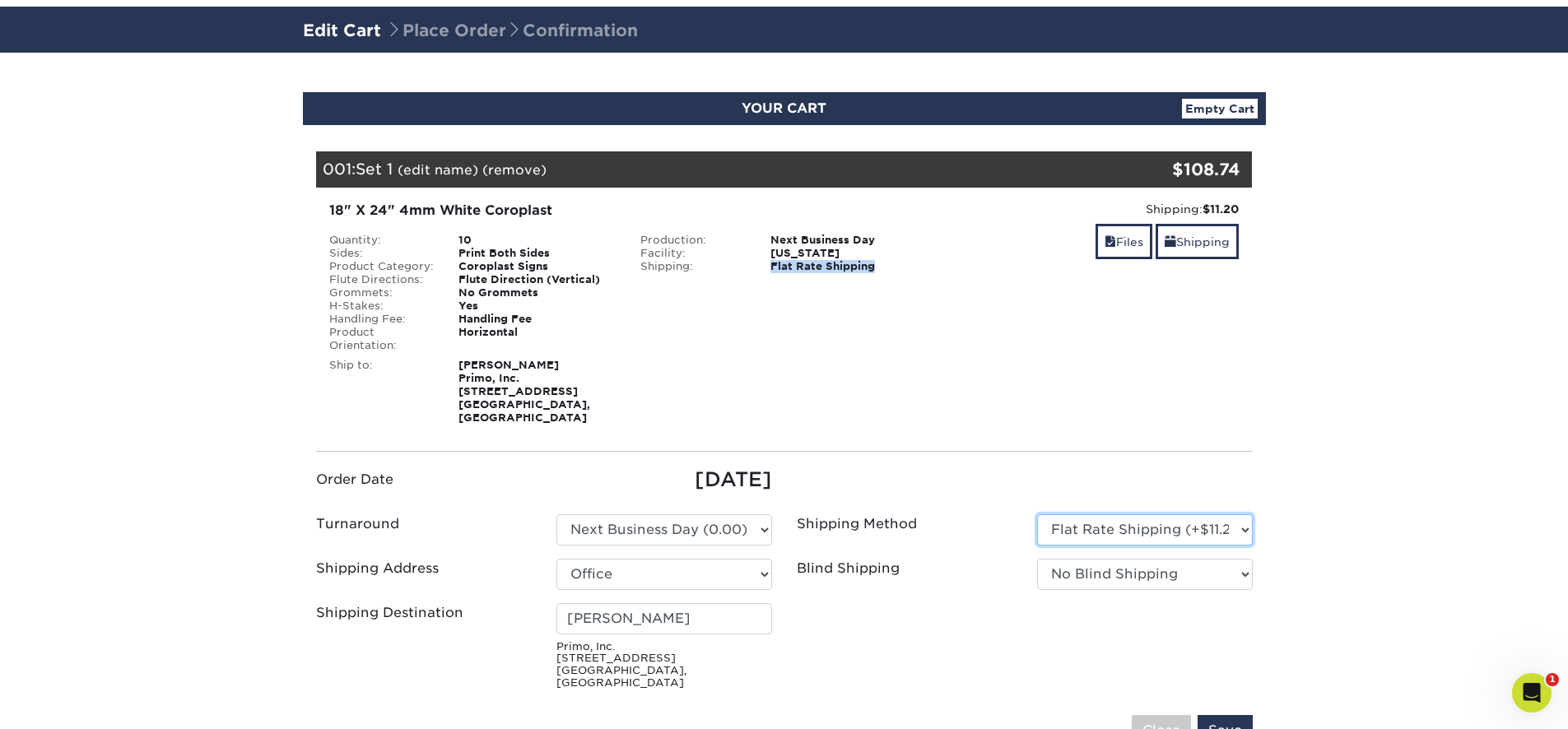
drag, startPoint x: 1077, startPoint y: 507, endPoint x: 1144, endPoint y: 491, distance: 68.9
click at [1144, 491] on ul "Order Date 09/15/2025 Turnaround Please Select Select One" at bounding box center [784, 581] width 961 height 231
click at [1195, 238] on link "Shipping" at bounding box center [1197, 242] width 83 height 35
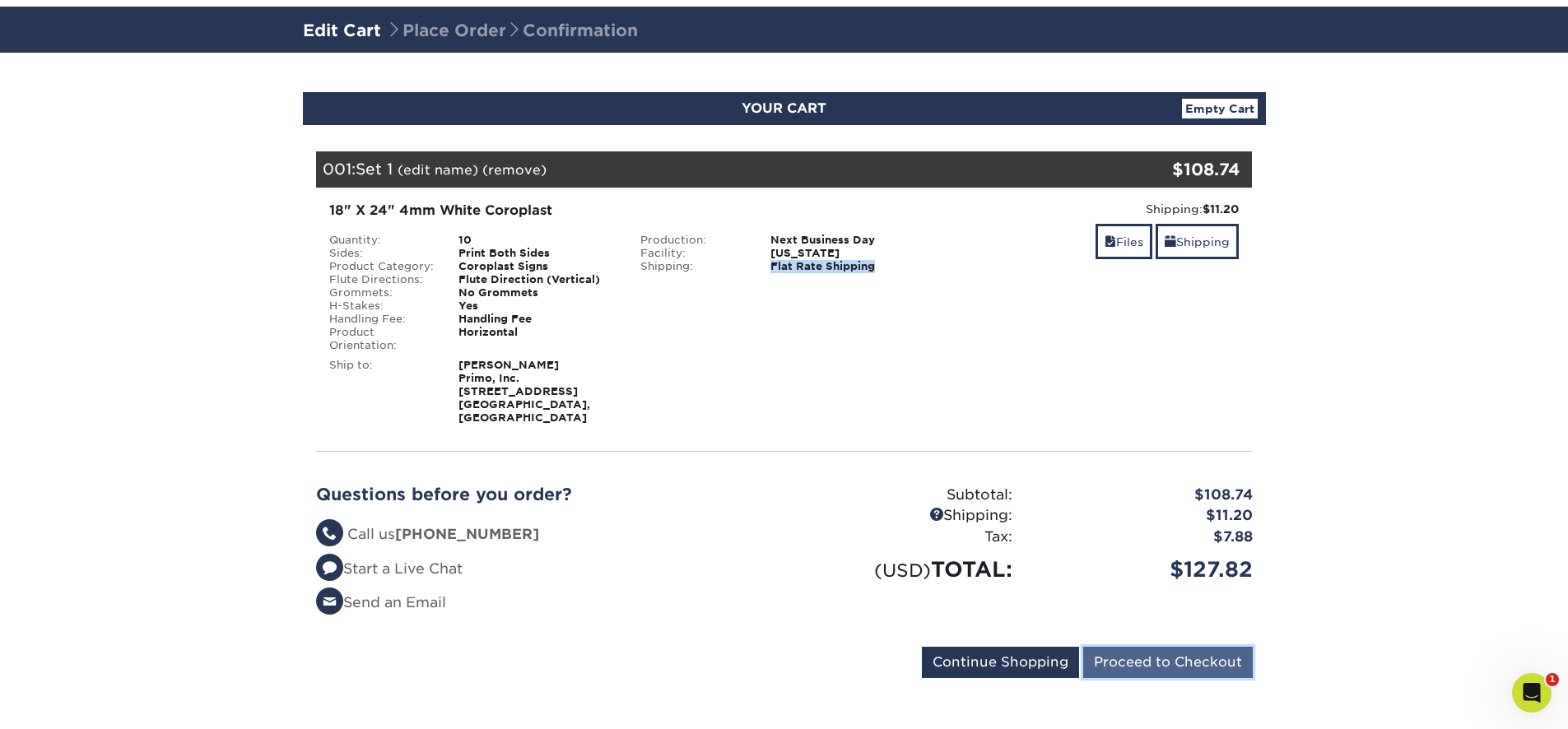
click at [1174, 650] on input "Proceed to Checkout" at bounding box center [1168, 662] width 170 height 31
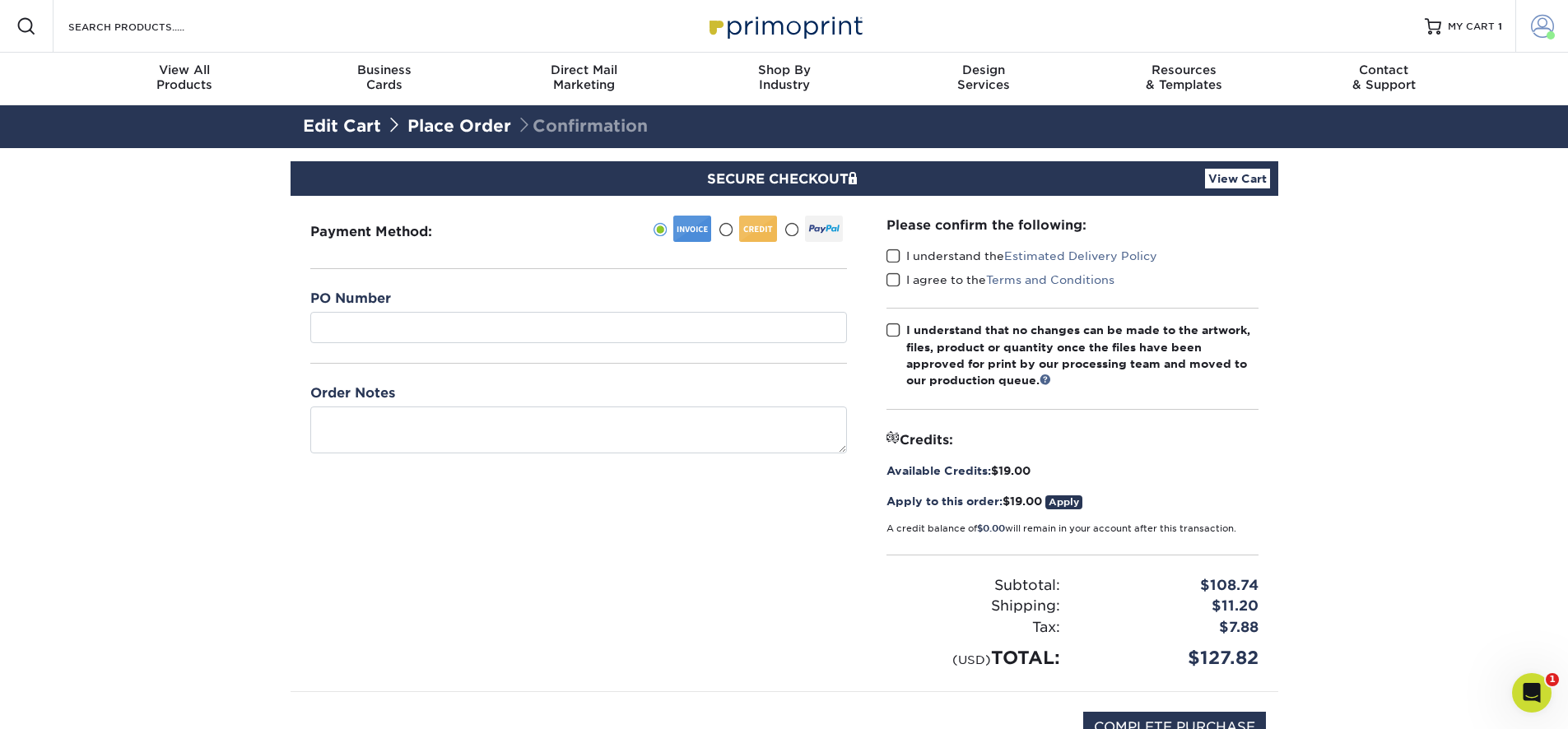
click at [1533, 31] on span at bounding box center [1542, 26] width 23 height 23
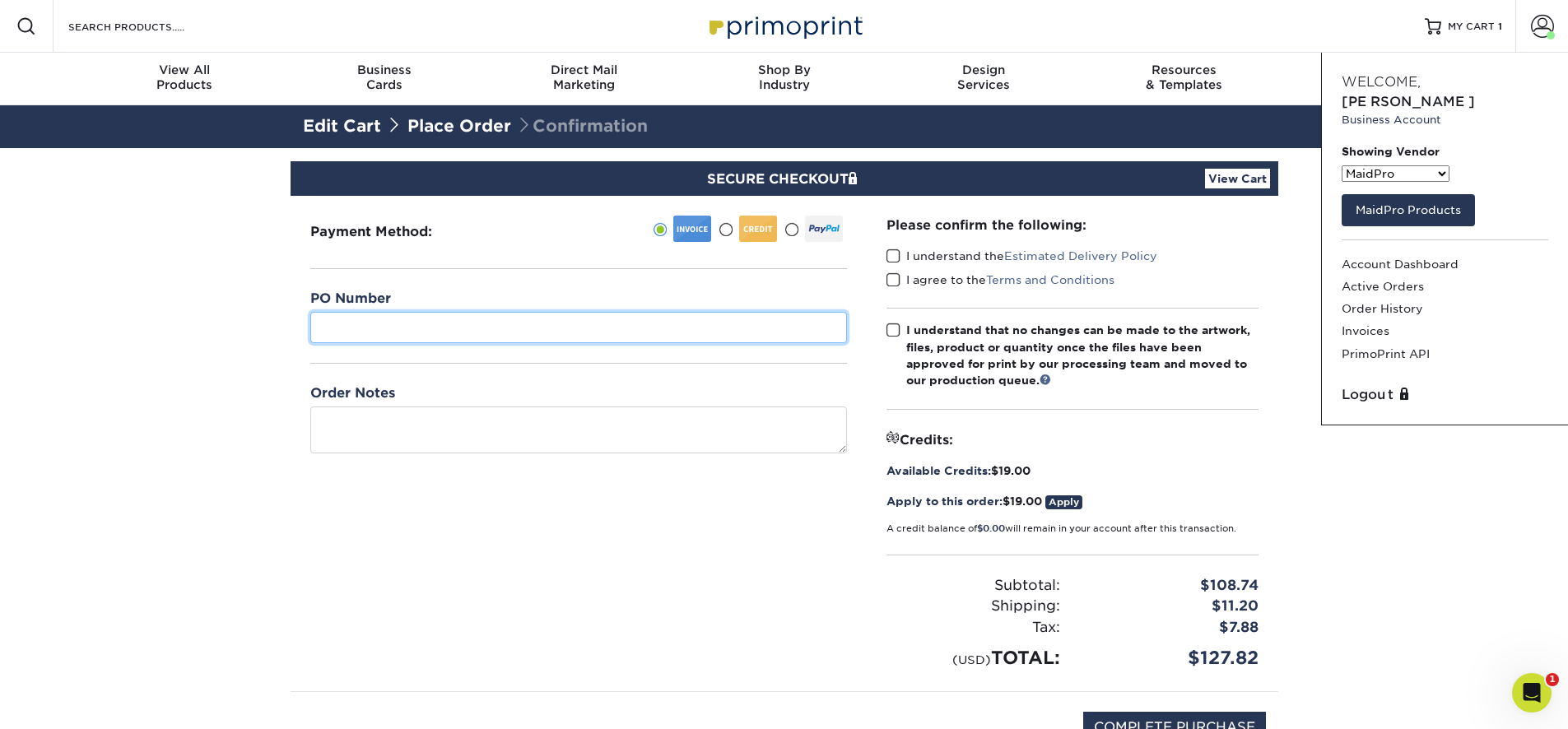
click at [511, 331] on input "text" at bounding box center [578, 327] width 537 height 31
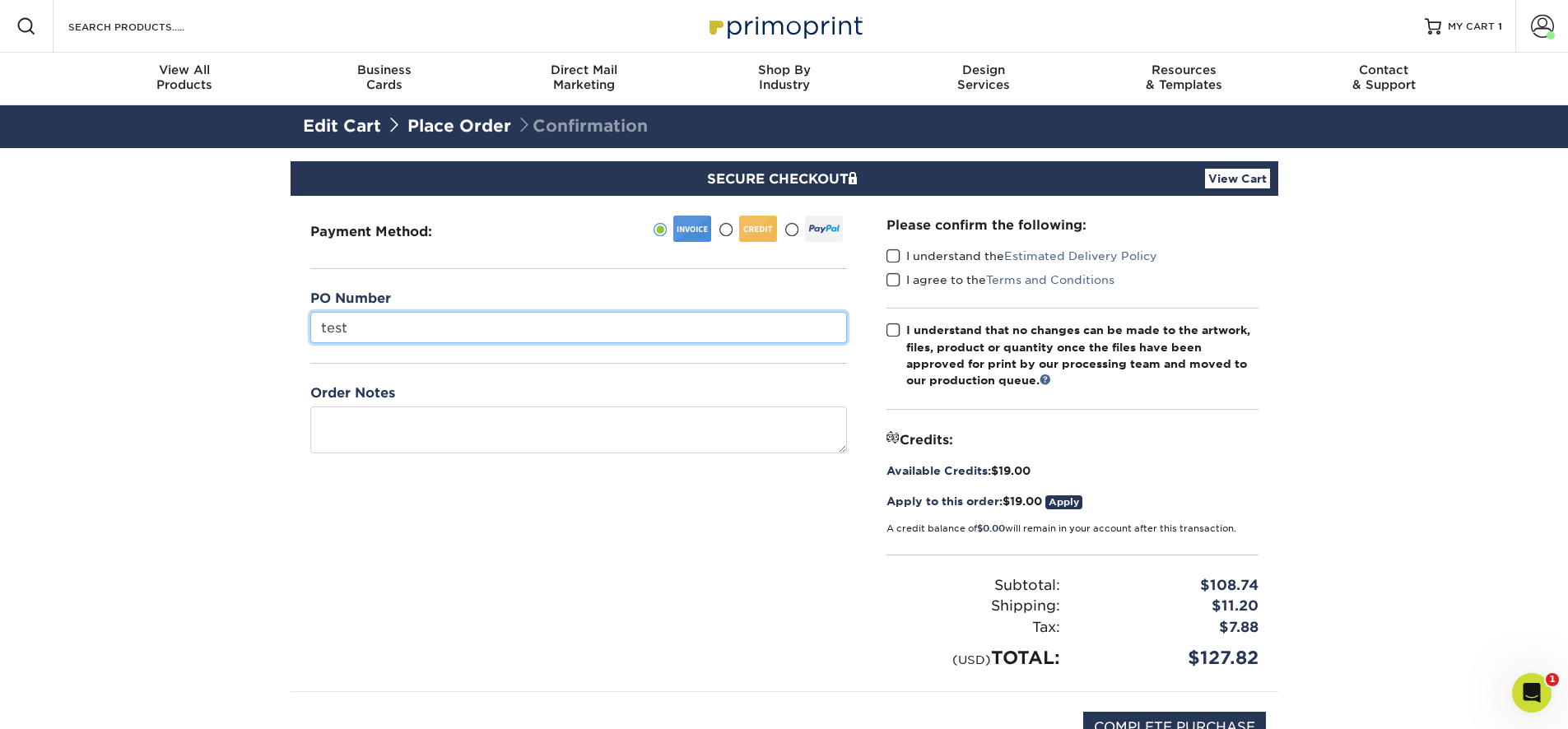
type input "test"
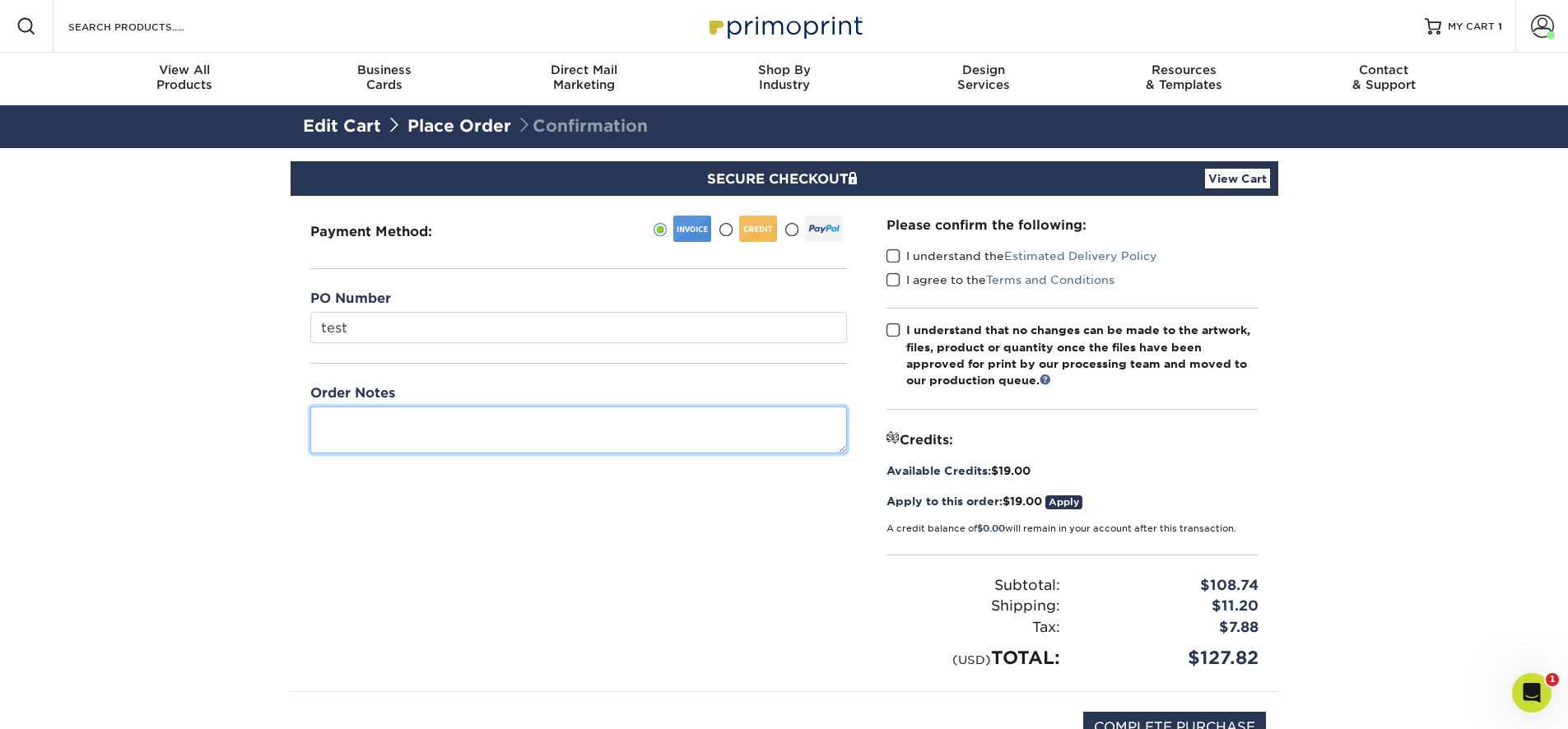
click at [658, 432] on textarea at bounding box center [578, 430] width 537 height 47
type textarea "test"
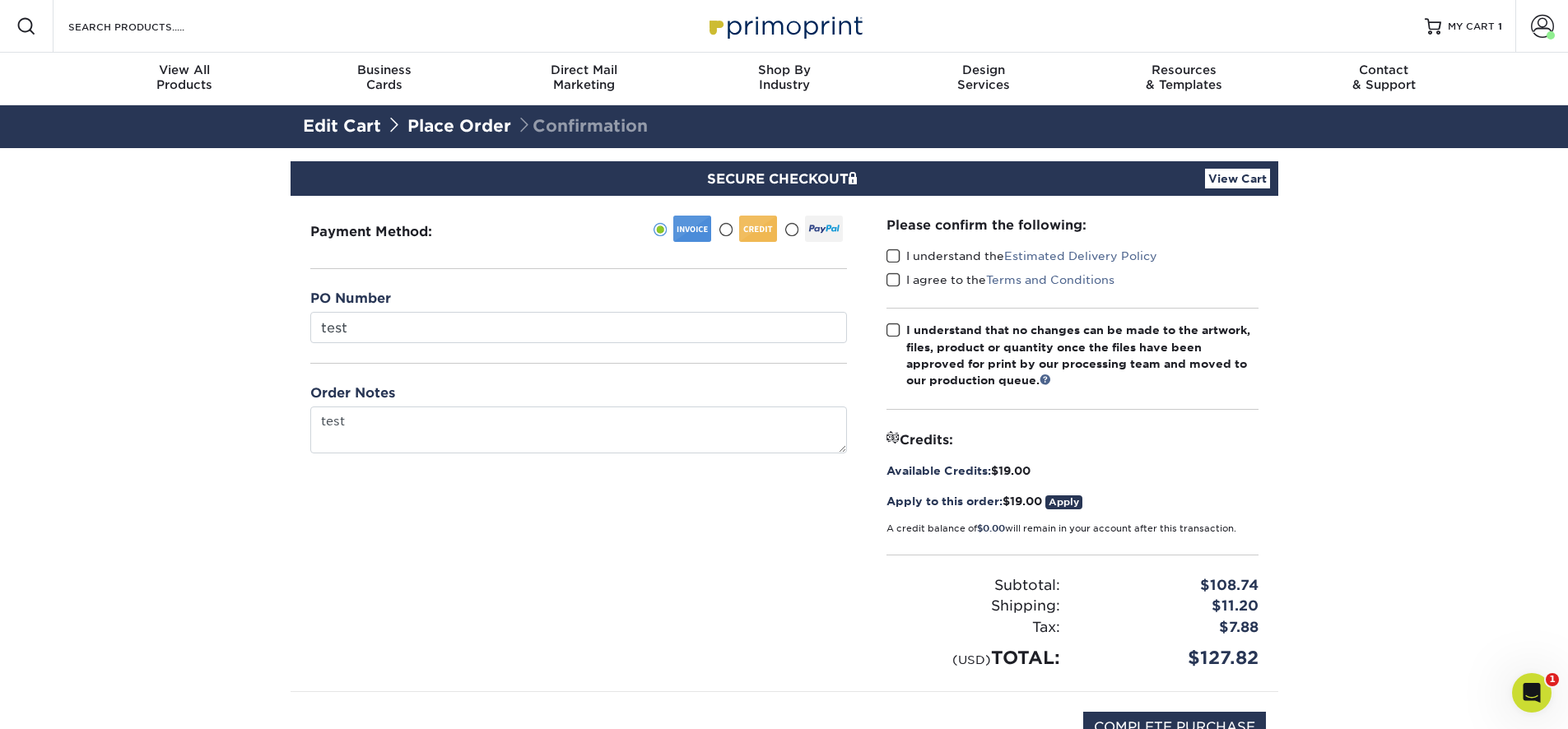
click at [938, 259] on label "I understand the Estimated Delivery Policy" at bounding box center [1021, 256] width 271 height 17
click at [0, 0] on input "I understand the Estimated Delivery Policy" at bounding box center [0, 0] width 0 height 0
click at [914, 289] on div "I agree to the Terms and Conditions" at bounding box center [1072, 283] width 372 height 23
click at [919, 277] on label "I agree to the Terms and Conditions" at bounding box center [1000, 280] width 228 height 17
click at [0, 0] on input "I agree to the Terms and Conditions" at bounding box center [0, 0] width 0 height 0
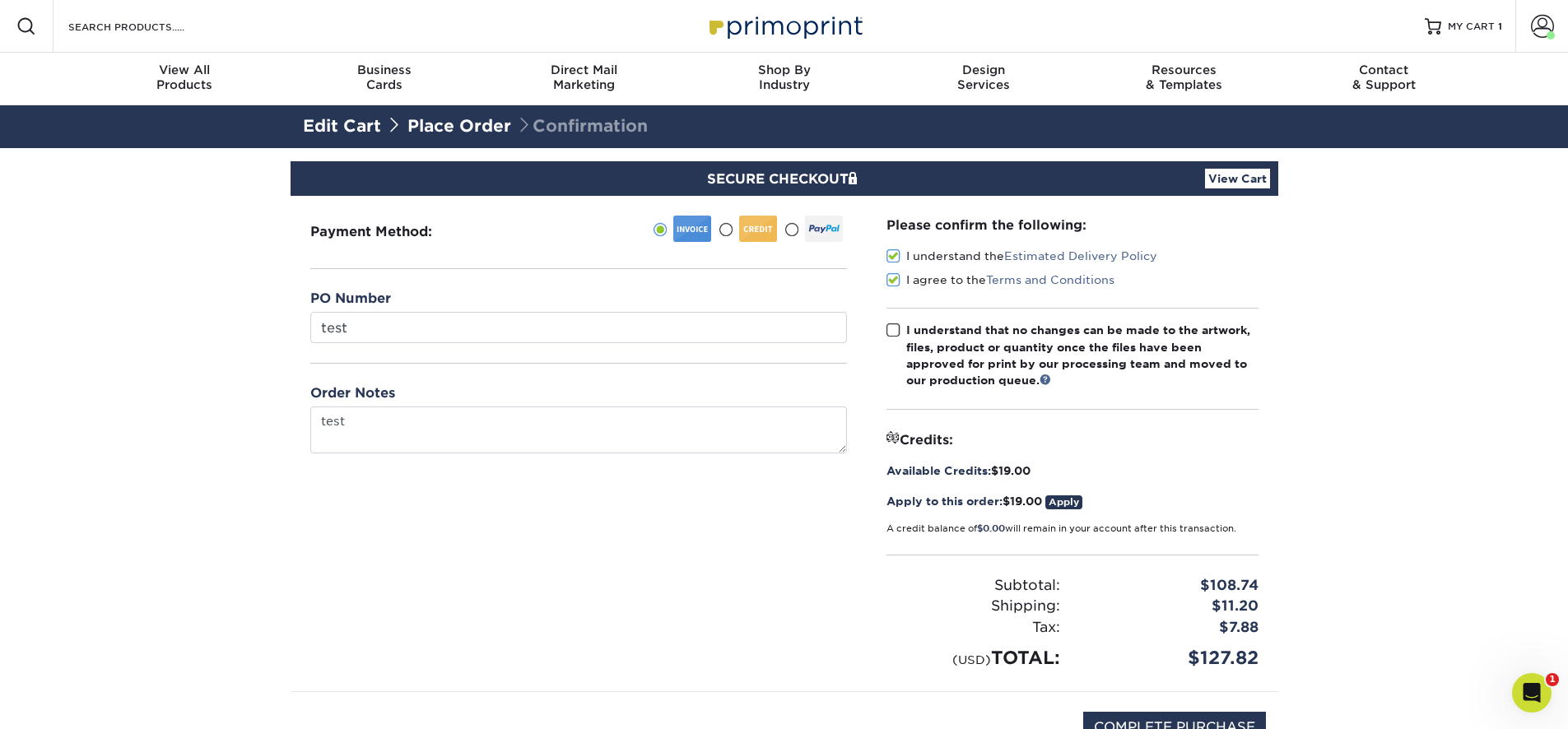
click at [905, 357] on label "I understand that no changes can be made to the artwork, files, product or quan…" at bounding box center [1072, 356] width 372 height 67
click at [0, 0] on input "I understand that no changes can be made to the artwork, files, product or quan…" at bounding box center [0, 0] width 0 height 0
click at [1232, 179] on link "View Cart" at bounding box center [1238, 178] width 65 height 19
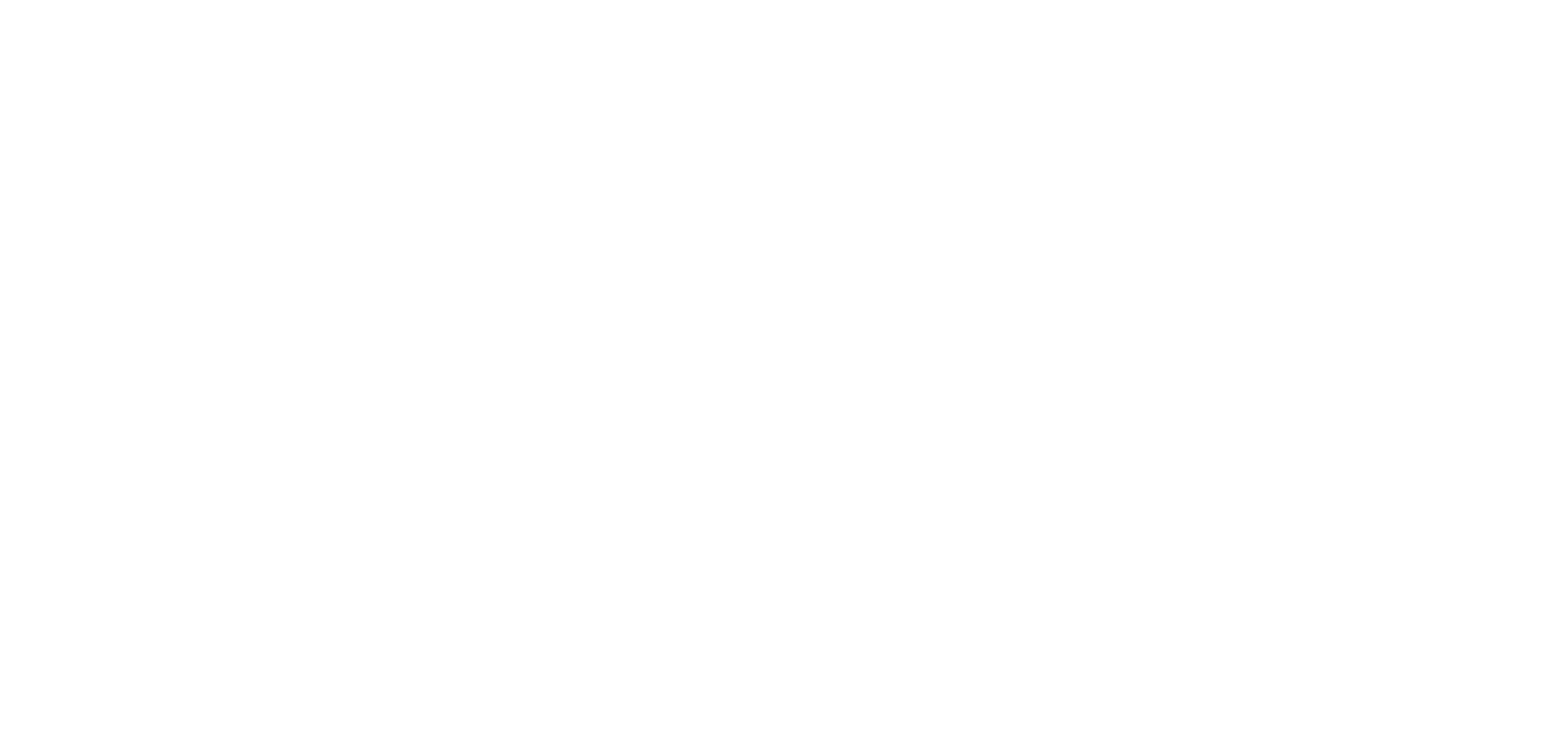
select select "108546"
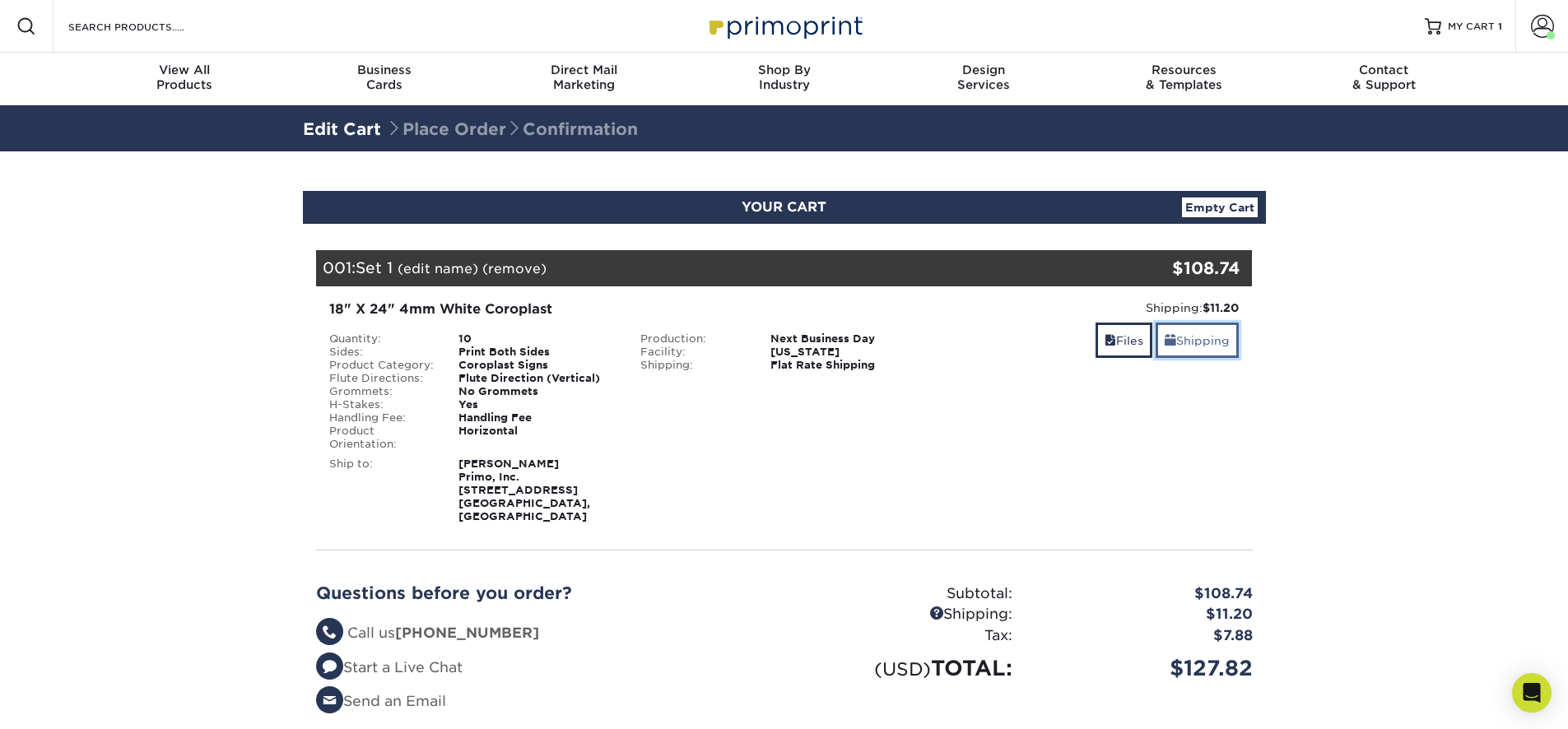
click at [1189, 337] on link "Shipping" at bounding box center [1197, 340] width 83 height 35
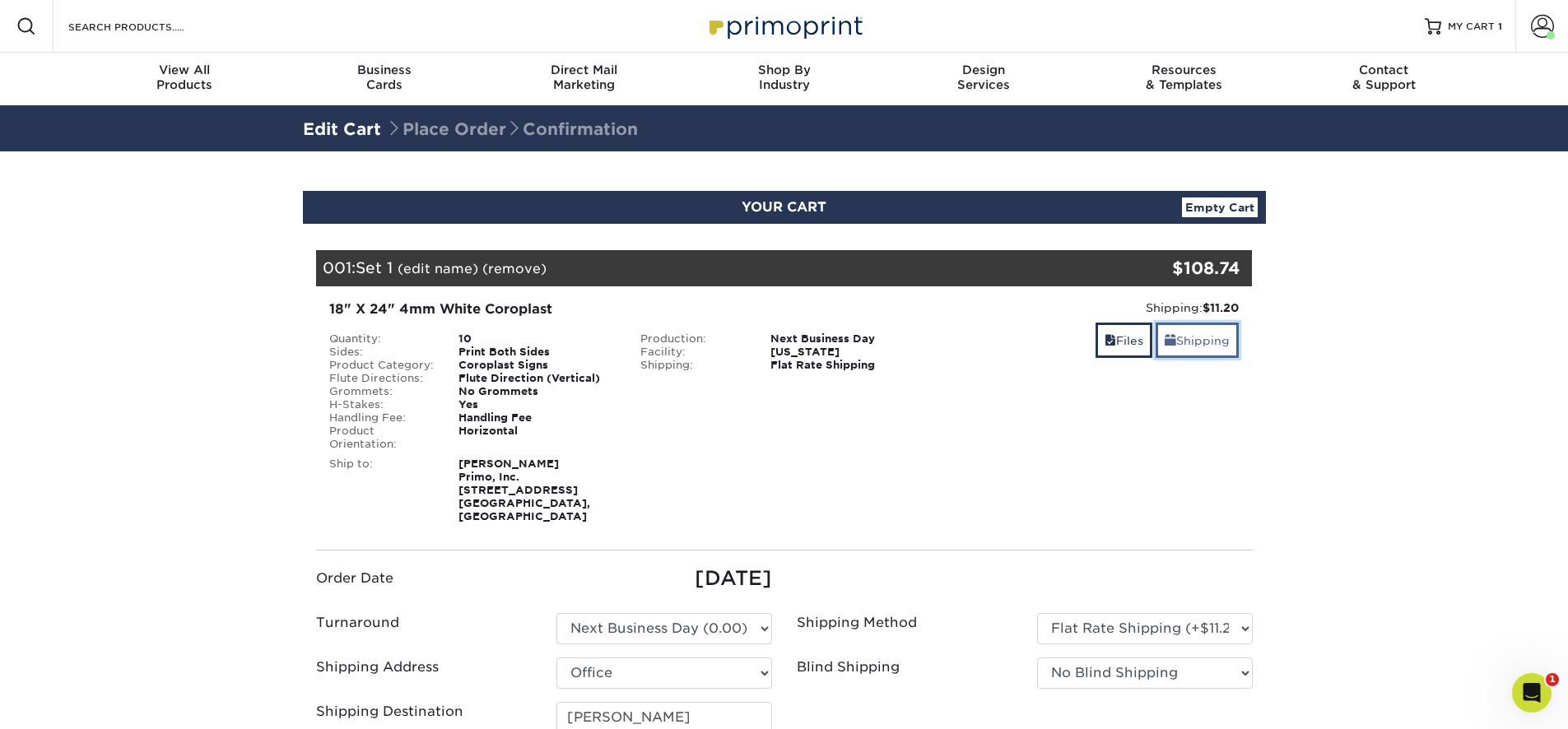
click at [1187, 335] on link "Shipping" at bounding box center [1197, 340] width 83 height 35
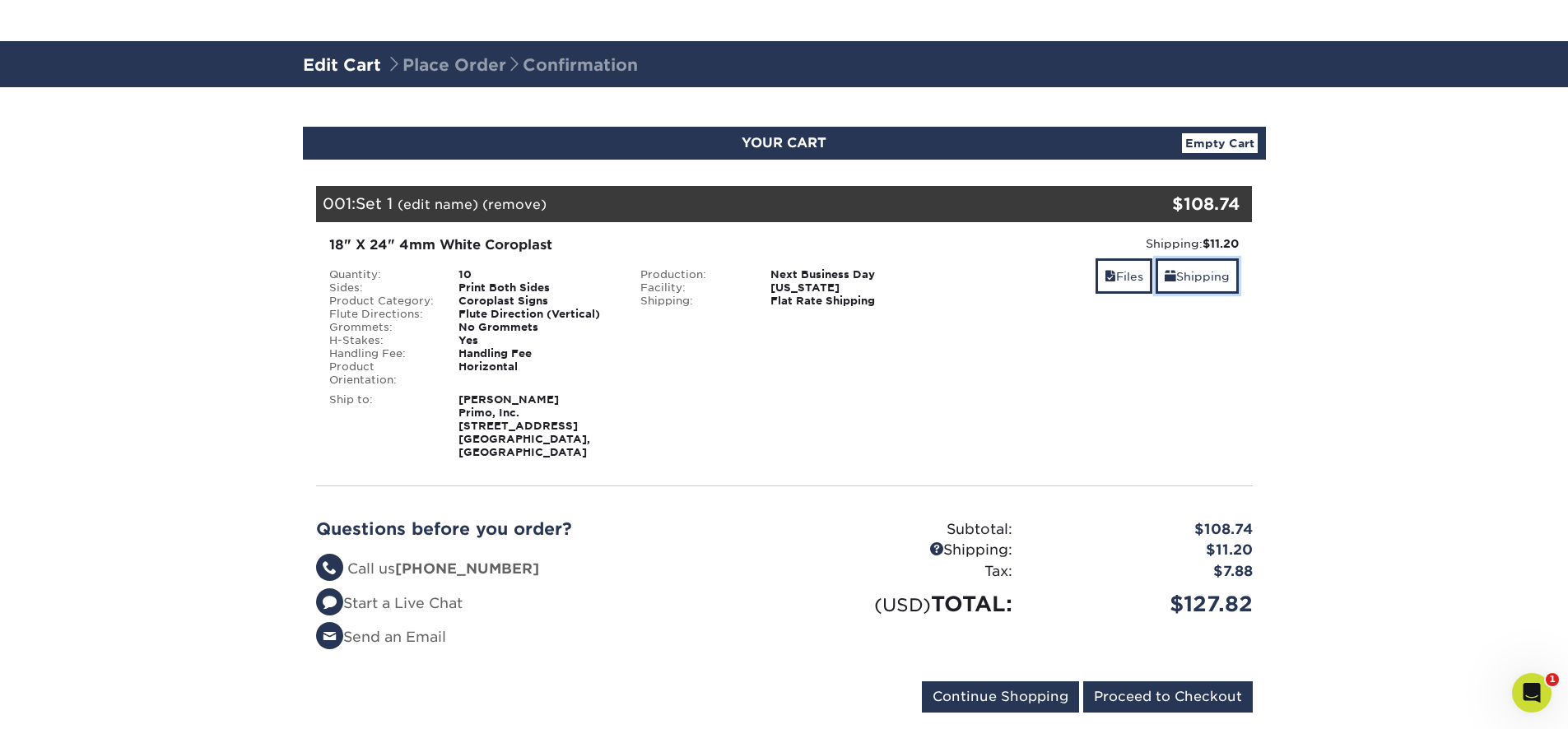
scroll to position [297, 0]
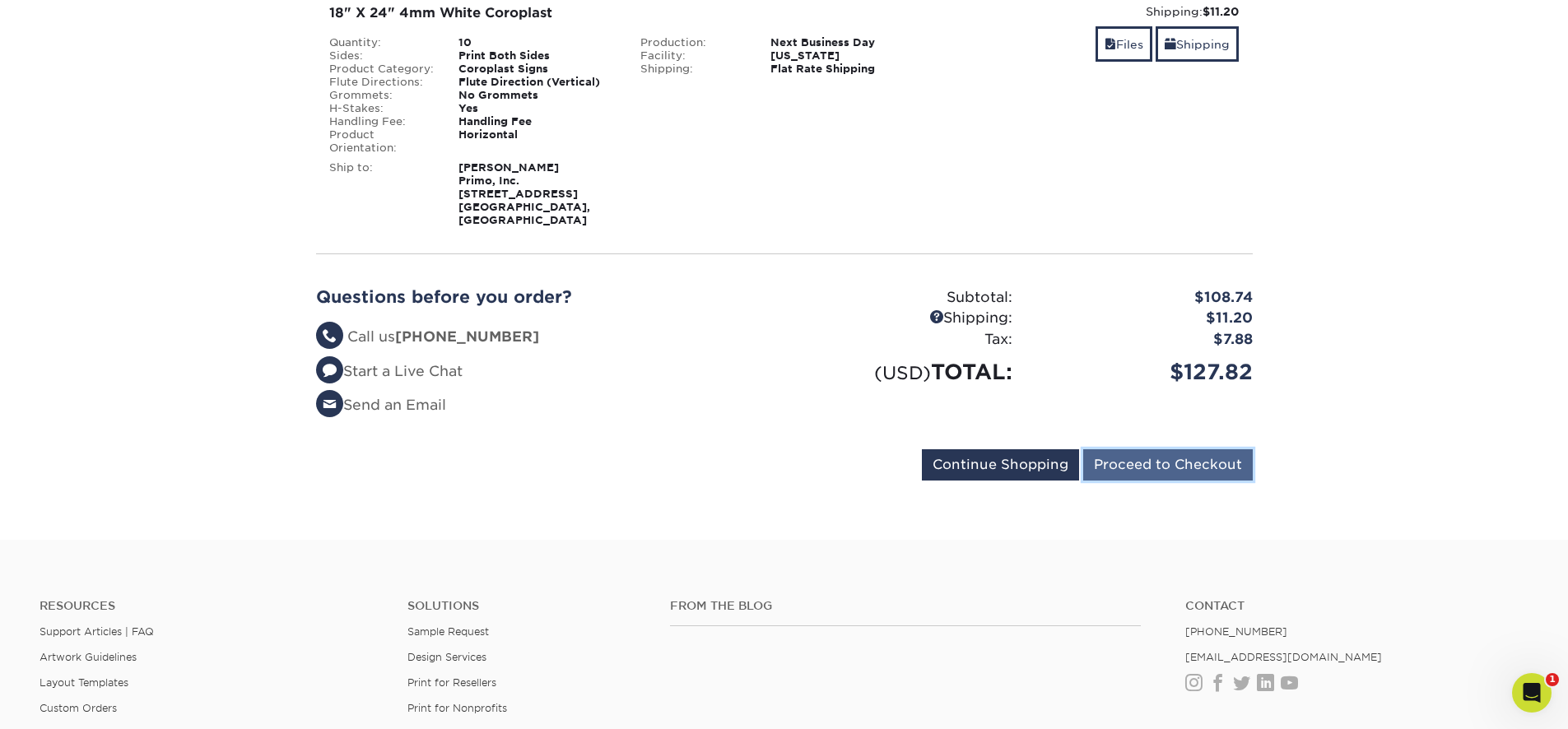
click at [1192, 455] on input "Proceed to Checkout" at bounding box center [1168, 464] width 170 height 31
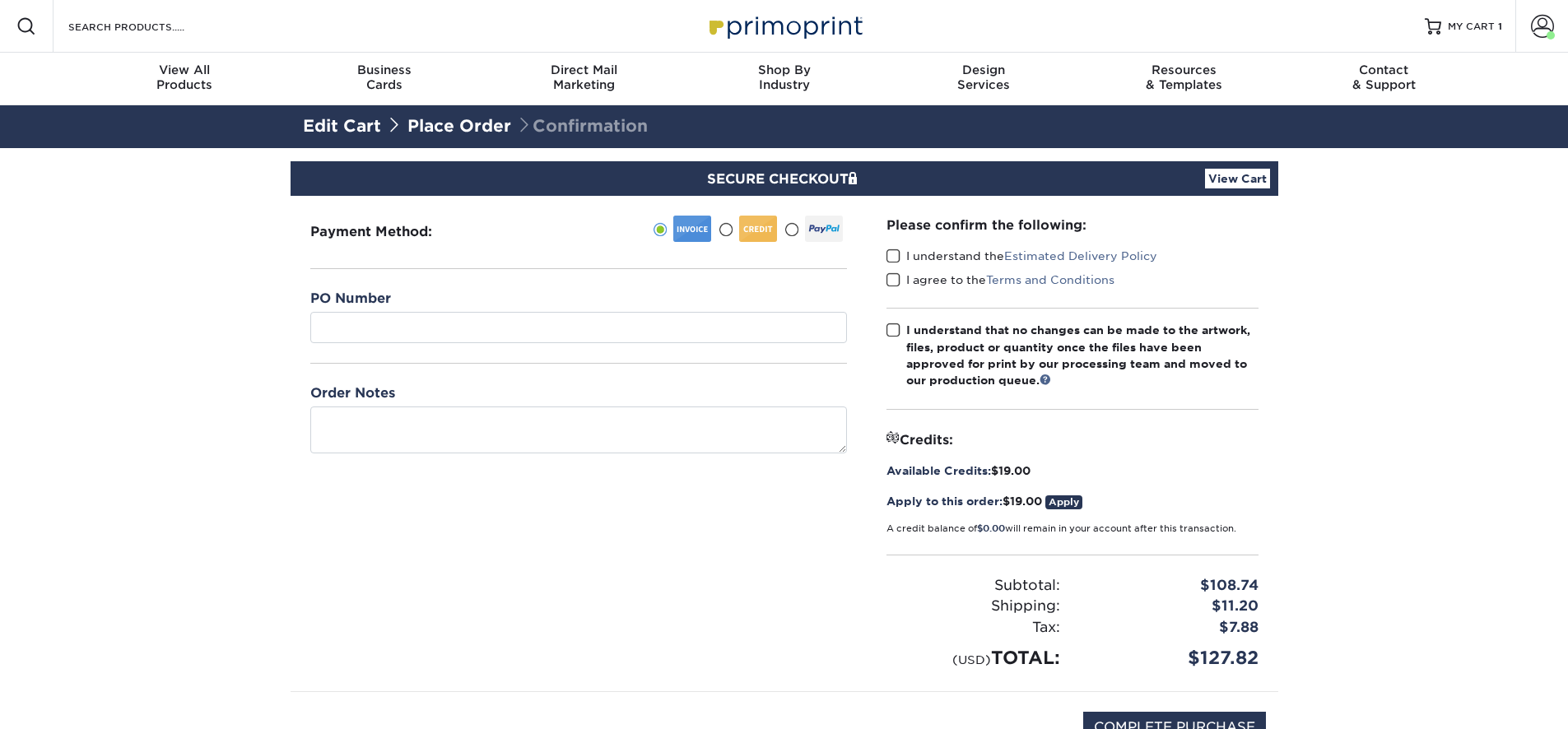
drag, startPoint x: 585, startPoint y: 310, endPoint x: 577, endPoint y: 317, distance: 10.6
click at [584, 310] on div "PO Number" at bounding box center [578, 316] width 537 height 55
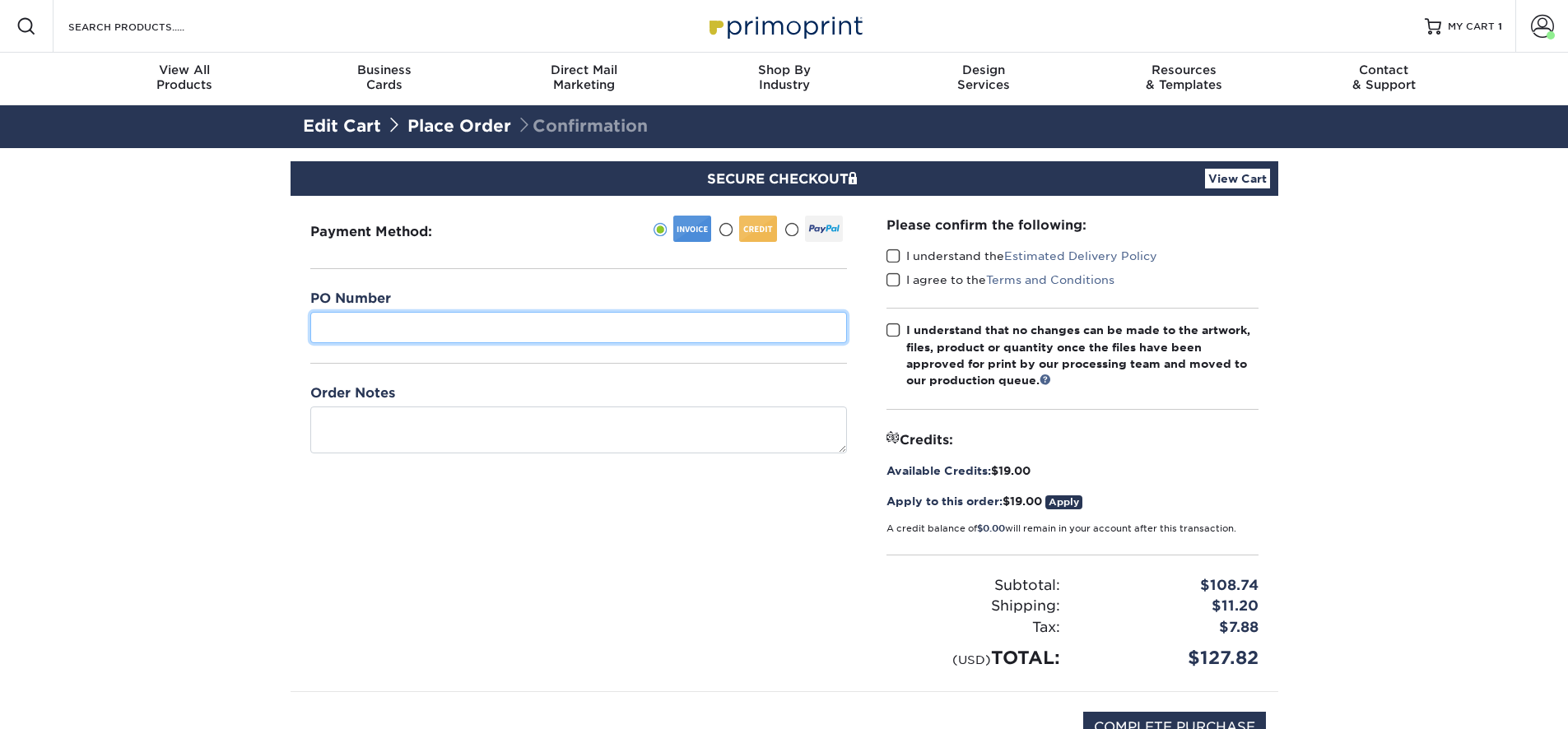
click at [554, 336] on input "text" at bounding box center [578, 327] width 537 height 31
click at [561, 336] on input "text" at bounding box center [578, 327] width 537 height 31
type input "test"
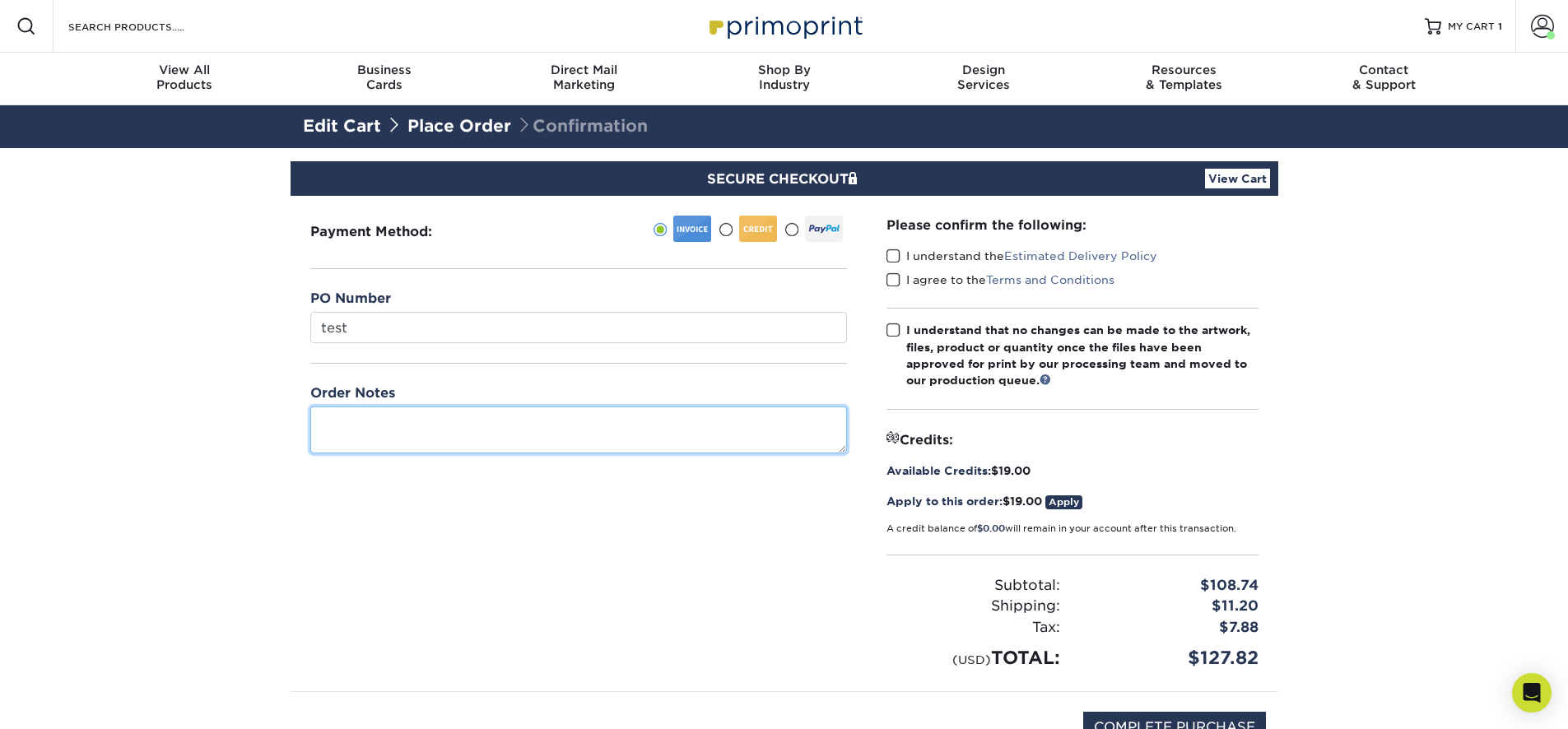
click at [625, 432] on textarea at bounding box center [578, 430] width 537 height 47
type textarea "test"
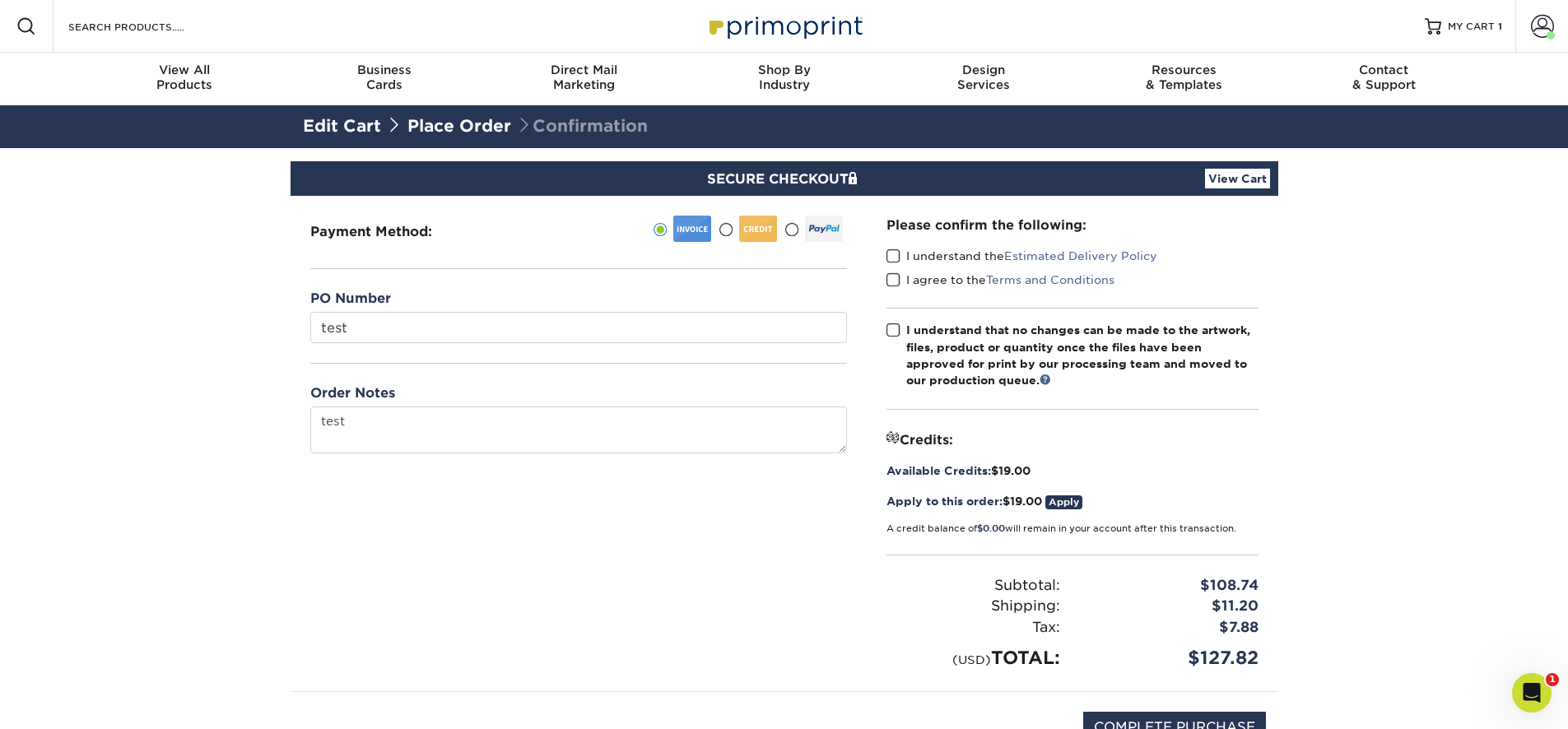
drag, startPoint x: 954, startPoint y: 258, endPoint x: 944, endPoint y: 271, distance: 16.4
click at [953, 258] on label "I understand the Estimated Delivery Policy" at bounding box center [1021, 256] width 271 height 17
click at [0, 0] on input "I understand the Estimated Delivery Policy" at bounding box center [0, 0] width 0 height 0
click at [943, 277] on label "I agree to the Terms and Conditions" at bounding box center [1000, 280] width 228 height 17
click at [0, 0] on input "I agree to the Terms and Conditions" at bounding box center [0, 0] width 0 height 0
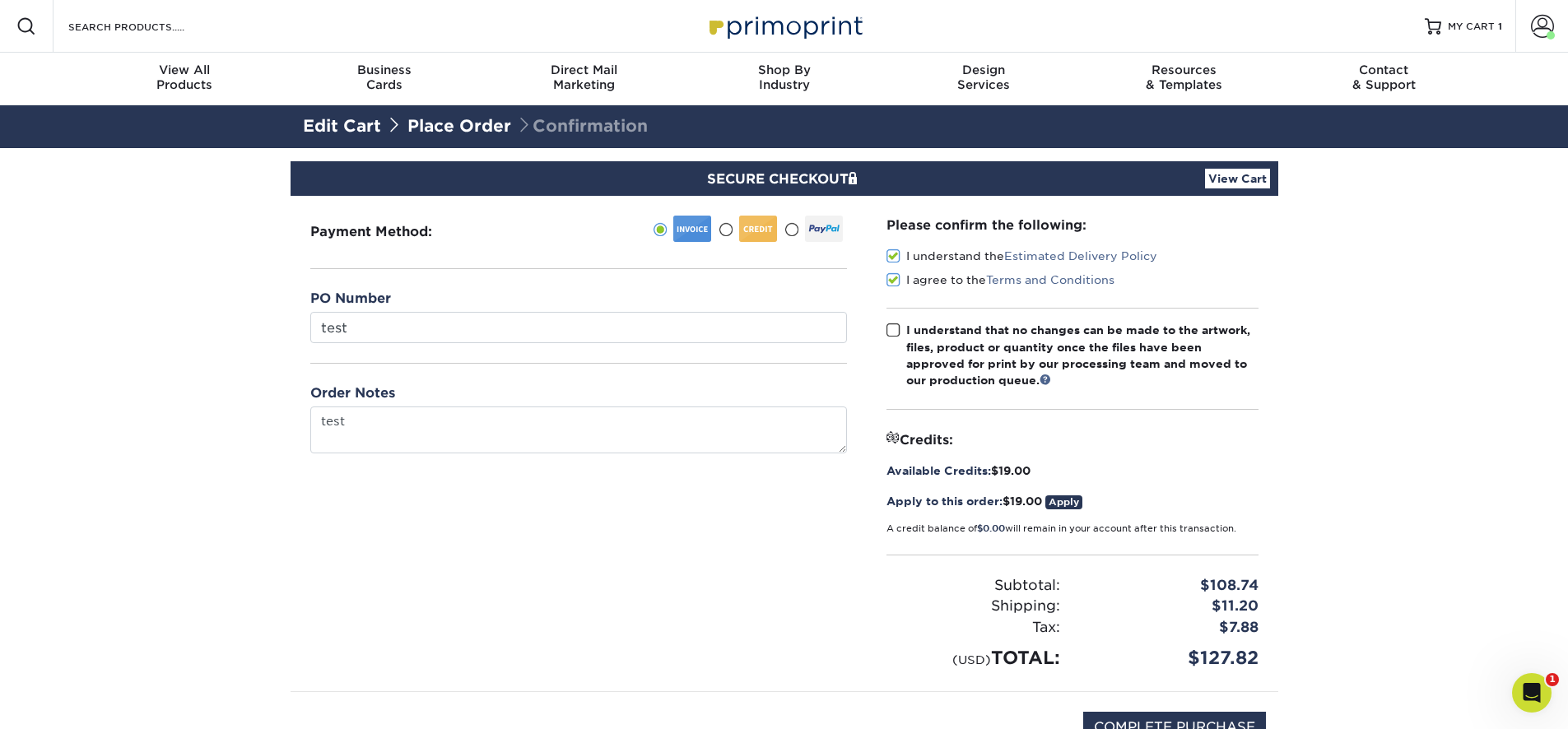
click at [939, 319] on div "Please confirm the following: I understand the Estimated Delivery Policy I agre…" at bounding box center [1072, 443] width 372 height 455
click at [942, 339] on div "I understand that no changes can be made to the artwork, files, product or quan…" at bounding box center [1082, 356] width 352 height 67
click at [0, 0] on input "I understand that no changes can be made to the artwork, files, product or quan…" at bounding box center [0, 0] width 0 height 0
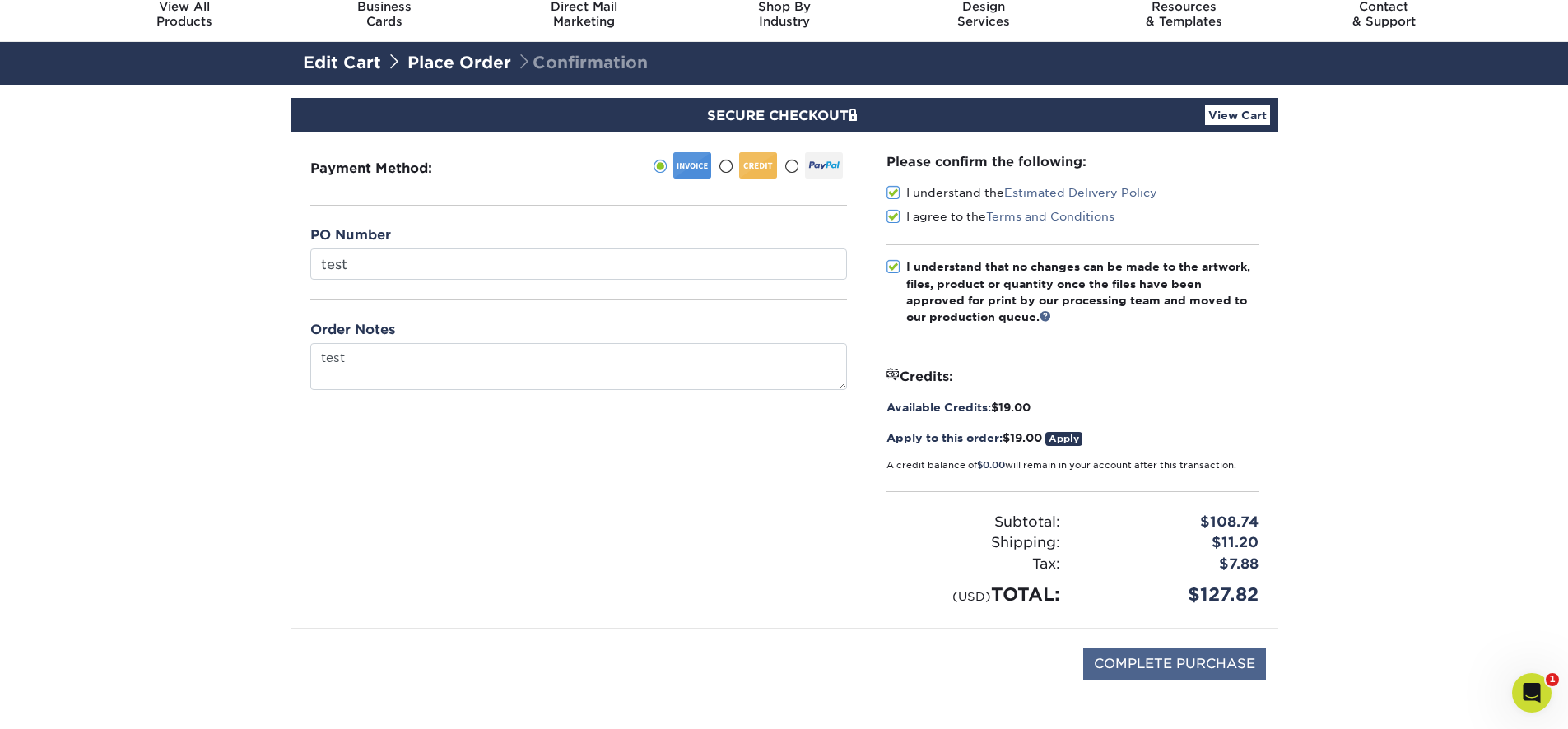
scroll to position [99, 0]
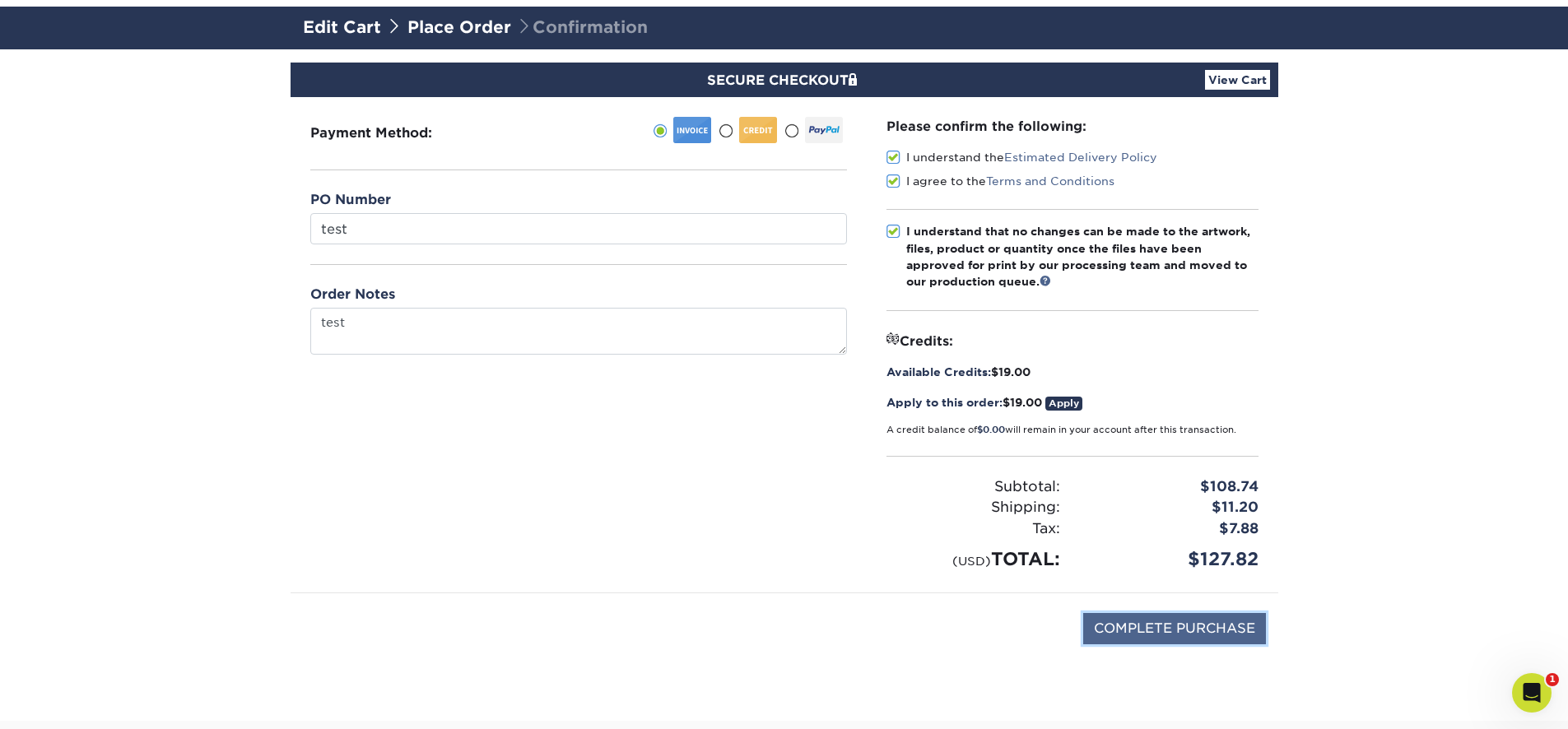
click at [1145, 619] on input "COMPLETE PURCHASE" at bounding box center [1174, 628] width 183 height 31
type input "PROCESSING, PLEASE WAIT..."
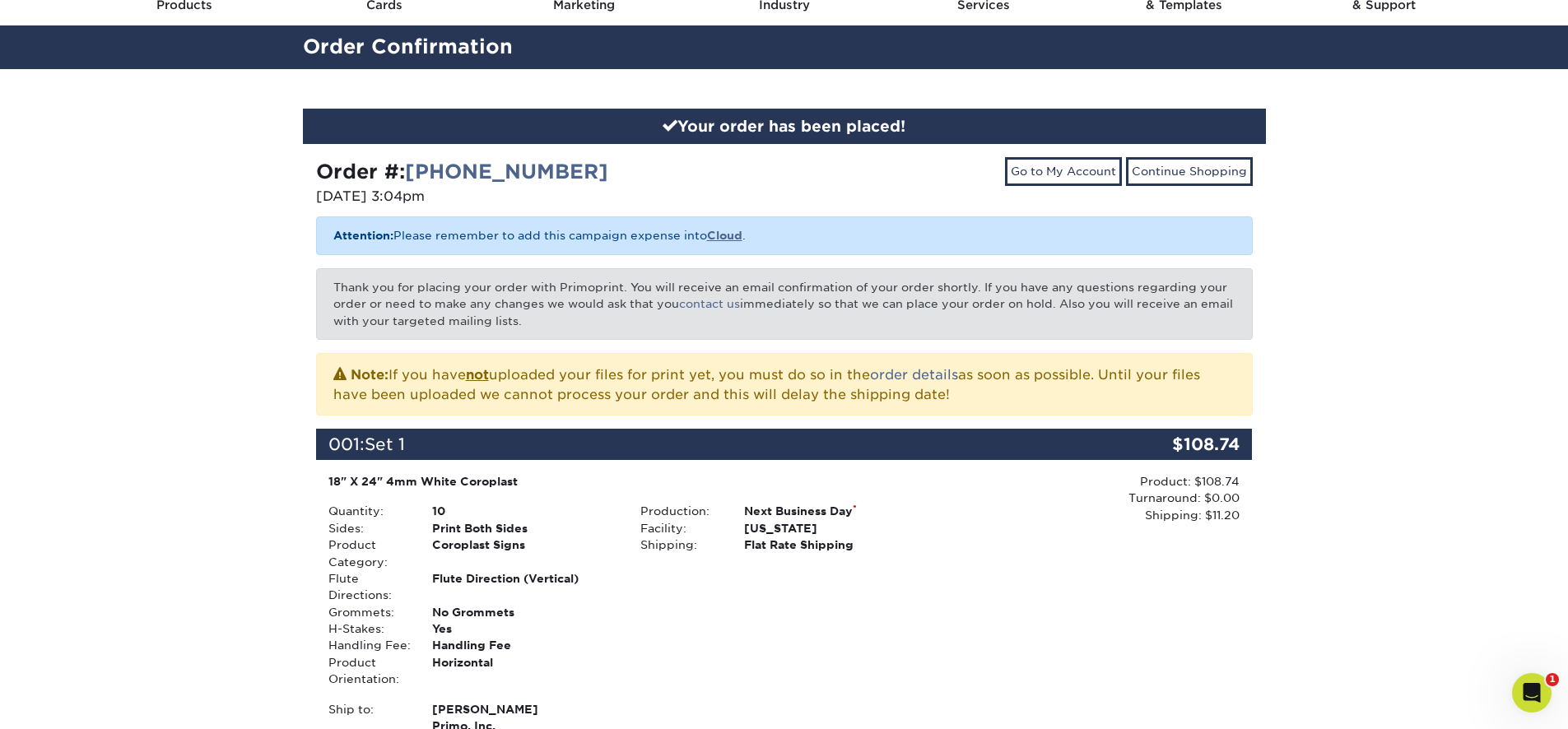
scroll to position [198, 0]
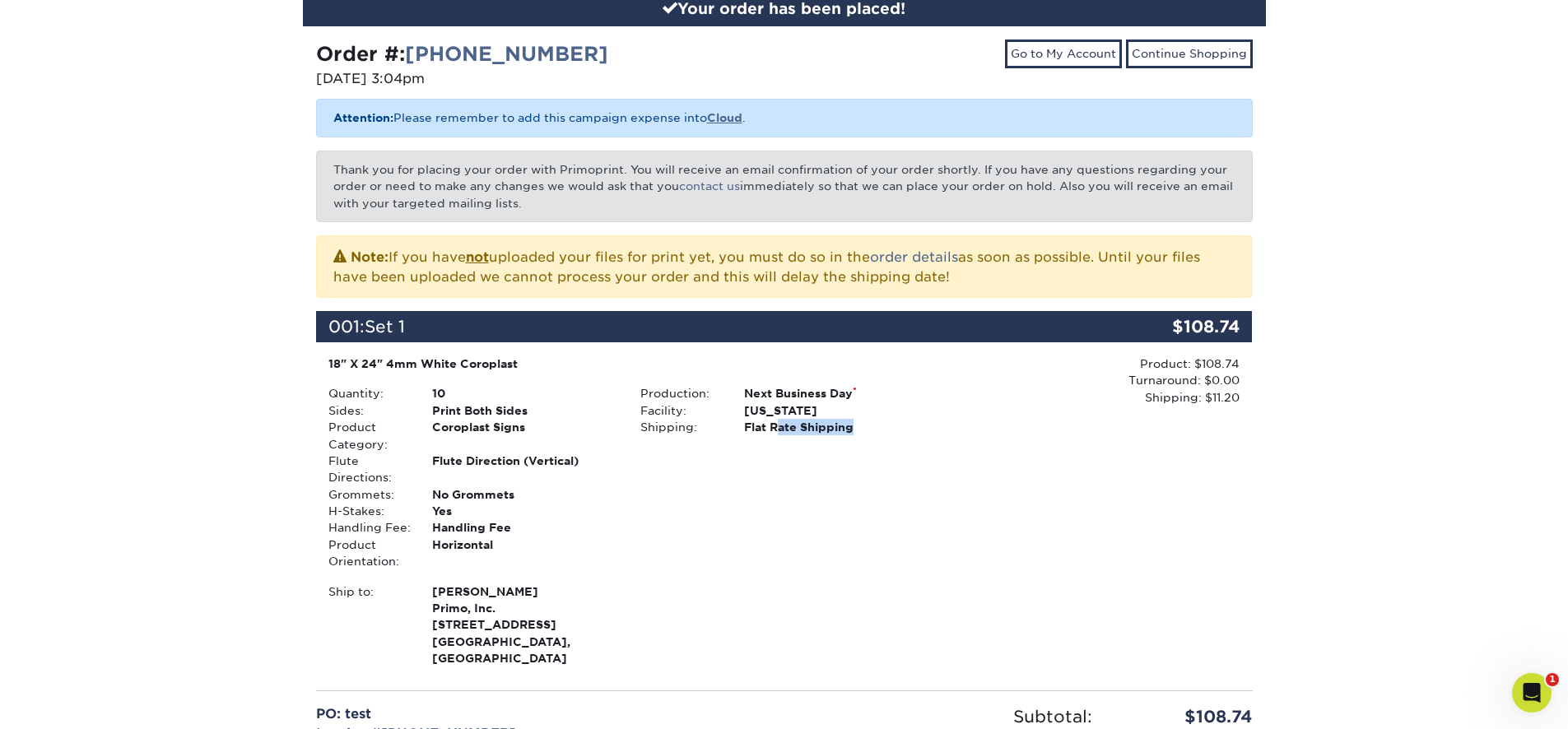
drag, startPoint x: 854, startPoint y: 428, endPoint x: 774, endPoint y: 425, distance: 80.1
click at [775, 425] on div "Flat Rate Shipping" at bounding box center [836, 427] width 208 height 17
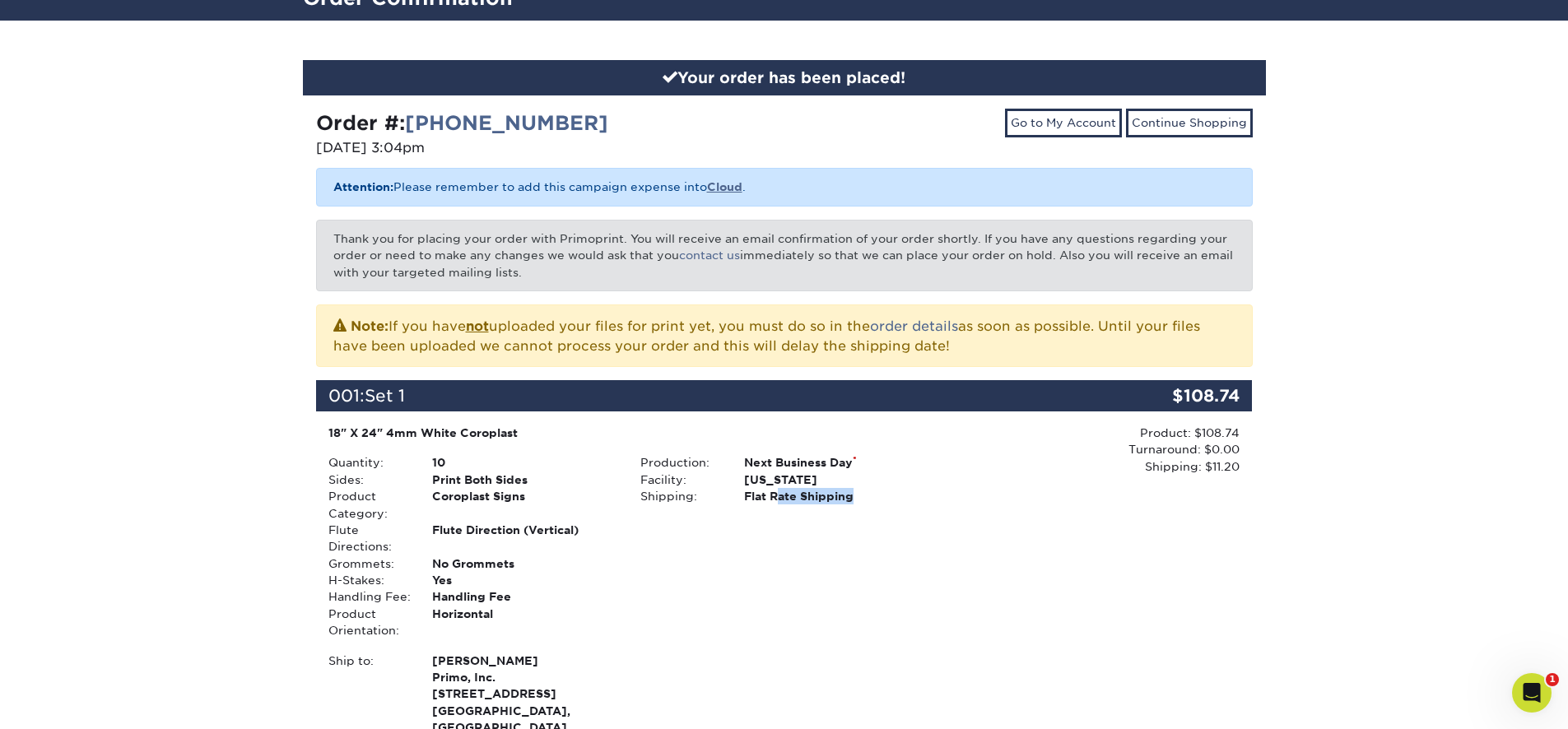
scroll to position [0, 0]
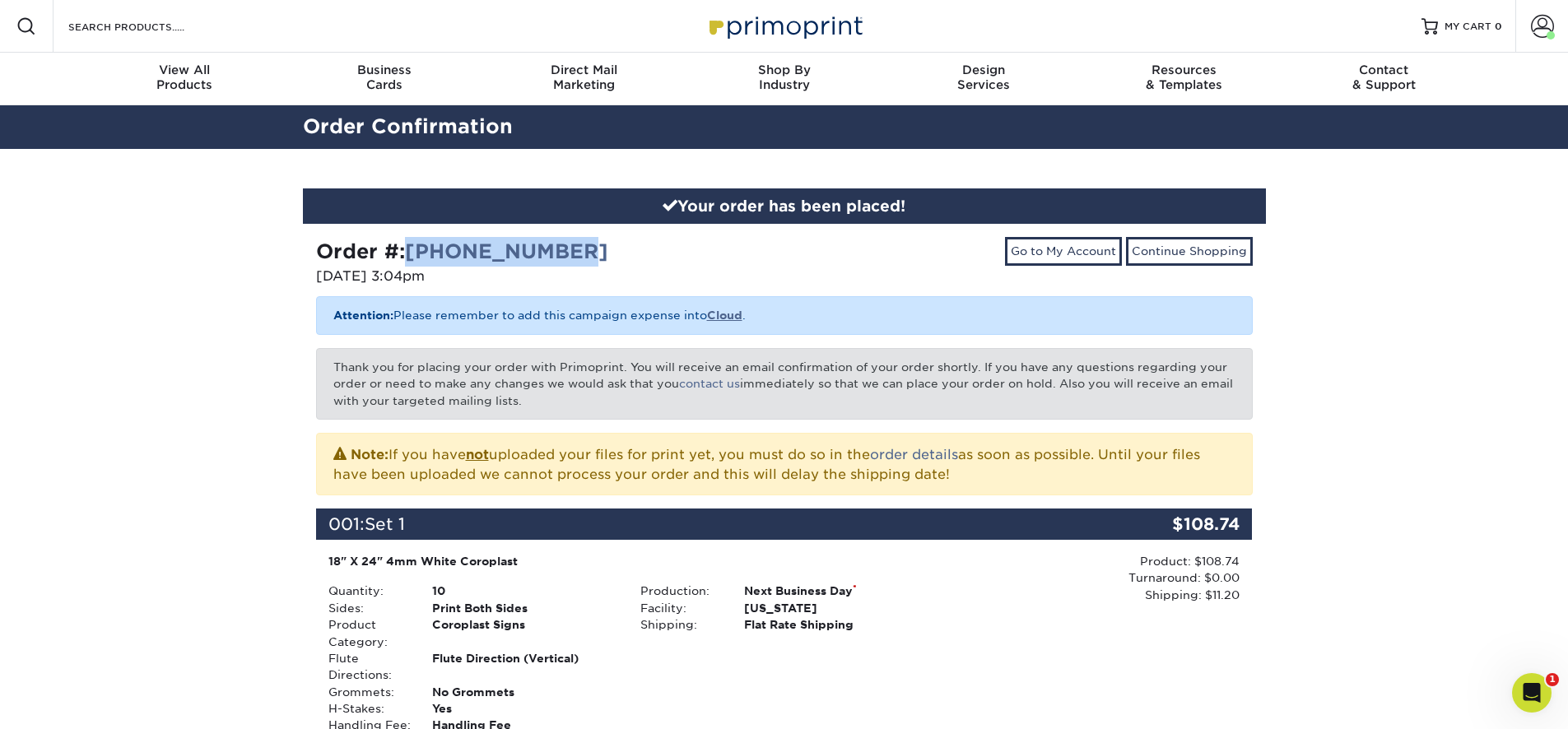
drag, startPoint x: 446, startPoint y: 250, endPoint x: 409, endPoint y: 254, distance: 37.2
click at [409, 254] on div "Order #: [PHONE_NUMBER]" at bounding box center [544, 252] width 456 height 30
copy link "[PHONE_NUMBER]"
